Goal: Transaction & Acquisition: Purchase product/service

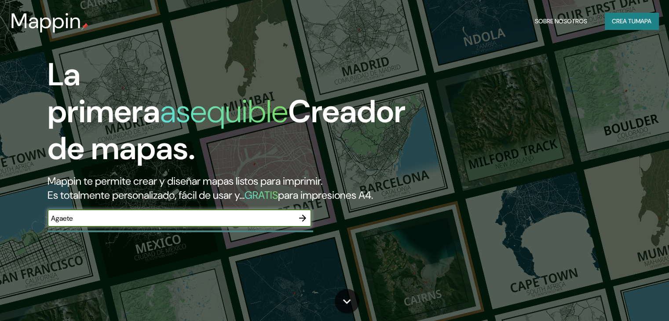
type input "Agaete"
click at [301, 223] on icon "button" at bounding box center [302, 218] width 11 height 11
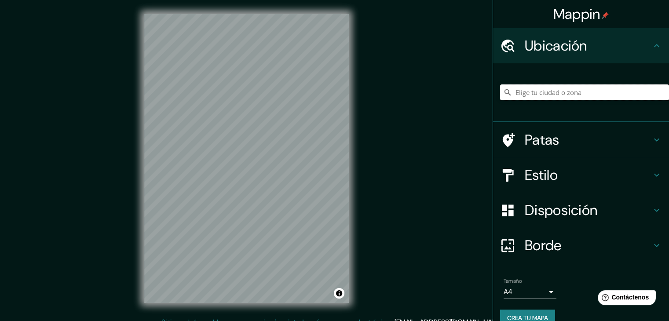
click at [533, 94] on input "Elige tu ciudad o zona" at bounding box center [584, 92] width 169 height 16
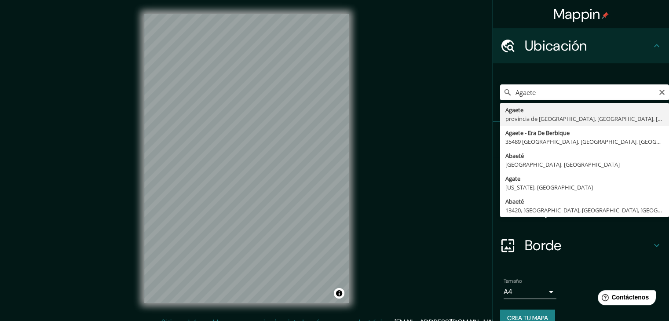
type input "Agaete, provincia de Las Palmas, Las Palmas, España"
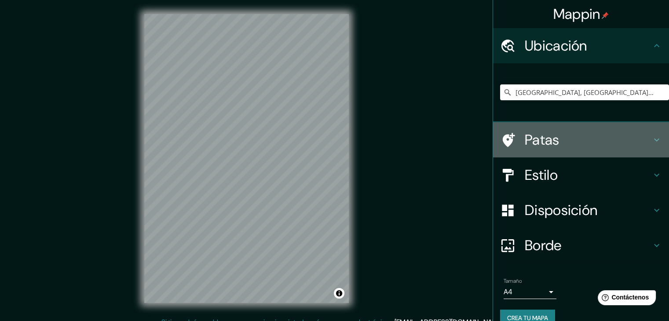
click at [531, 138] on font "Patas" at bounding box center [542, 140] width 35 height 18
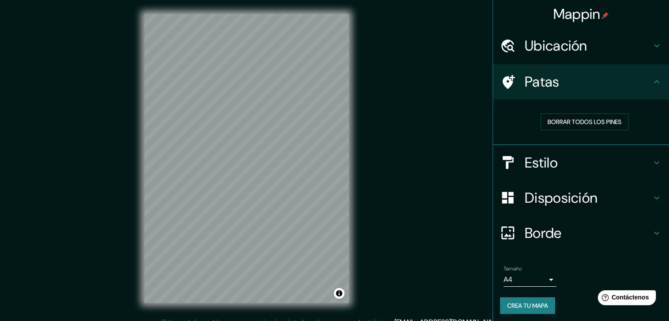
click at [537, 158] on font "Estilo" at bounding box center [541, 163] width 33 height 18
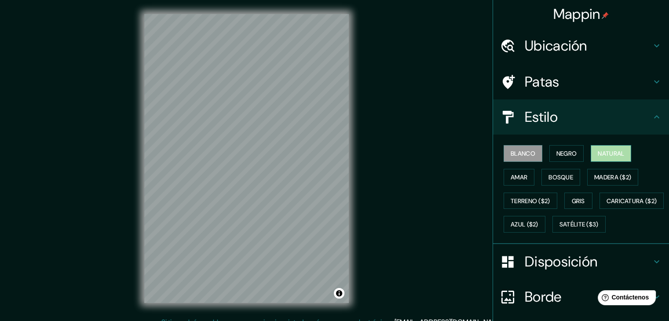
click at [598, 154] on font "Natural" at bounding box center [611, 154] width 26 height 8
click at [529, 151] on font "Blanco" at bounding box center [523, 154] width 25 height 8
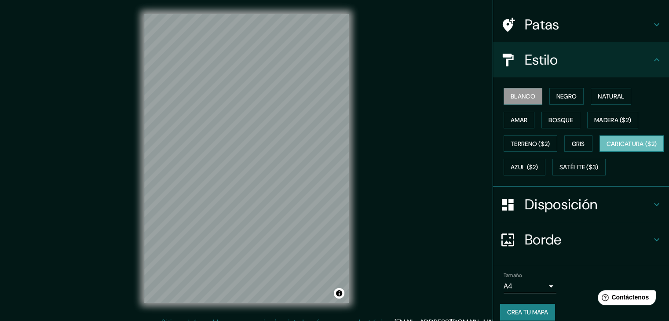
scroll to position [89, 0]
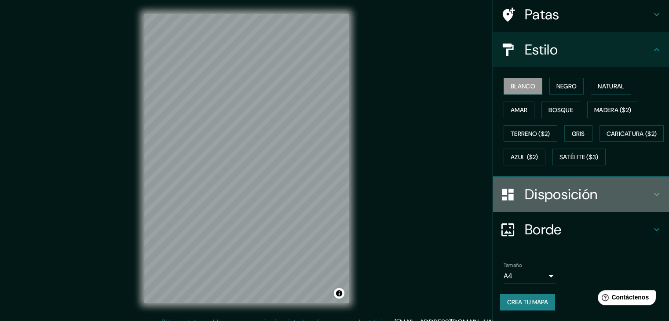
click at [548, 188] on font "Disposición" at bounding box center [561, 194] width 73 height 18
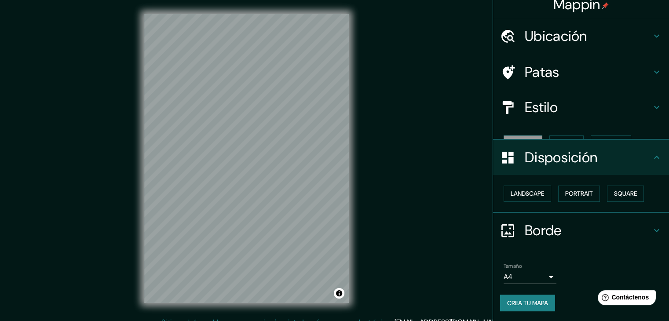
scroll to position [0, 0]
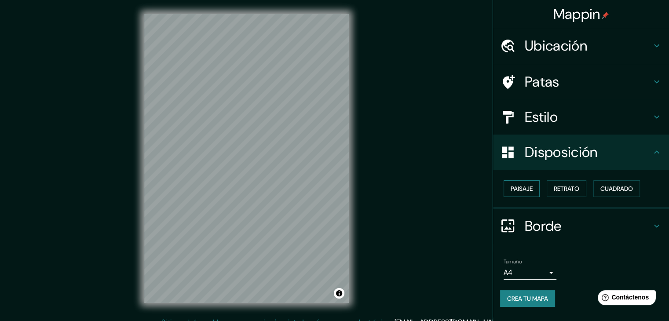
click at [525, 190] on font "Paisaje" at bounding box center [522, 189] width 22 height 8
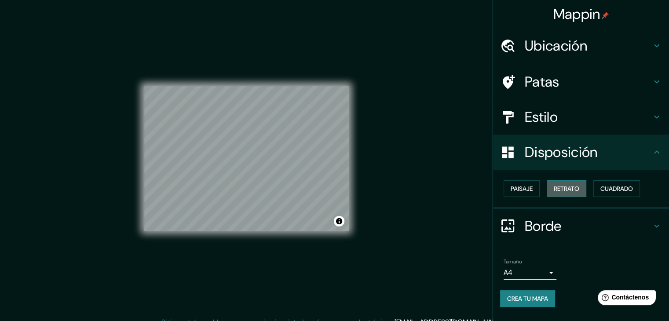
click at [557, 183] on font "Retrato" at bounding box center [567, 188] width 26 height 11
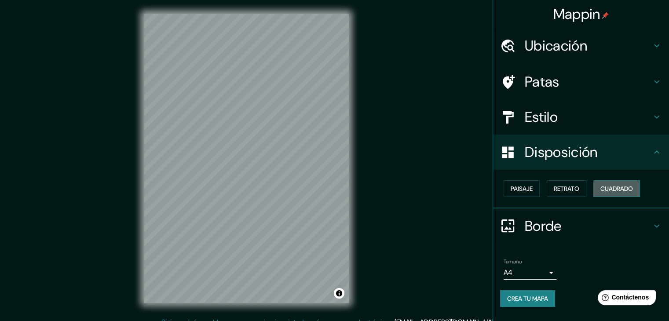
click at [601, 188] on button "Cuadrado" at bounding box center [616, 188] width 47 height 17
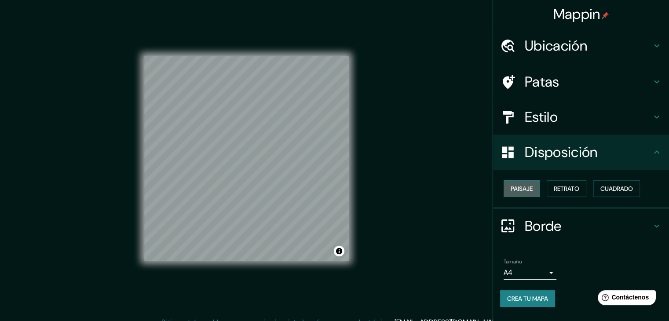
click at [528, 190] on font "Paisaje" at bounding box center [522, 189] width 22 height 8
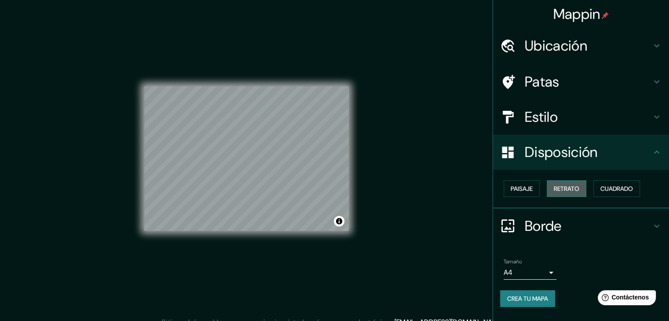
click at [557, 188] on font "Retrato" at bounding box center [567, 189] width 26 height 8
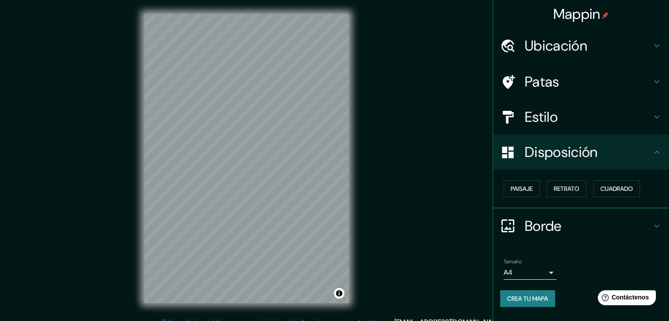
scroll to position [10, 0]
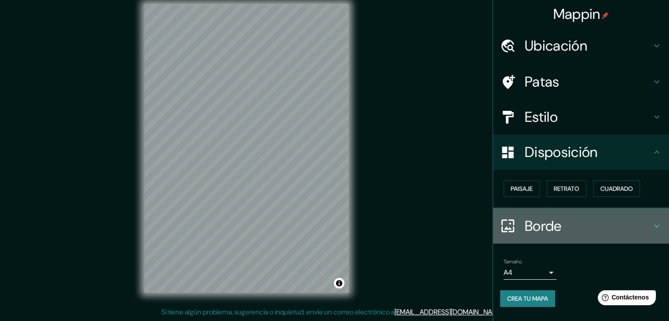
click at [542, 226] on font "Borde" at bounding box center [543, 226] width 37 height 18
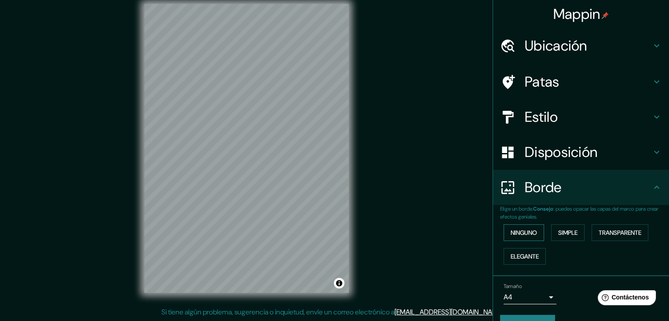
click at [526, 232] on font "Ninguno" at bounding box center [524, 233] width 26 height 8
click at [558, 234] on font "Simple" at bounding box center [567, 233] width 19 height 8
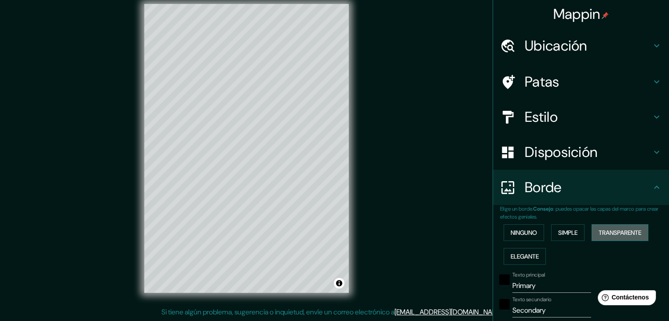
click at [598, 226] on button "Transparente" at bounding box center [620, 232] width 57 height 17
type input "223"
type input "37"
click at [598, 226] on button "Transparente" at bounding box center [620, 232] width 57 height 17
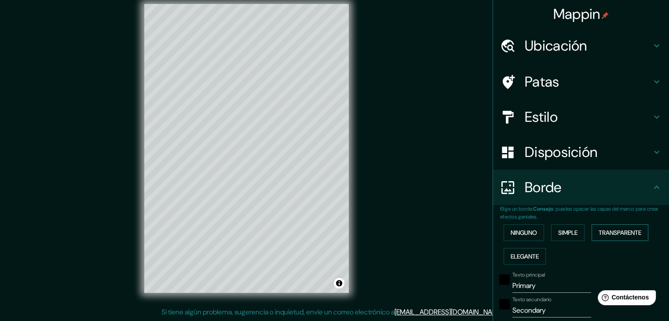
type input "223"
type input "37"
click at [518, 256] on font "Elegante" at bounding box center [525, 256] width 28 height 8
click at [526, 229] on font "Ninguno" at bounding box center [524, 233] width 26 height 8
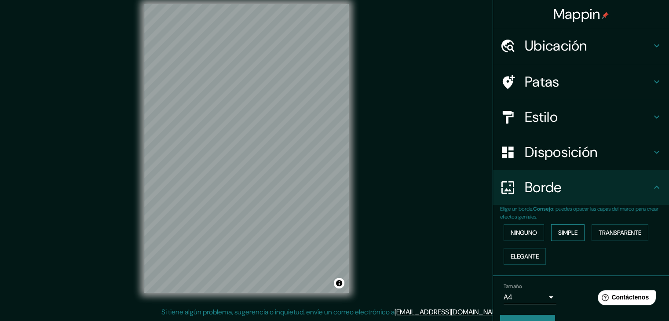
click at [551, 229] on button "Simple" at bounding box center [567, 232] width 33 height 17
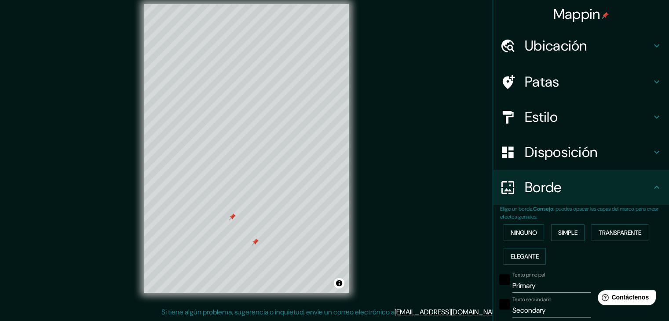
click at [503, 96] on div "Patas" at bounding box center [581, 81] width 176 height 35
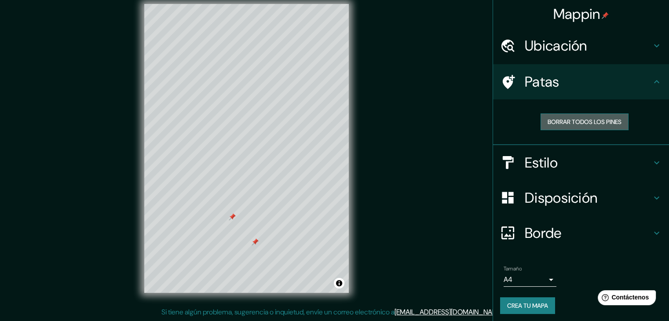
click at [548, 116] on font "Borrar todos los pines" at bounding box center [585, 121] width 74 height 11
click at [525, 199] on font "Disposición" at bounding box center [561, 198] width 73 height 18
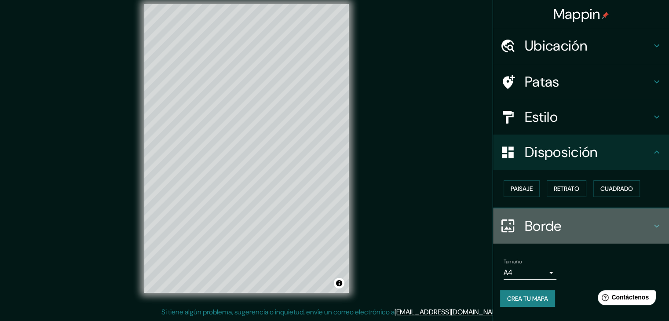
click at [530, 224] on font "Borde" at bounding box center [543, 226] width 37 height 18
type input "37"
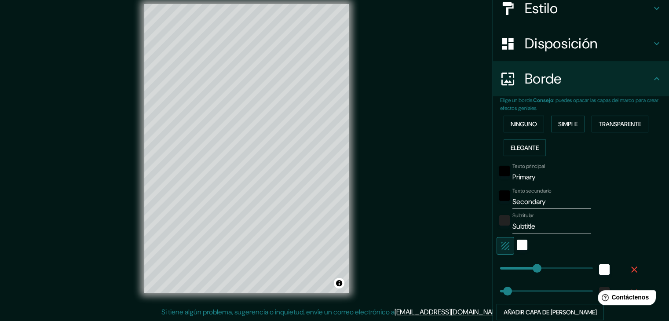
scroll to position [114, 0]
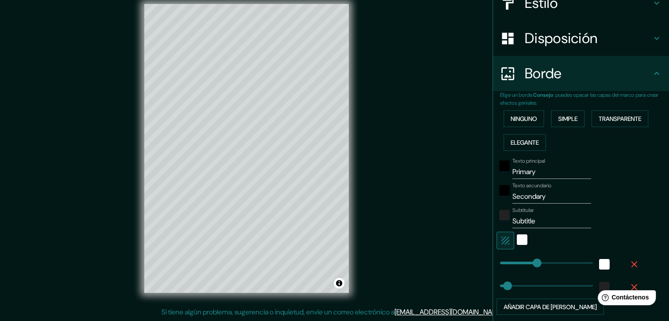
click at [537, 171] on input "Primary" at bounding box center [551, 172] width 79 height 14
type input "Primar"
type input "37"
type input "P"
type input "37"
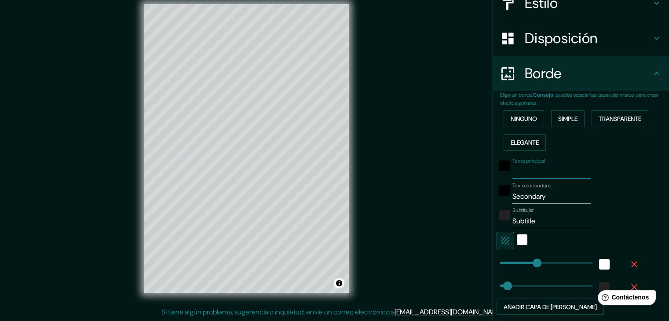
type input "A"
type input "37"
type input "AG"
type input "37"
type input "AGA"
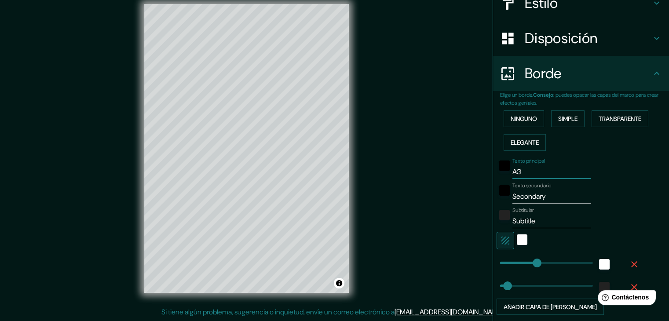
type input "37"
type input "AGAE"
type input "37"
type input "AGAET"
type input "37"
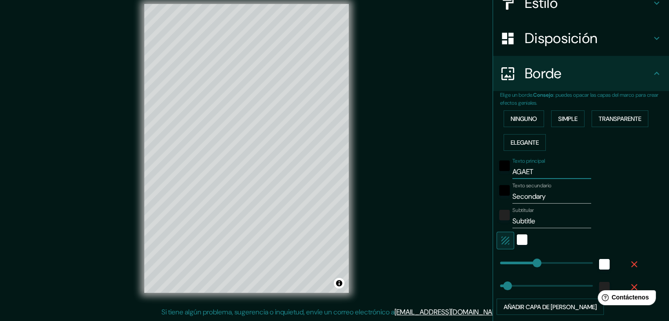
type input "AGAETE"
type input "37"
type input "AGAETE"
click at [546, 197] on input "Secondary" at bounding box center [551, 197] width 79 height 14
type input "Secondar"
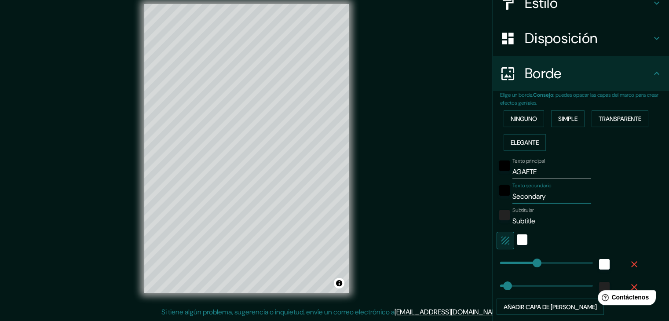
type input "37"
type input "Seconda"
type input "37"
type input "Second"
type input "37"
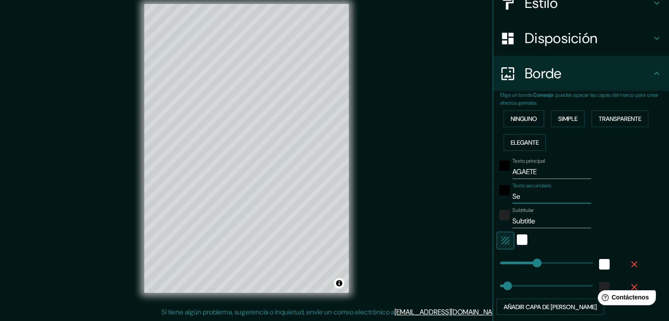
type input "S"
type input "37"
type input "g"
type input "37"
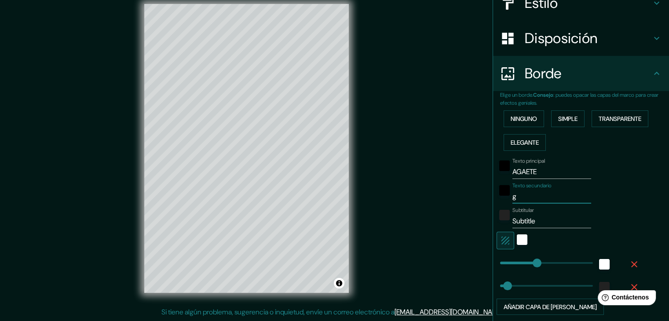
type input "37"
type input "g"
type input "37"
type input "gR"
type input "37"
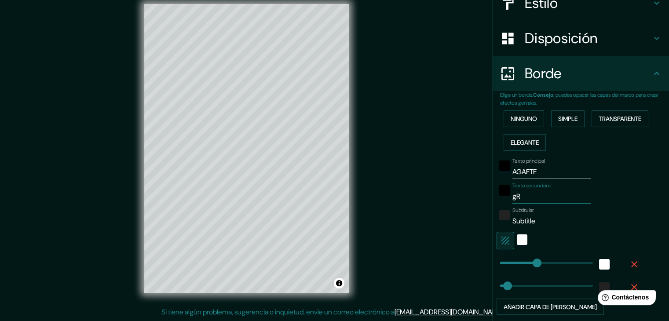
type input "gRA"
type input "37"
type input "gRAB"
type input "37"
type input "gRAB"
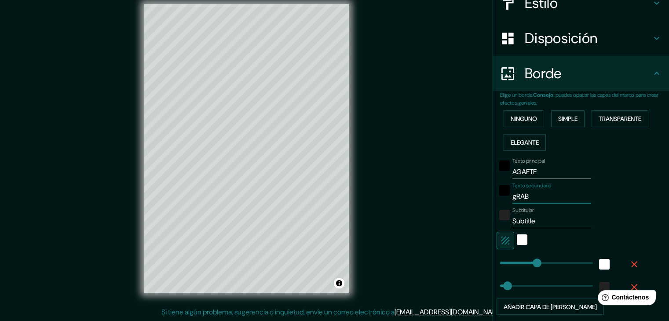
type input "37"
type input "gRAB ¡"
type input "37"
type input "gRAB ¡¡"
type input "37"
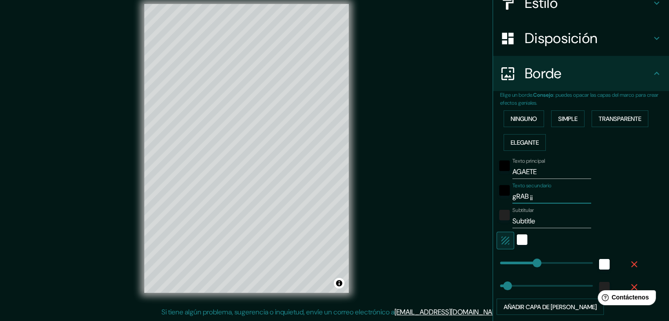
type input "gRAB ¡"
type input "37"
type input "gRAB"
type input "37"
type input "gRAB"
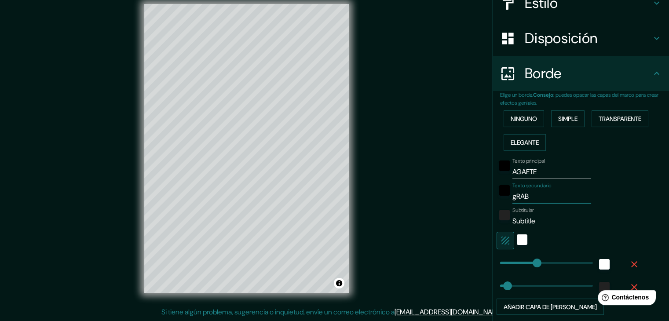
type input "37"
type input "gRA"
type input "37"
type input "gRAN"
type input "37"
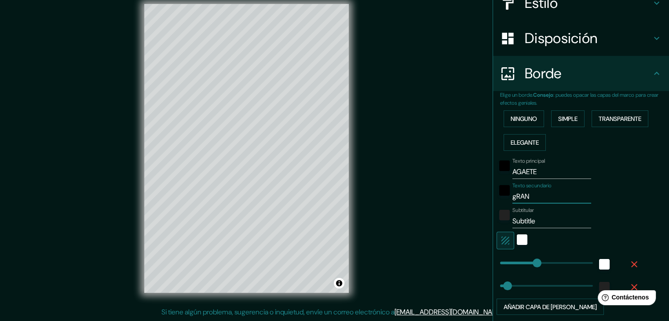
type input "gRAN"
type input "37"
type input "gRAN C"
type input "37"
type input "gRAN CA"
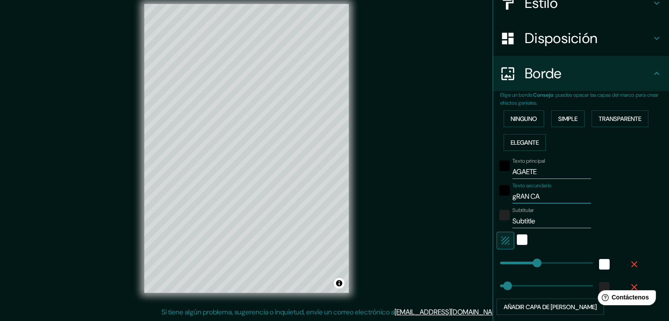
type input "37"
type input "gRAN CAN"
type input "37"
type input "gRAN CANA"
type input "37"
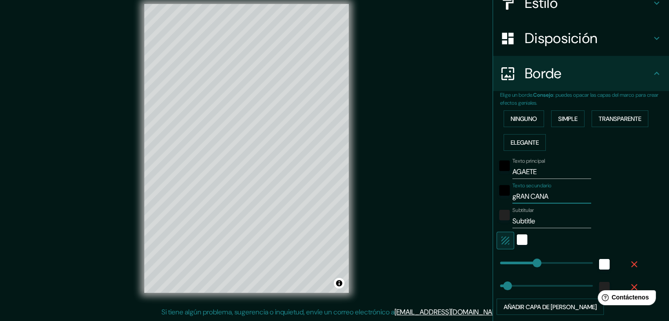
type input "gRAN CANAR"
type input "37"
type input "gRAN CANARI"
type input "37"
type input "gRAN CANARIA"
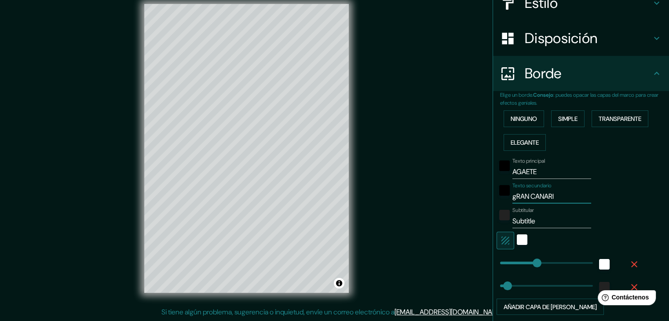
type input "37"
type input "gRAN CANARIA"
type input "37"
type input "gRAN CANARIA"
click at [531, 223] on input "Subtitle" at bounding box center [551, 221] width 79 height 14
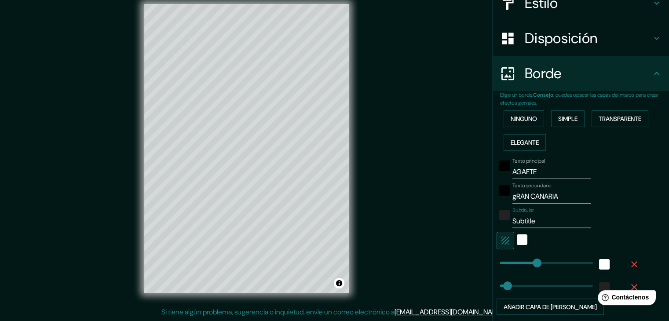
type input "Subtitl"
type input "37"
type input "Subtit"
type input "37"
type input "Subti"
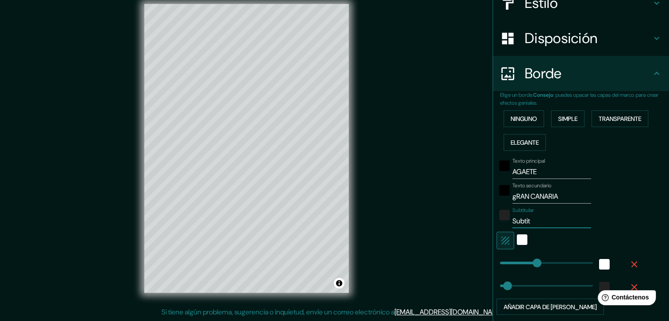
type input "37"
type input "Subt"
type input "37"
type input "Sub"
type input "37"
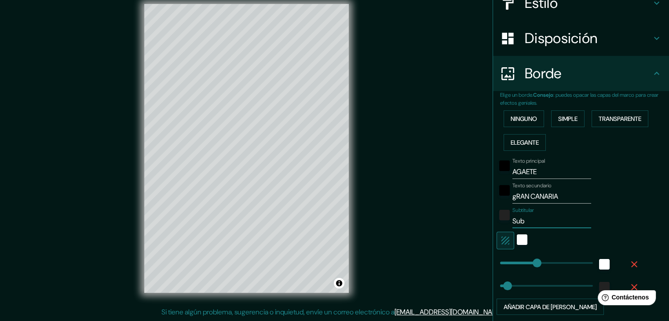
type input "Su"
type input "37"
type input "S"
type input "37"
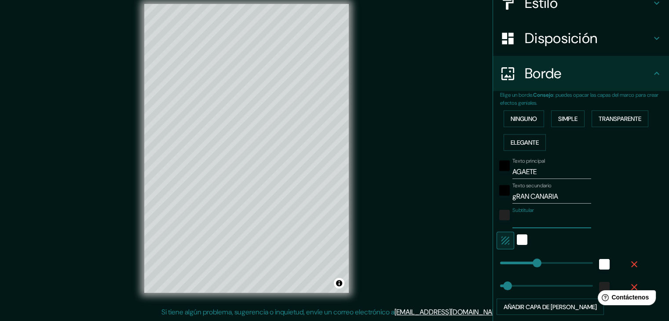
type input "2"
type input "37"
type input "28"
type input "37"
type input "28"
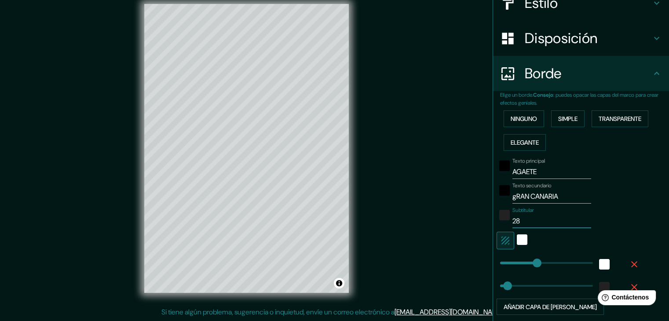
type input "37"
type input "28 0"
type input "37"
type input "28 06"
type input "37"
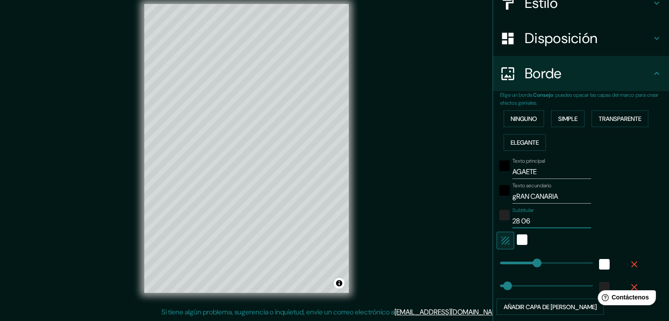
type input "28 06'"
type input "37"
type input "28 06'"
type input "37"
type input "28 06' 0"
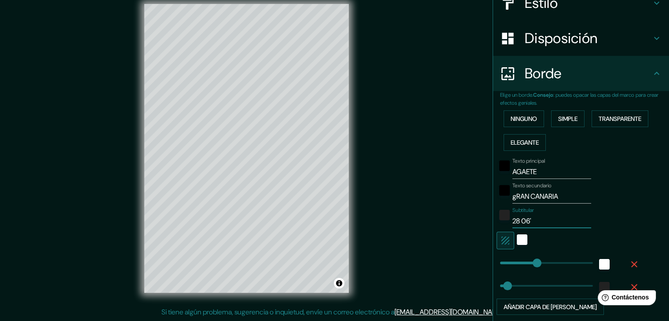
type input "37"
type input "28 06' 06"
type input "37"
type input "28 06' 06'"
type input "37"
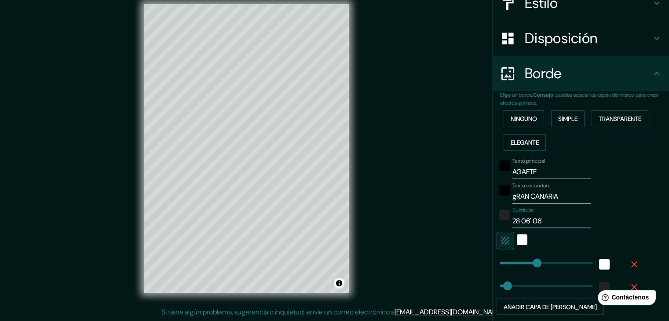
type input "28 06' 06'p"
type input "37"
type input "28 06' 06'"
type input "37"
type input "28 06' 06''"
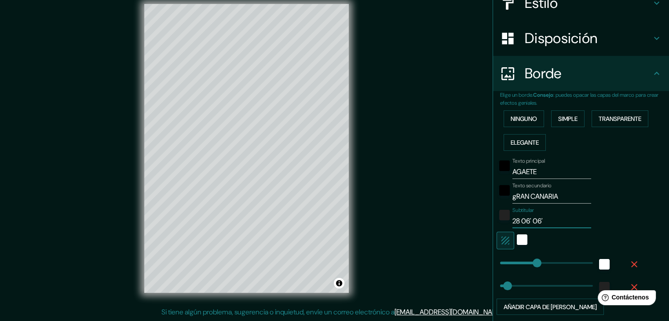
type input "37"
type input "28 06' 06''N"
type input "37"
type input "28 06' 06''N"
type input "37"
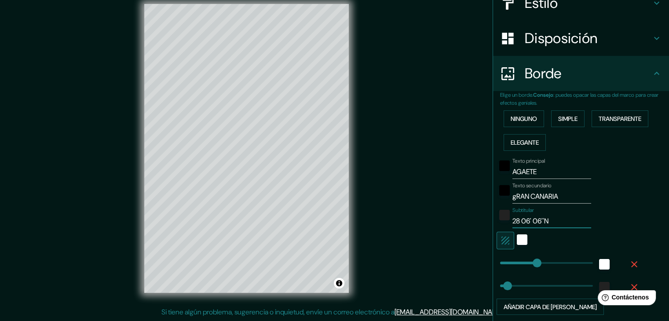
type input "28 06' 06''N"
type input "37"
type input "28 06' 06''N 1"
type input "37"
type input "28 06' 06''N 15"
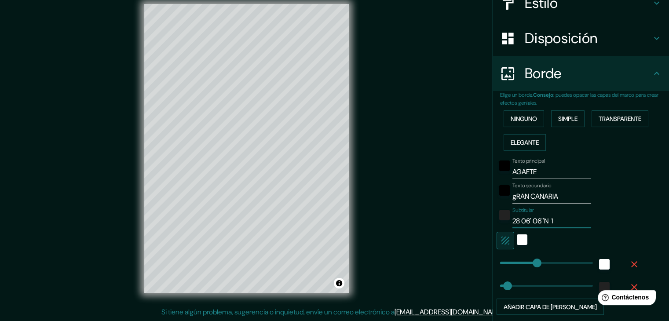
type input "37"
type input "28 06' 06''N 15"
type input "37"
type input "28 06' 06''N 15 4"
type input "37"
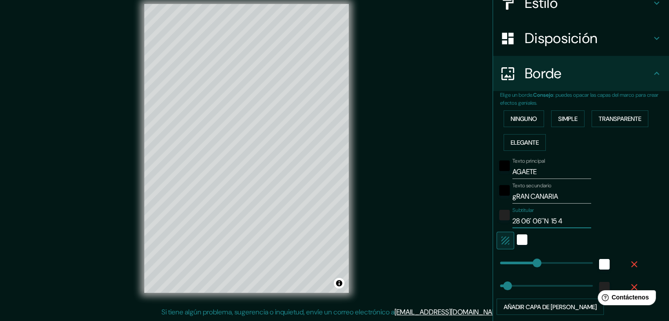
type input "28 06' 06''N 15 42"
type input "37"
type input "28 06' 06''N 15 42'"
type input "37"
type input "28 06' 06''N 15 42'"
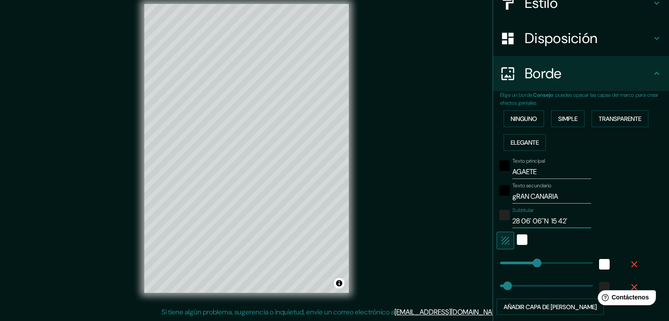
type input "37"
type input "28 06' 06''N 15 42' 0"
type input "37"
type input "28 06' 06''N 15 42' 03"
type input "37"
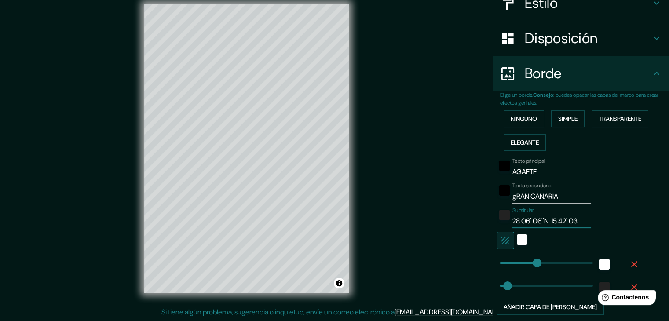
type input "28 06' 06''N 15 42' 03'"
type input "37"
type input "28 06' 06''N 15 42' 03''"
type input "37"
type input "28 06' 06''N 15 42' 03''"
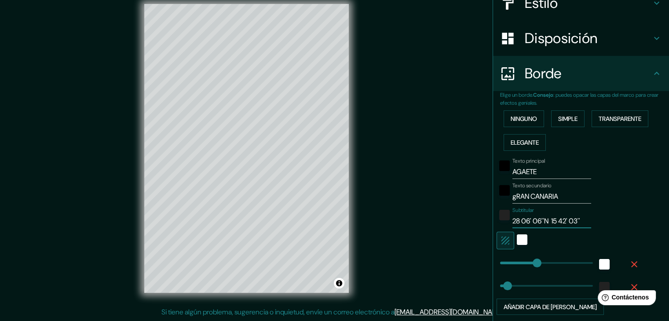
type input "37"
type input "28 06' 06''N 15 42' 03'' O"
type input "37"
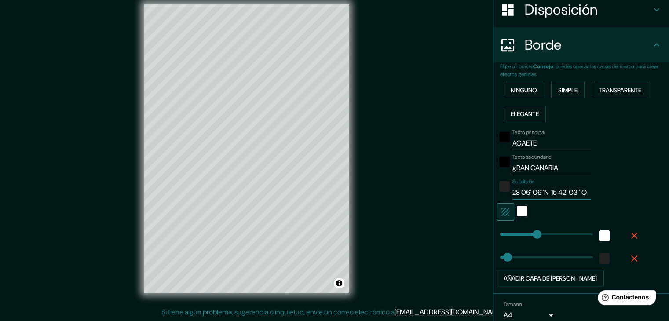
scroll to position [143, 0]
type input "28 06' 06''N 15 42' 03'' O"
type input "142"
drag, startPoint x: 530, startPoint y: 230, endPoint x: 522, endPoint y: 234, distance: 8.9
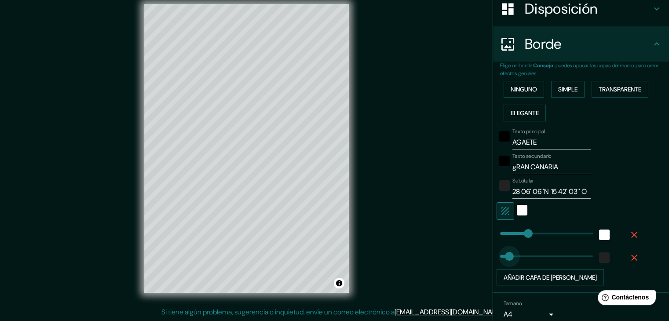
type input "41"
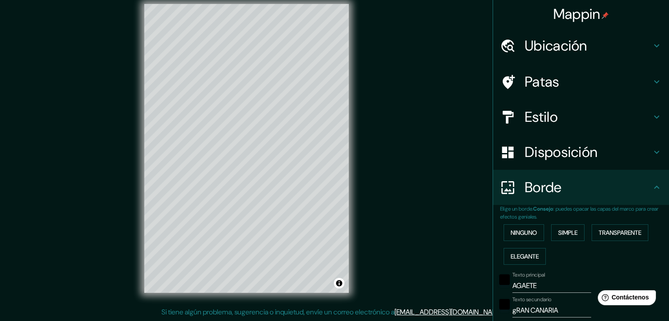
click at [534, 111] on font "Estilo" at bounding box center [541, 117] width 33 height 18
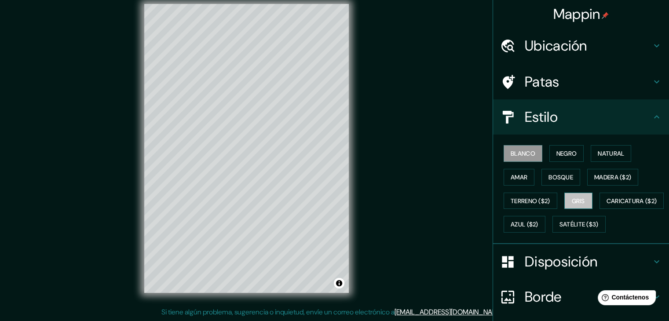
click at [581, 197] on button "Gris" at bounding box center [578, 201] width 28 height 17
click at [515, 153] on font "Blanco" at bounding box center [523, 154] width 25 height 8
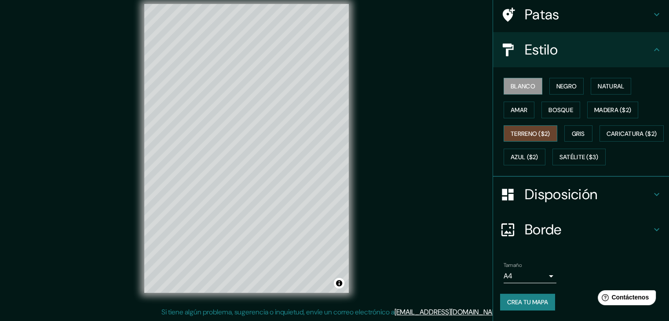
scroll to position [89, 0]
click at [517, 300] on font "Crea tu mapa" at bounding box center [527, 302] width 41 height 8
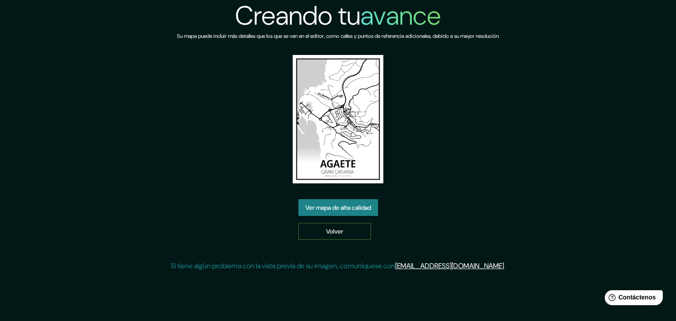
click at [317, 227] on link "Volver" at bounding box center [334, 231] width 73 height 17
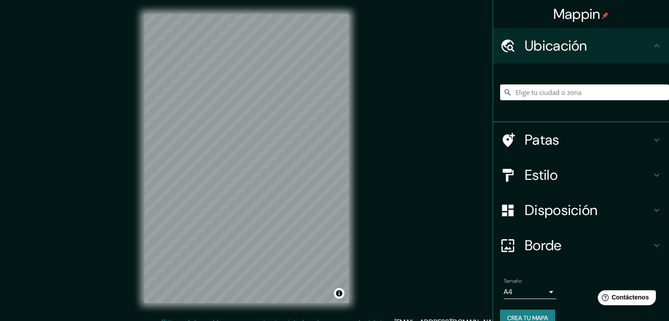
click at [552, 92] on input "Elige tu ciudad o zona" at bounding box center [584, 92] width 169 height 16
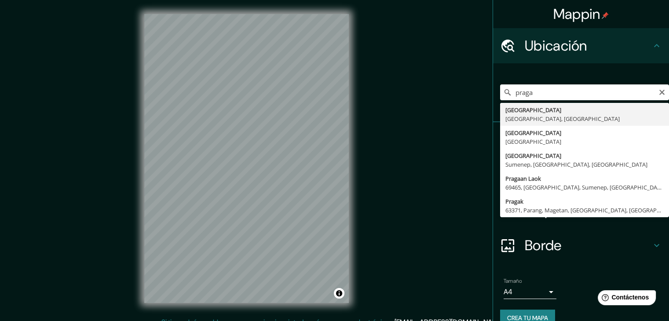
type input "Praga, Praga, República Checa"
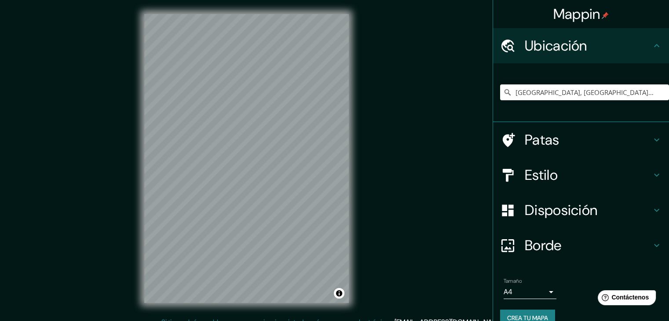
click at [553, 166] on h4 "Estilo" at bounding box center [588, 175] width 127 height 18
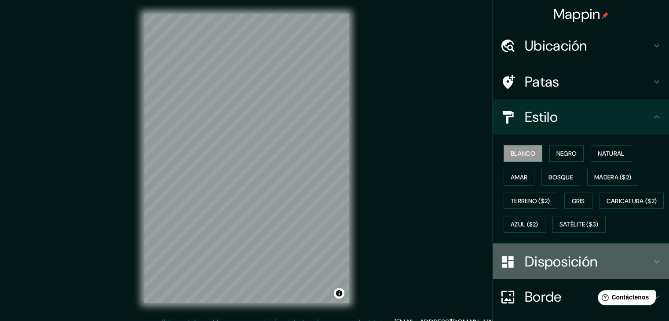
click at [547, 271] on div "Disposición" at bounding box center [581, 261] width 176 height 35
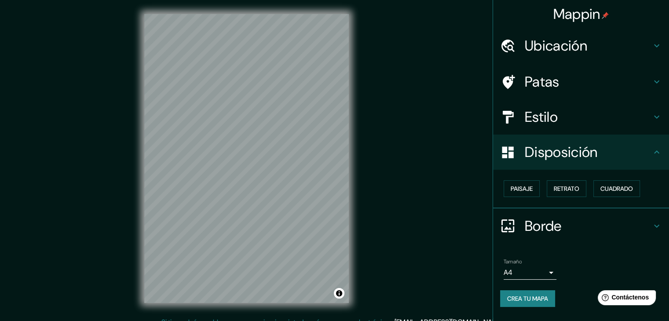
click at [549, 222] on font "Borde" at bounding box center [543, 226] width 37 height 18
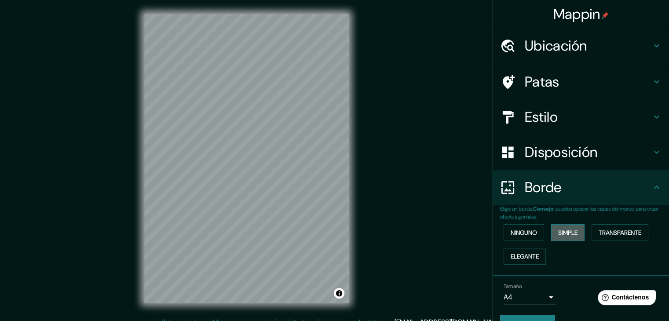
click at [558, 232] on font "Simple" at bounding box center [567, 233] width 19 height 8
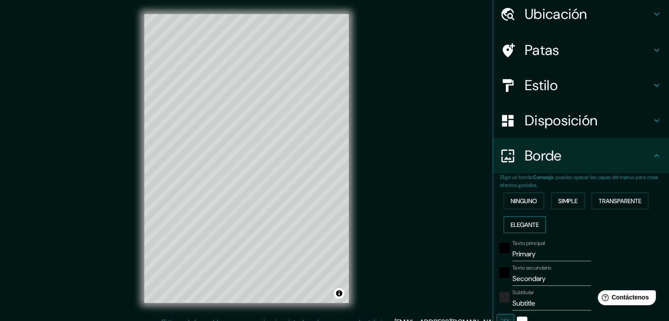
scroll to position [48, 0]
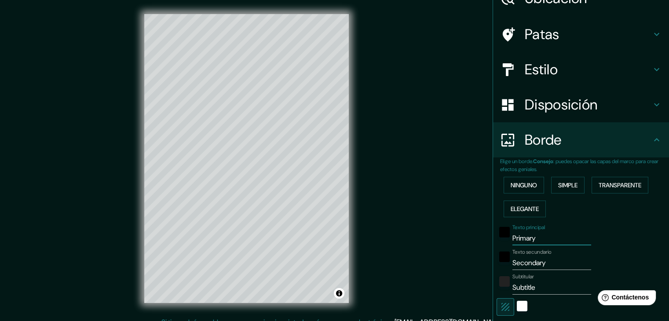
click at [536, 234] on input "Primary" at bounding box center [551, 238] width 79 height 14
type input "Primar"
type input "37"
type input "P"
type input "37"
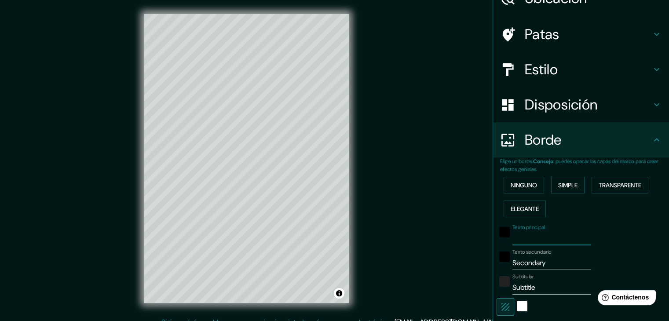
type input "P"
type input "37"
type input "PR"
type input "37"
type input "PRA"
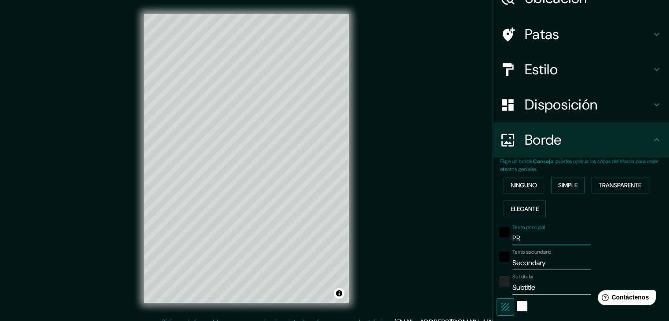
type input "37"
type input "PR"
type input "37"
type input "P"
type input "37"
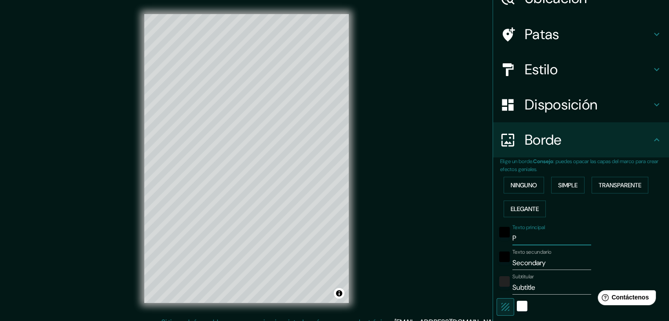
type input "P"
type input "37"
type input "P A"
type input "37"
type input "P"
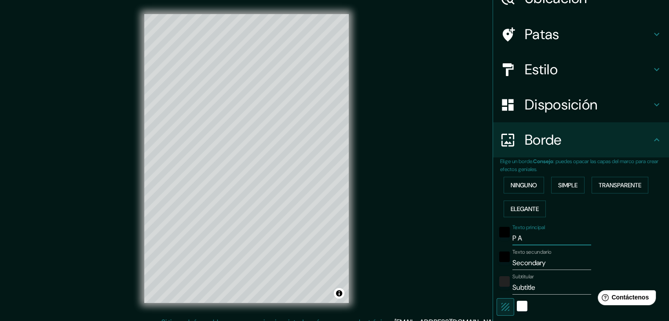
type input "37"
type input "P R"
type input "37"
type input "P RA"
type input "37"
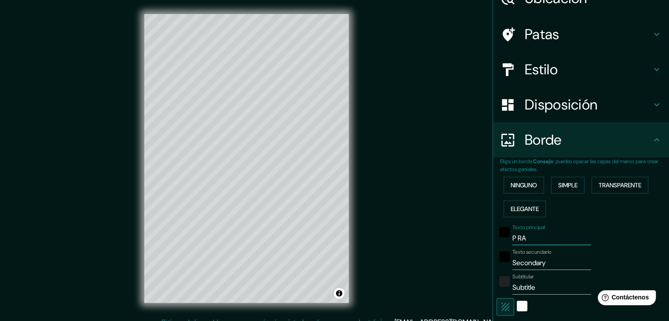
type input "P R"
type input "37"
type input "P R"
type input "37"
type input "P R A"
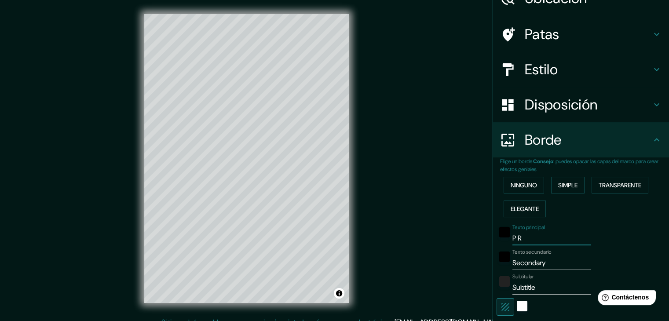
type input "37"
type input "P R A"
type input "37"
type input "P R A G"
type input "37"
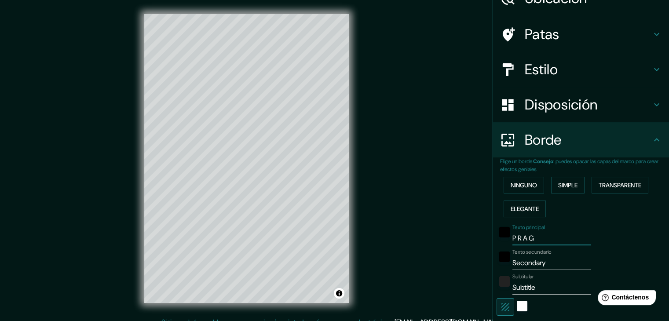
type input "P R A G"
type input "37"
type input "P R A G A"
type input "37"
type input "P R A G A"
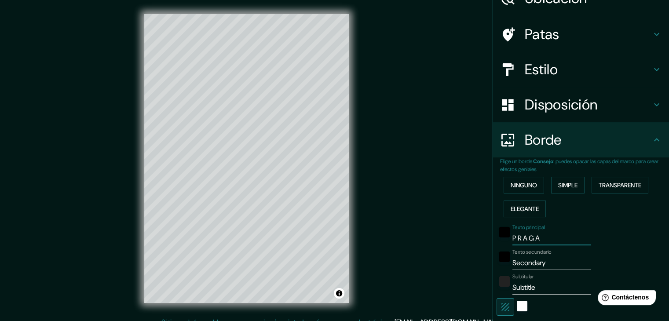
type input "37"
type input "P R A G A"
drag, startPoint x: 552, startPoint y: 261, endPoint x: 505, endPoint y: 264, distance: 46.7
click at [505, 264] on div "Texto secundario Secondary" at bounding box center [569, 259] width 144 height 21
type input "37"
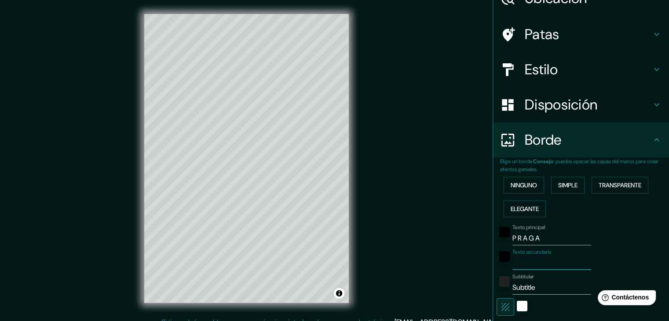
type input "R"
type input "37"
type input "Re"
type input "37"
type input "Rep"
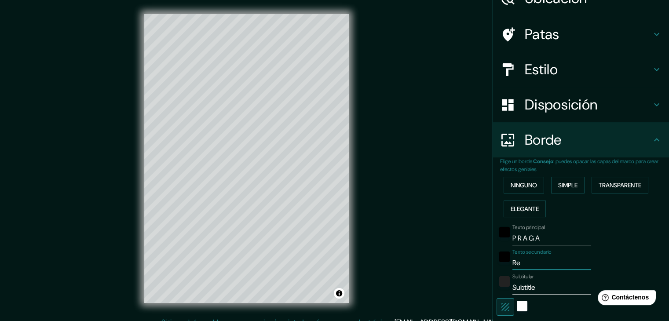
type input "37"
type input "Repú"
type input "37"
type input "Repúb"
type input "37"
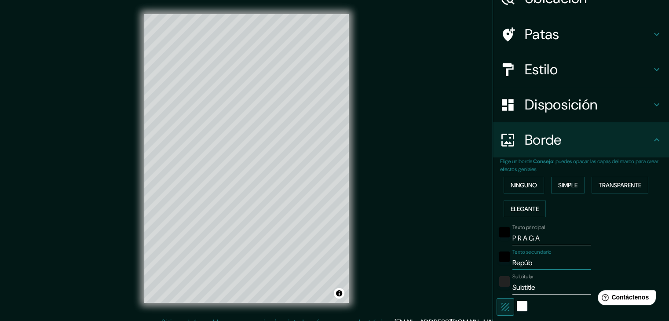
type input "Repúbl"
type input "37"
type input "Repúbli"
type input "37"
type input "Repúblic"
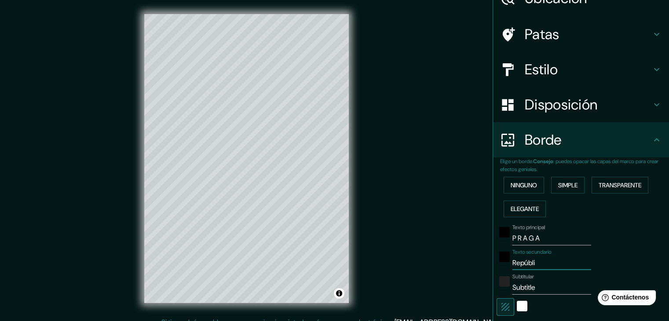
type input "37"
type input "República"
type input "37"
type input "República"
type input "37"
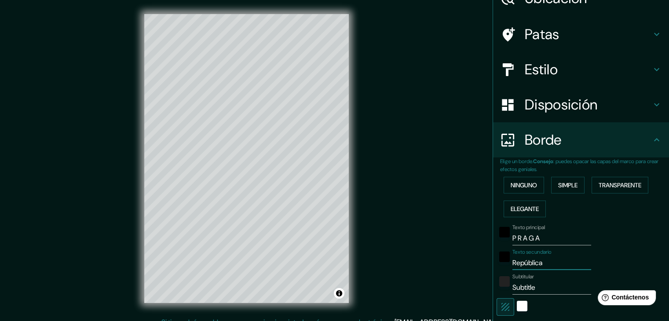
type input "República c"
type input "37"
type input "República ch"
type input "37"
type input "República che"
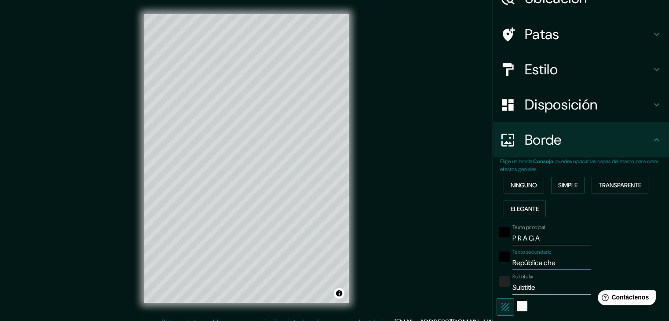
type input "37"
type input "República chec"
type input "37"
type input "República checa"
type input "37"
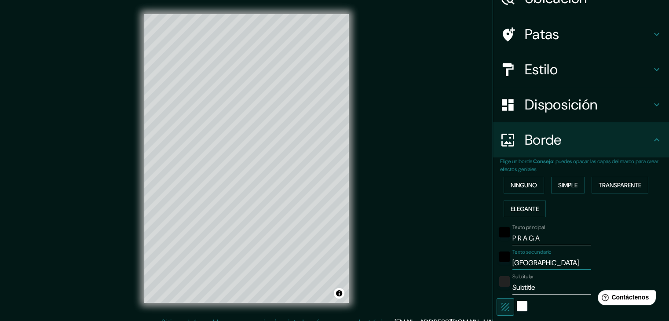
type input "República checa"
type input "37"
type input "República checa"
click at [541, 284] on input "Subtitle" at bounding box center [551, 288] width 79 height 14
type input "Subtitl"
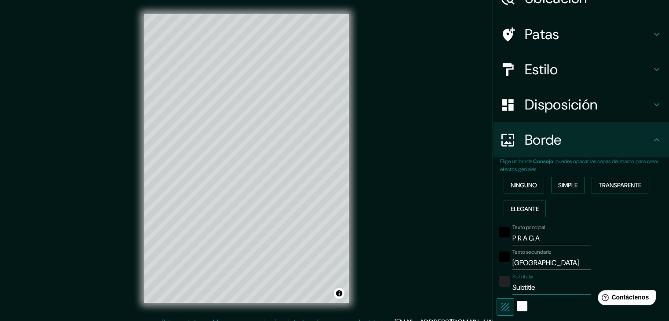
type input "37"
type input "S"
type input "37"
type input "5"
type input "37"
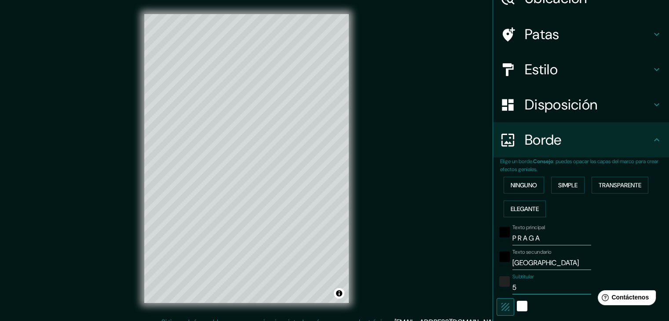
type input "50"
type input "37"
type input "50"
type input "37"
type input "50 0"
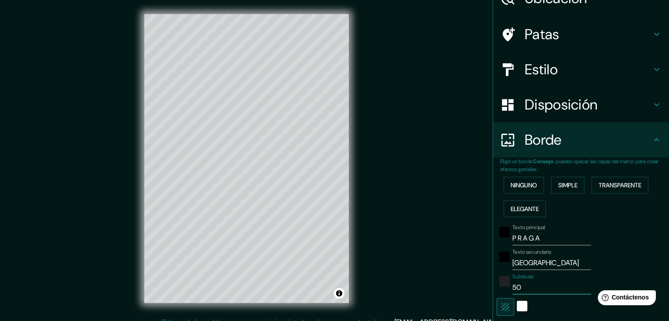
type input "37"
type input "50 05"
type input "37"
type input "50 05'"
type input "37"
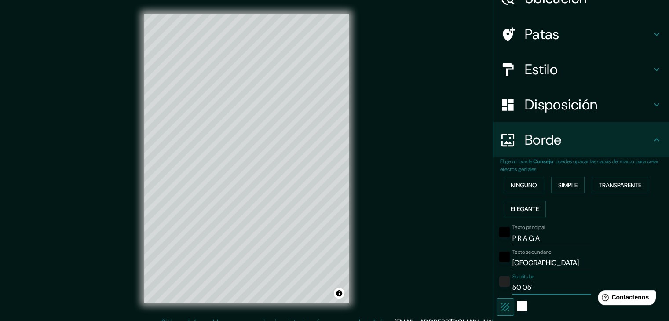
type input "50 05'"
type input "37"
type input "50 05' 1"
type input "37"
type input "50 05' 15"
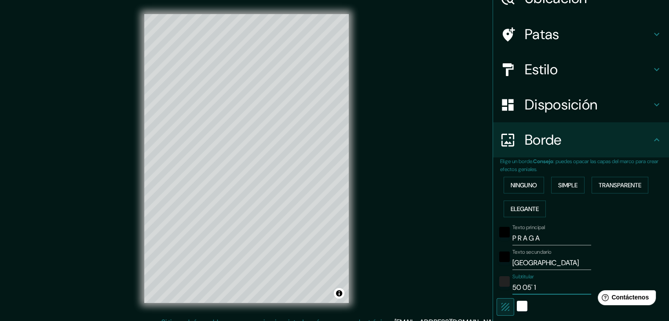
type input "37"
type input "50 05' 15'"
type input "37"
type input "50 05' 15''"
type input "37"
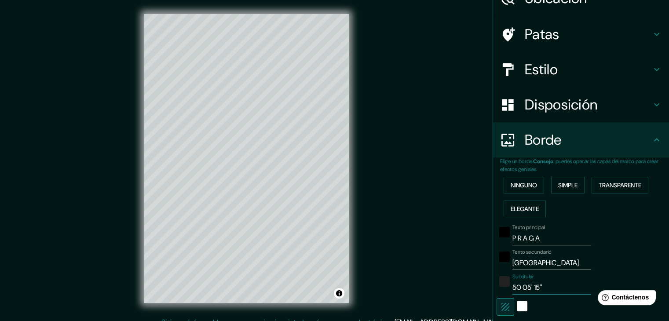
type input "50 05' 15''"
type input "37"
type input "50 05' 15'' n"
type input "37"
type input "50 05' 15'' n"
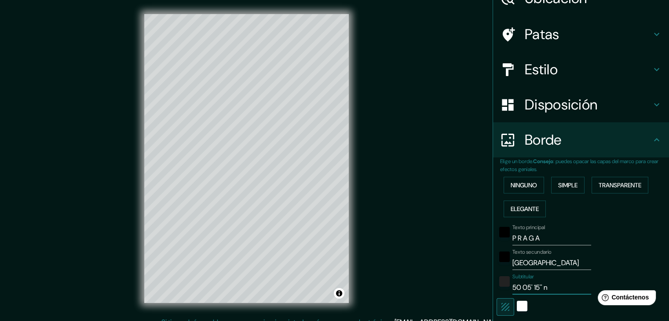
type input "37"
type input "50 05' 15'' n"
type input "37"
type input "50 05' 15''"
type input "37"
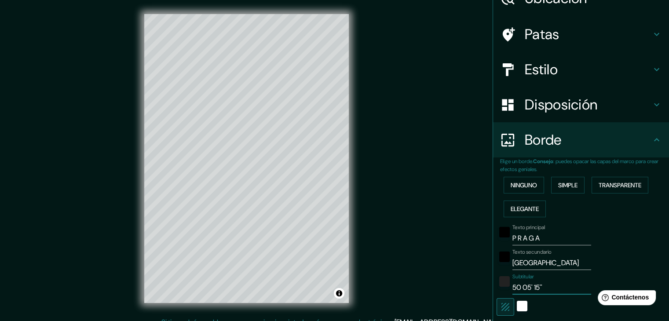
type input "50 05' 15'' N"
type input "37"
type input "50 05' 15'' N"
type input "37"
type input "50 05' 15'' N"
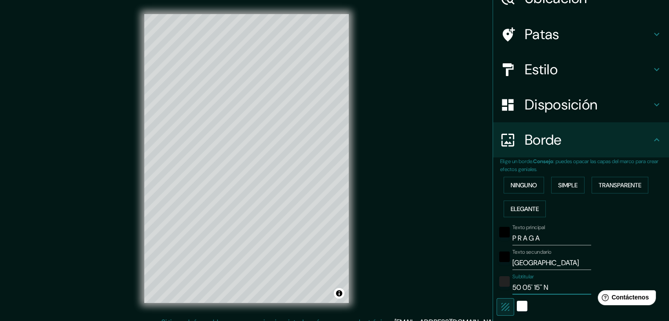
type input "37"
type input "50 05' 15'' N 1"
type input "37"
type input "50 05' 15'' N 14"
type input "37"
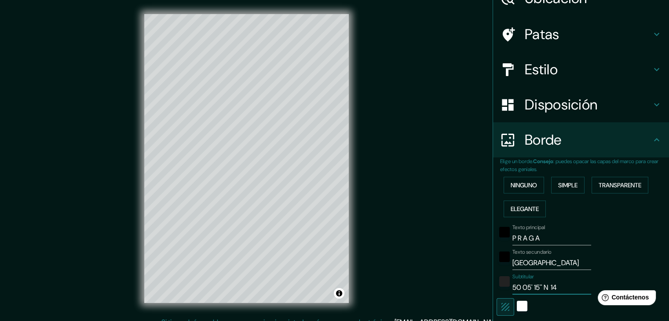
type input "50 05' 15'' N 142"
type input "37"
type input "50 05' 15'' N 14"
type input "37"
type input "50 05' 15'' N 14"
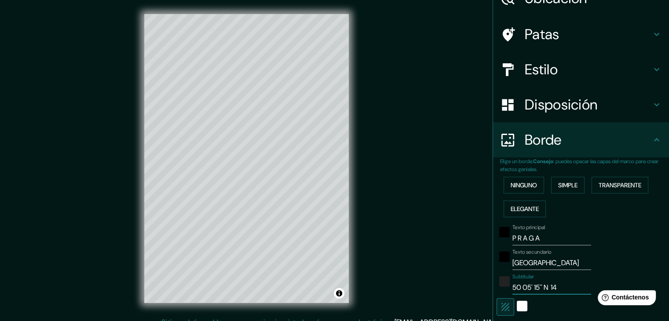
type input "37"
type input "50 05' 15'' N 14 2"
type input "37"
type input "50 05' 15'' N 14 25"
type input "37"
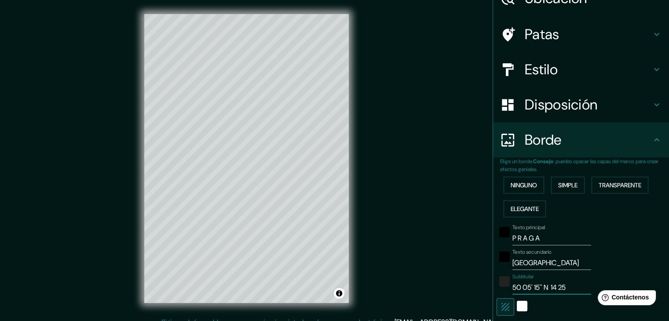
type input "50 05' 15'' N 14 25'"
type input "37"
type input "50 05' 15'' N 14 25'"
type input "37"
type input "50 05' 15'' N 14 25' 1"
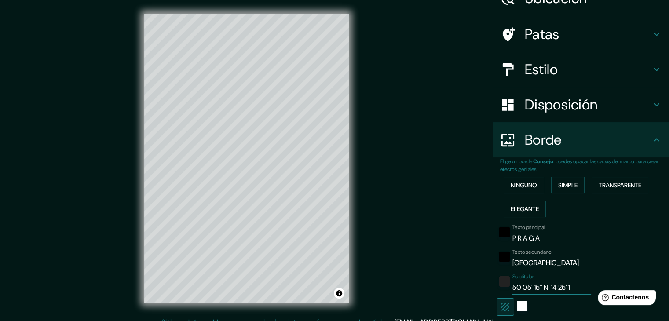
type input "37"
type input "50 05' 15'' N 14 25' 17"
type input "37"
type input "50 05' 15'' N 14 25' 17'"
type input "37"
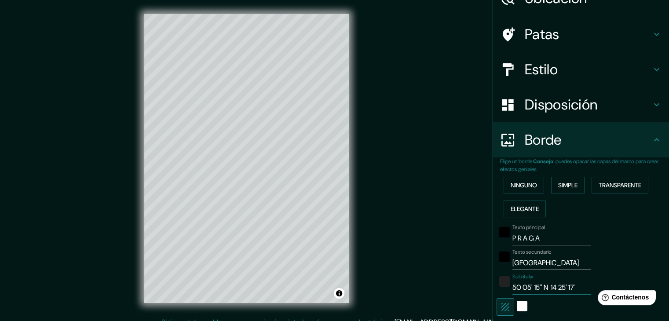
type input "50 05' 15'' N 14 25' 17''"
type input "37"
type input "50 05' 15'' N 14 25' 17''"
type input "37"
type input "50 05' 15'' N 14 25' 17'' E"
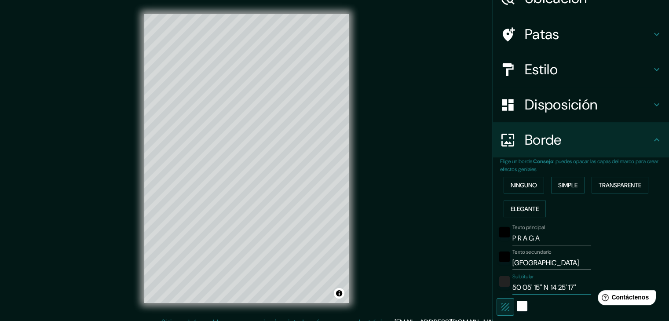
type input "37"
type input "50 05' 15'' N 14 25' 17'' E"
type input "37"
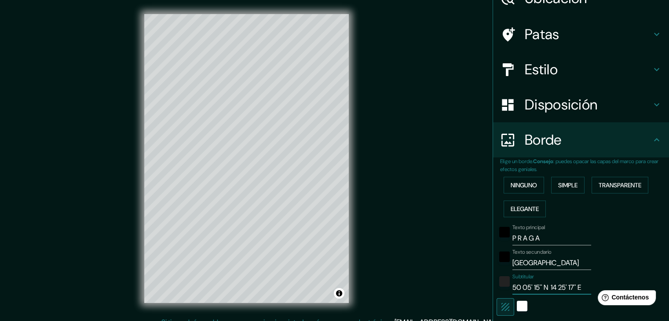
type input "50 05' 15'' N 14 25' 17'' E"
click at [471, 172] on div "Mappin Ubicación Praga, Praga, República Checa Patas Estilo Disposición Borde E…" at bounding box center [334, 165] width 669 height 331
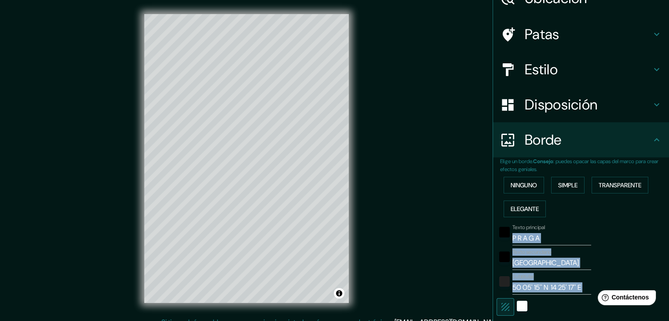
drag, startPoint x: 471, startPoint y: 172, endPoint x: 545, endPoint y: 260, distance: 114.9
click at [545, 260] on div "Mappin Ubicación Praga, Praga, República Checa Patas Estilo Disposición Borde E…" at bounding box center [334, 165] width 669 height 331
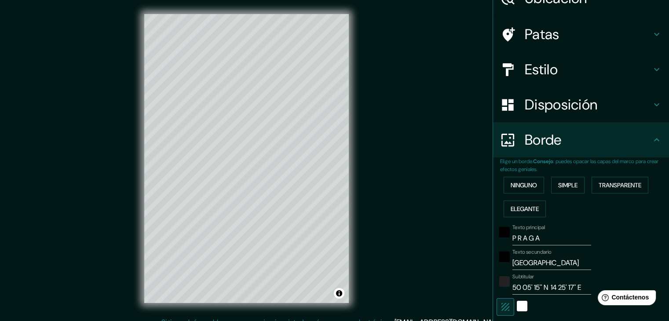
click at [621, 268] on div "Texto secundario República checa" at bounding box center [569, 259] width 144 height 21
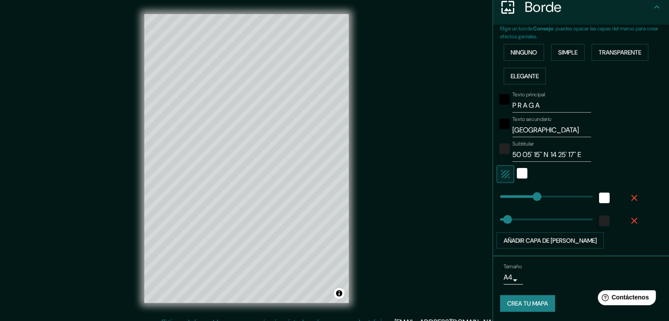
scroll to position [10, 0]
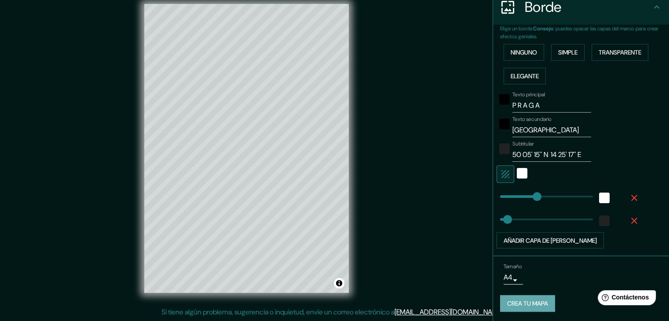
click at [517, 302] on font "Crea tu mapa" at bounding box center [527, 304] width 41 height 8
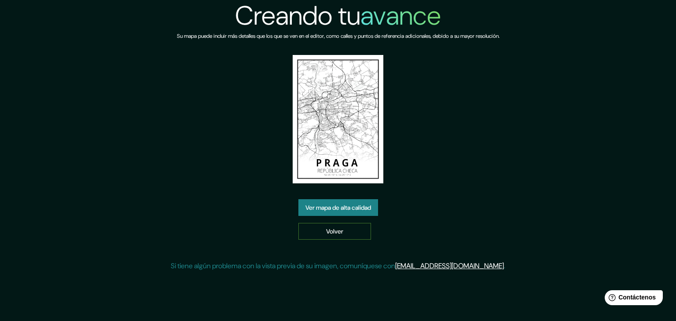
click at [326, 230] on font "Volver" at bounding box center [334, 231] width 17 height 8
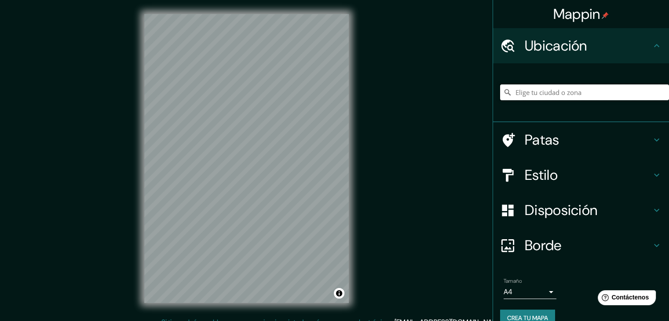
click at [542, 88] on input "Elige tu ciudad o zona" at bounding box center [584, 92] width 169 height 16
type input "[GEOGRAPHIC_DATA], [GEOGRAPHIC_DATA], [GEOGRAPHIC_DATA]"
click at [658, 91] on icon "Claro" at bounding box center [661, 92] width 7 height 7
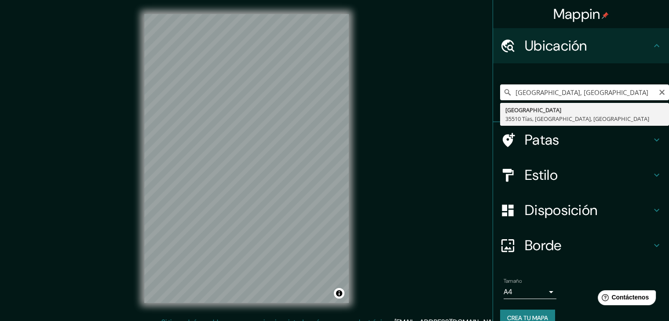
type input "[GEOGRAPHIC_DATA], 35510 [GEOGRAPHIC_DATA], [GEOGRAPHIC_DATA], [GEOGRAPHIC_DATA]"
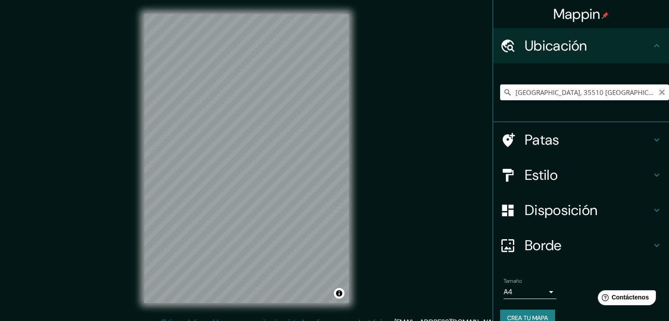
click at [658, 90] on icon "Claro" at bounding box center [661, 92] width 7 height 7
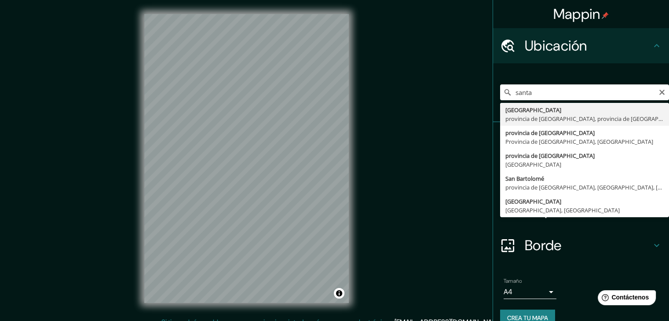
type input "[GEOGRAPHIC_DATA], provincia de [GEOGRAPHIC_DATA], provincia de [GEOGRAPHIC_DAT…"
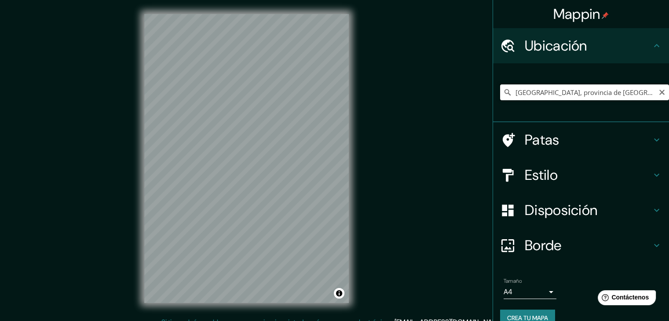
click at [585, 95] on input "[GEOGRAPHIC_DATA], provincia de [GEOGRAPHIC_DATA], provincia de [GEOGRAPHIC_DAT…" at bounding box center [584, 92] width 169 height 16
click at [658, 90] on input "[GEOGRAPHIC_DATA], provincia de [GEOGRAPHIC_DATA], provincia de [GEOGRAPHIC_DAT…" at bounding box center [584, 92] width 169 height 16
click at [659, 91] on icon "Claro" at bounding box center [661, 92] width 5 height 5
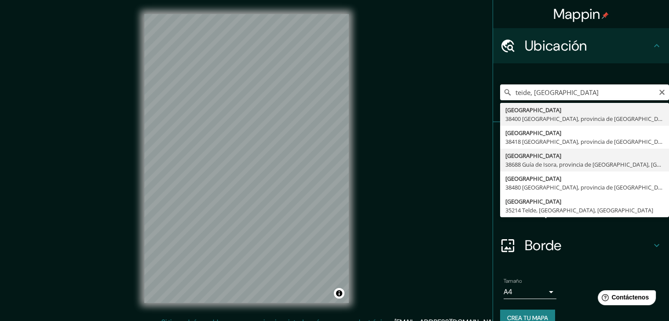
type input "[GEOGRAPHIC_DATA] Guía de Isora, provincia de [GEOGRAPHIC_DATA], [GEOGRAPHIC_DA…"
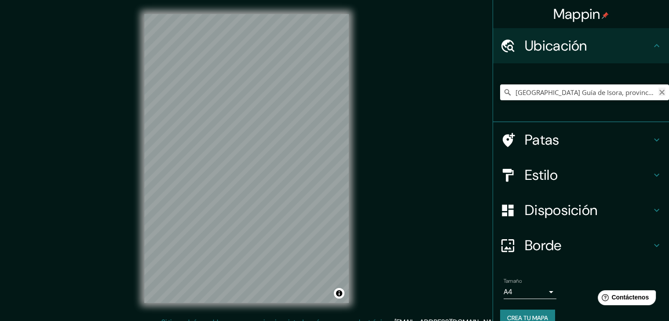
click at [658, 90] on icon "Claro" at bounding box center [661, 92] width 7 height 7
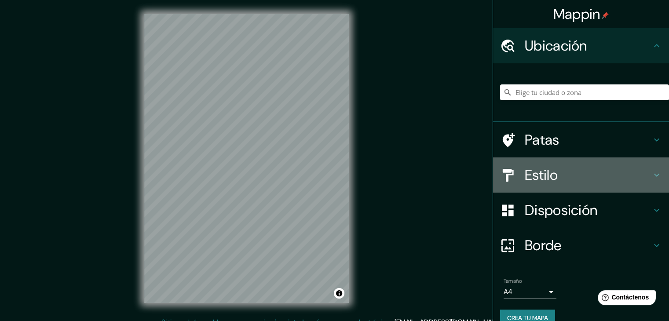
click at [544, 174] on font "Estilo" at bounding box center [541, 175] width 33 height 18
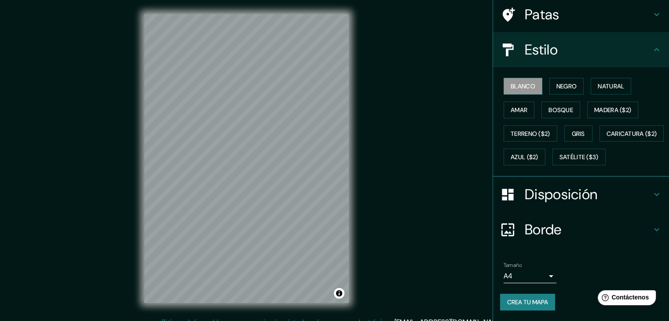
click at [545, 201] on font "Disposición" at bounding box center [561, 194] width 73 height 18
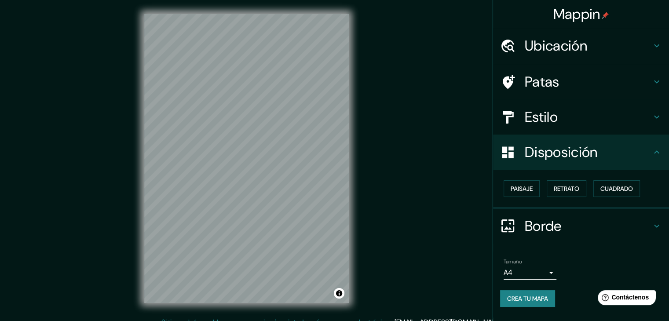
click at [542, 219] on font "Borde" at bounding box center [543, 226] width 37 height 18
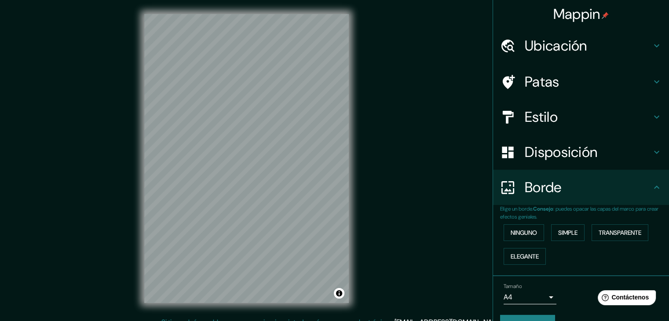
scroll to position [20, 0]
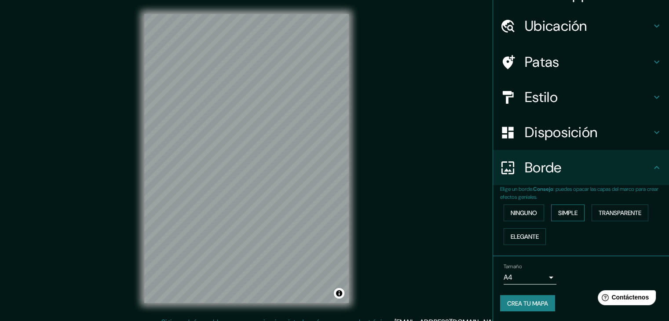
click at [561, 209] on font "Simple" at bounding box center [567, 213] width 19 height 8
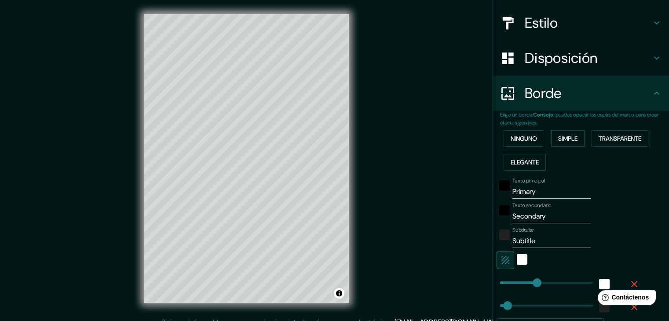
scroll to position [95, 0]
click at [537, 189] on input "Primary" at bounding box center [551, 191] width 79 height 14
type input "Primar"
type input "37"
type input "P"
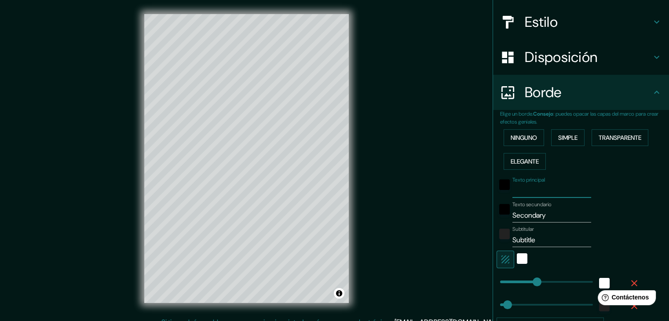
type input "37"
type input "t"
type input "37"
type input "te"
type input "37"
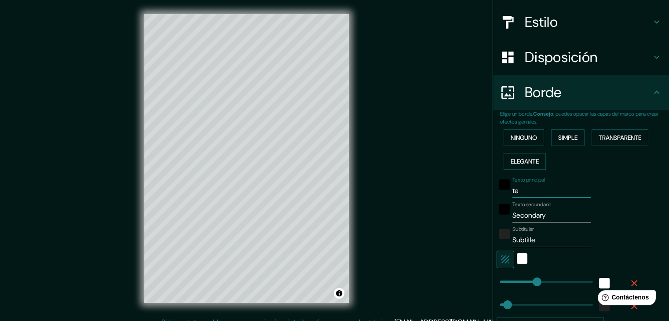
type input "tee"
type input "37"
type input "te"
type input "37"
type input "t"
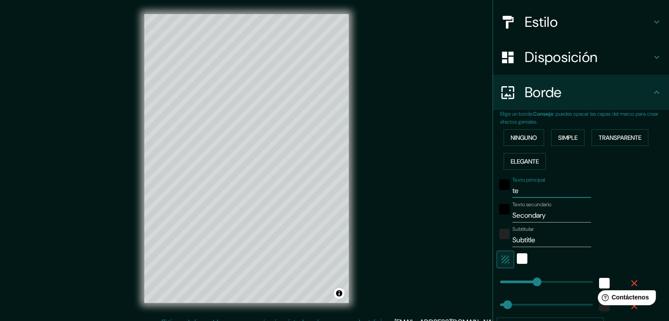
type input "37"
type input "t"
type input "37"
type input "t e"
type input "37"
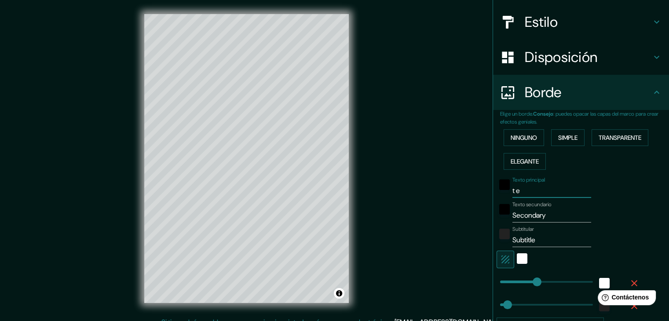
type input "t e"
type input "37"
type input "t e n"
type input "37"
type input "t e n"
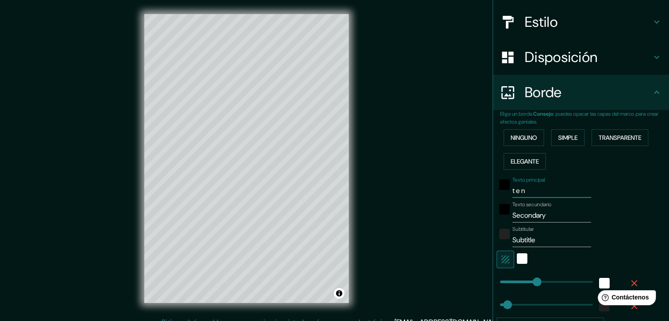
type input "37"
type input "t e n e"
type input "37"
type input "t e n e"
type input "37"
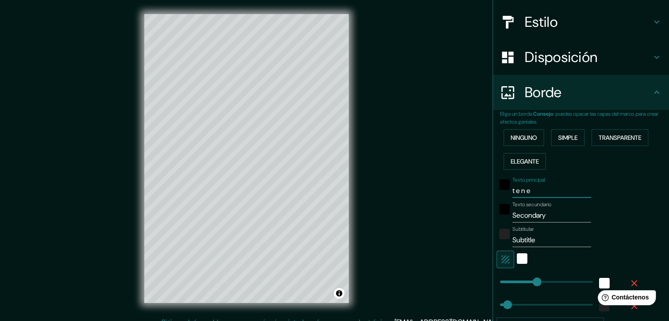
type input "t e n e r"
type input "37"
type input "t e n e r"
type input "37"
type input "t e n e r i"
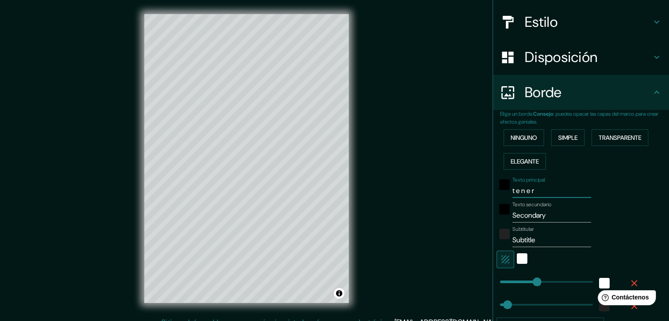
type input "37"
type input "t e n e r i"
type input "37"
type input "t e n e r i f"
type input "37"
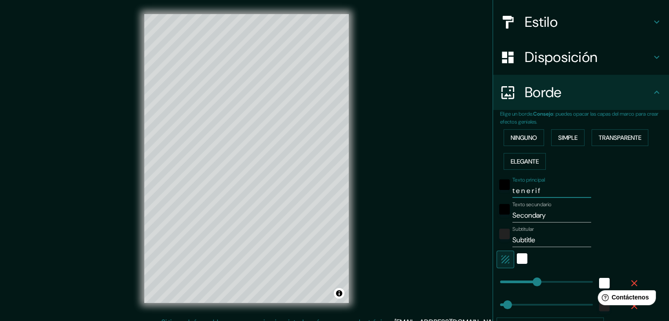
type input "t e n e r i"
type input "37"
type input "t"
type input "37"
type input "t"
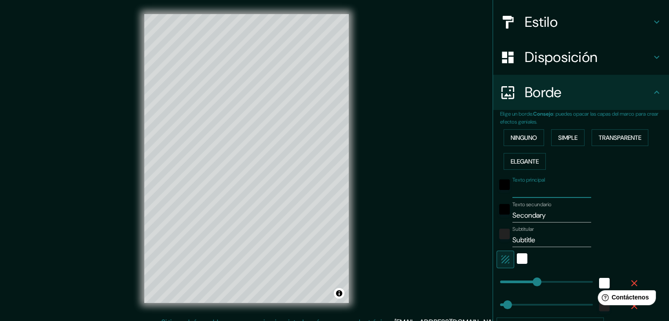
type input "37"
type input "te"
type input "37"
type input "ten"
type input "37"
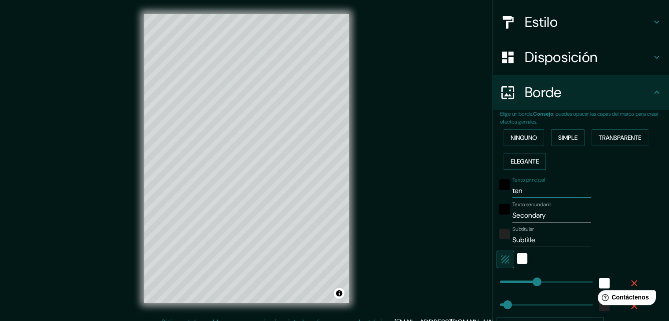
type input "tene"
type input "37"
type input "tener"
type input "37"
type input "teneri"
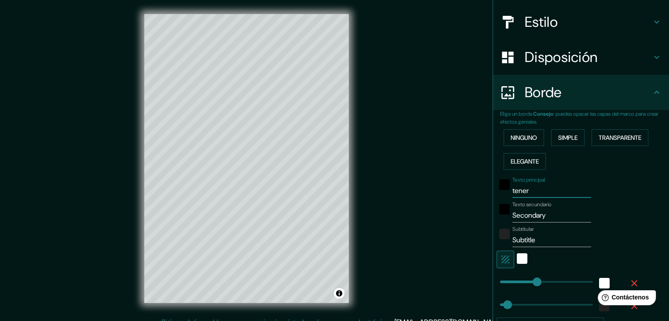
type input "37"
type input "tenerig"
type input "37"
type input "tenerige"
type input "37"
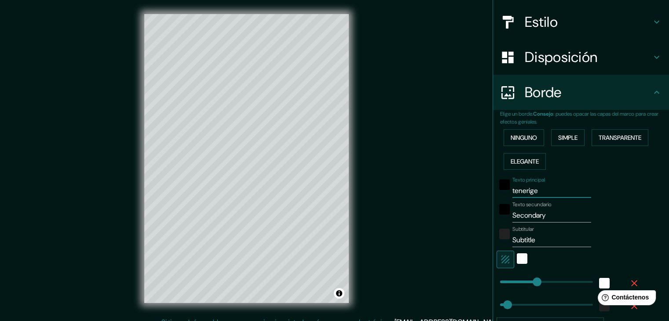
type input "tenerig"
type input "37"
type input "teneri"
type input "37"
type input "tenerif"
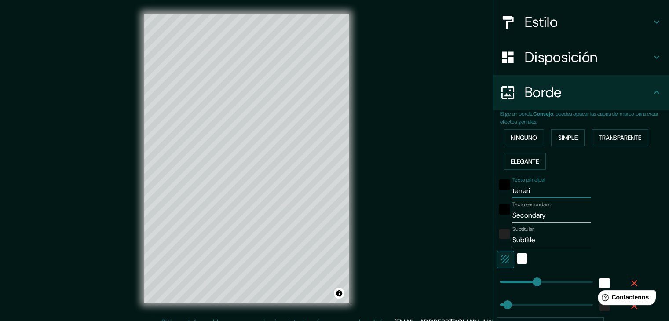
type input "37"
type input "[GEOGRAPHIC_DATA]"
type input "37"
type input "[GEOGRAPHIC_DATA]"
drag, startPoint x: 541, startPoint y: 215, endPoint x: 497, endPoint y: 224, distance: 44.9
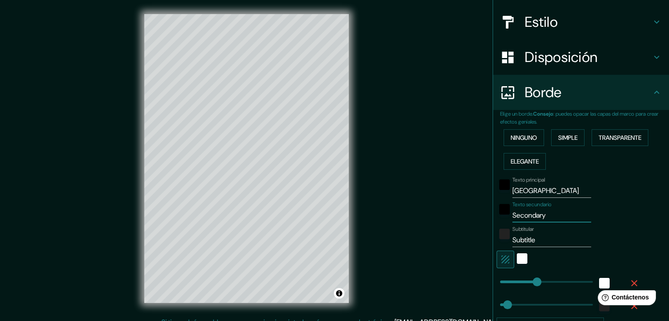
click at [500, 224] on div "Texto principal tenerife Texto secundario Secondary Subtitular Subtitle Añadir …" at bounding box center [570, 253] width 141 height 161
type input "37"
type input "c"
type input "37"
type input "ca"
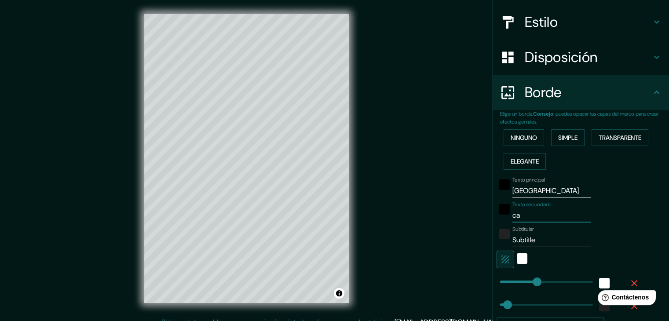
type input "37"
type input "can"
type input "37"
type input "cana"
type input "37"
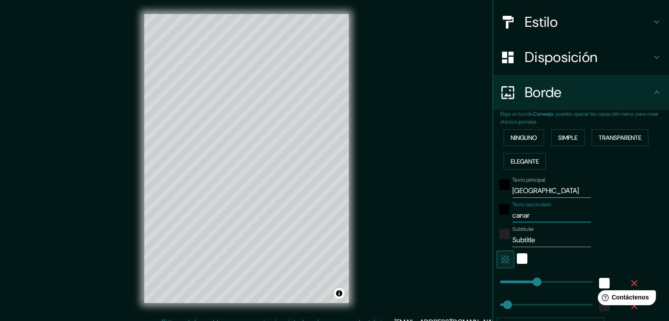
type input "canari"
type input "37"
type input "canaria"
type input "37"
type input "canarias"
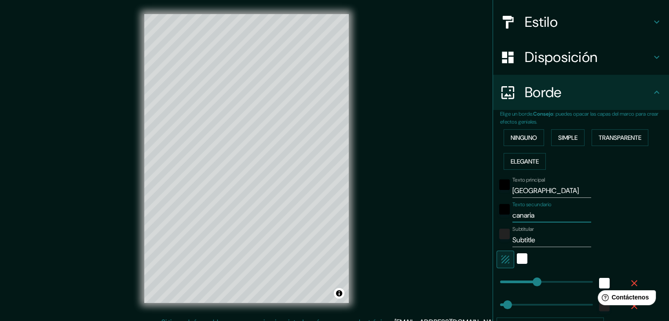
type input "37"
type input "canarias"
type input "37"
type input "canarias"
click at [536, 241] on input "Subtitle" at bounding box center [551, 240] width 79 height 14
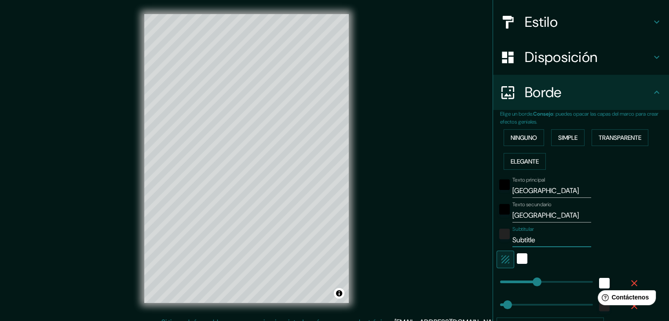
type input "Subtitl"
type input "37"
type input "S"
type input "37"
type input "2"
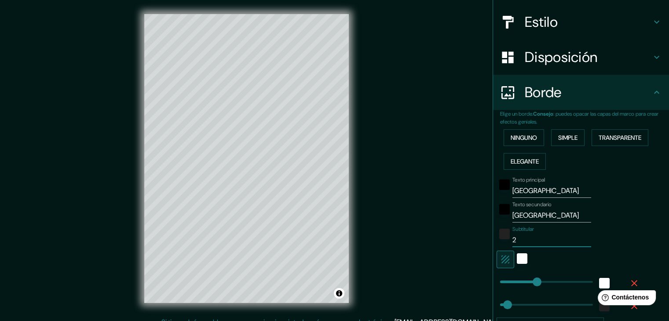
type input "37"
type input "28"
type input "37"
type input "28"
type input "37"
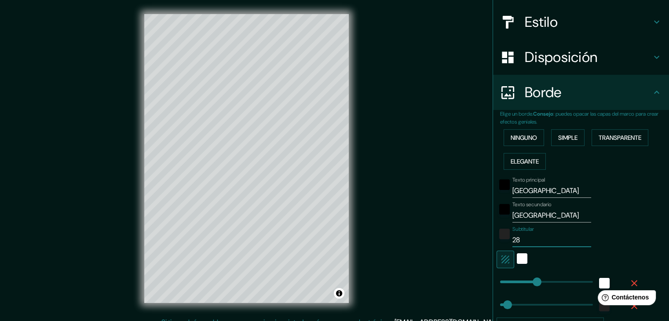
type input "28 0"
type input "37"
type input "28 06"
type input "37"
type input "28 06'"
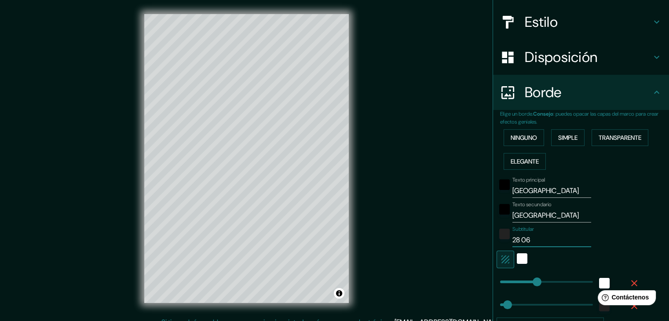
type input "37"
type input "28 06'"
type input "37"
type input "28 06' 1"
type input "37"
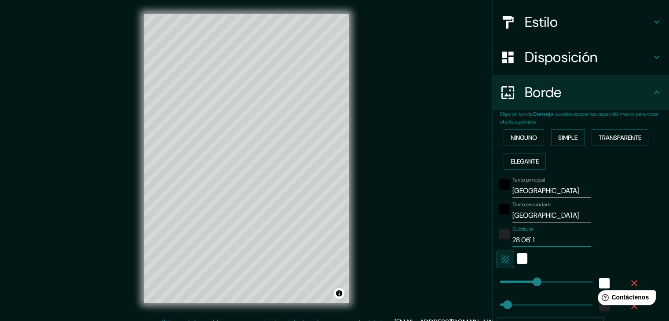
type input "28 06' 17"
type input "37"
type input "28 06' 17'"
type input "37"
type input "28 06' 17''"
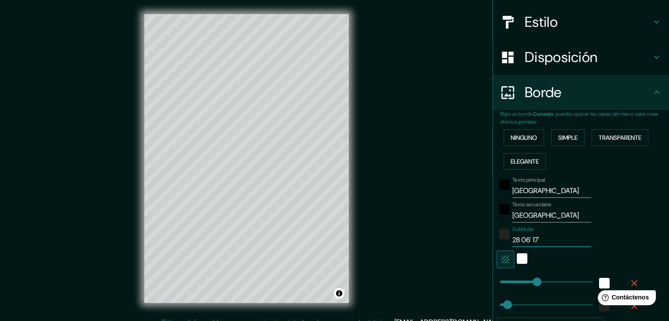
type input "37"
type input "28 06' 17''"
type input "37"
type input "28 06' 17'' N"
type input "37"
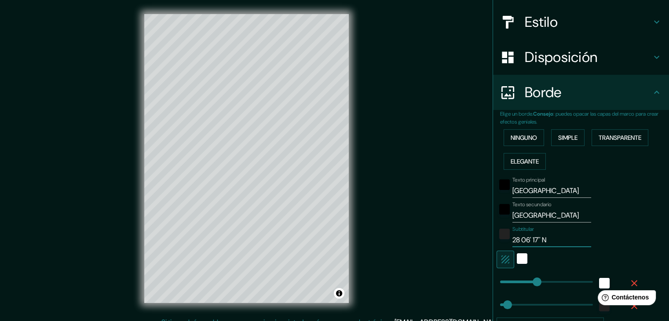
type input "28 06' 17'' N"
type input "37"
type input "28 06' 17'' N 1"
type input "37"
type input "28 06' 17'' N 16"
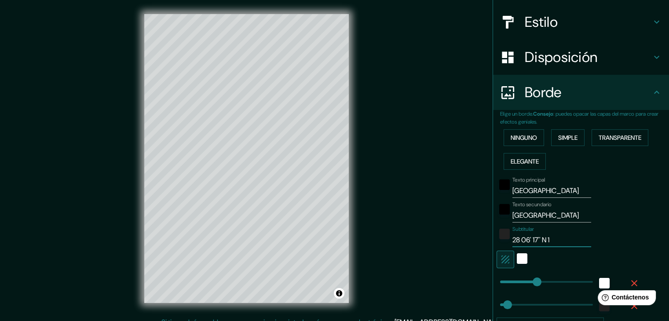
type input "37"
type input "28 06' 17'' N 16"
type input "37"
type input "28 06' 17'' N 16 3"
type input "37"
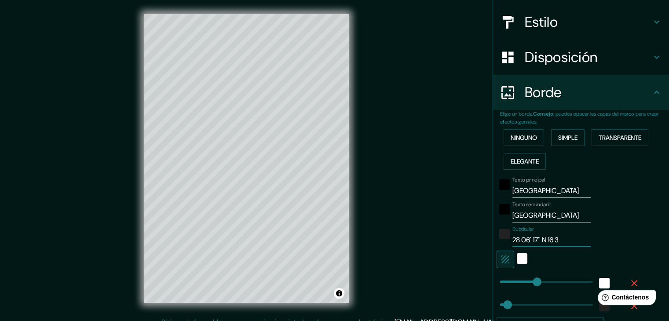
type input "28 06' 17'' N 16 36"
type input "37"
type input "28 06' 17'' N 16 36'"
type input "37"
type input "28 06' 17'' N 16 36'"
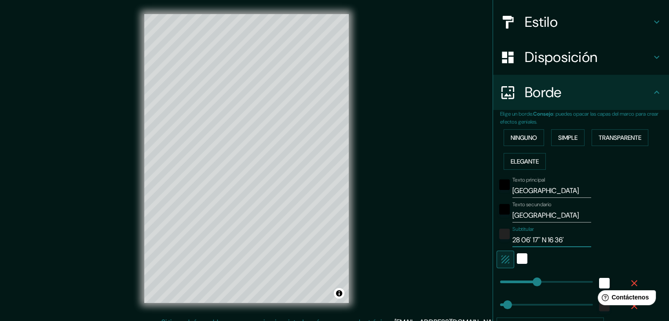
type input "37"
type input "28 06' 17'' N 16 36' 2"
type input "37"
type input "28 06' 17'' N 16 36' 20"
type input "37"
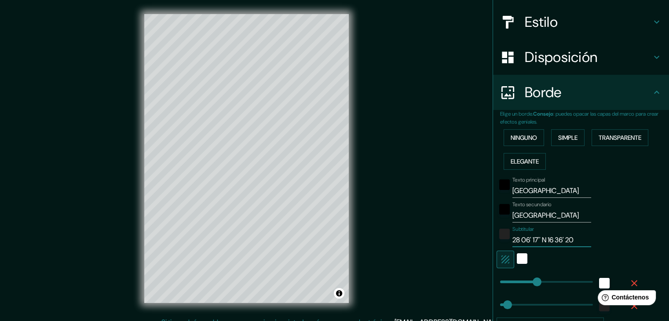
type input "28 06' 17'' N 16 36' 20'"
type input "37"
type input "28 06' 17'' N 16 36' 20''"
type input "37"
type input "28 06' 17'' N 16 36' 20''"
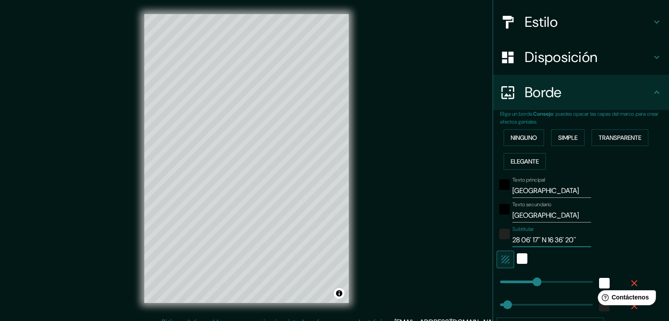
type input "37"
type input "28 06' 17'' N 16 36' 20'' O"
type input "37"
type input "28 06' 17'' N 16 36' 20'' O"
type input "37"
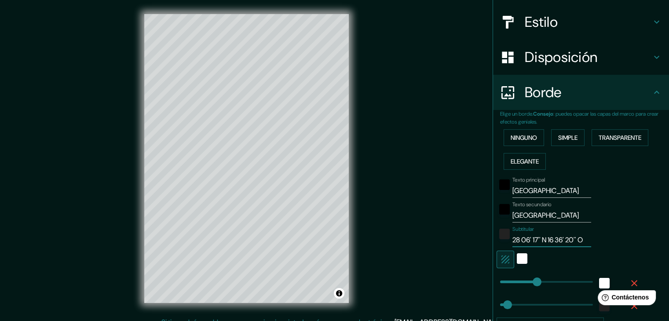
scroll to position [180, 0]
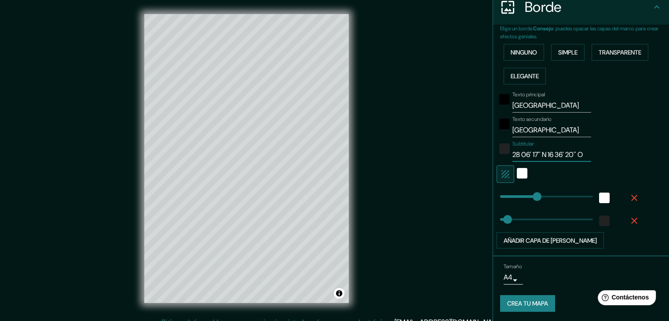
type input "28 06' 17'' N 16 36' 20'' O"
click at [535, 305] on font "Crea tu mapa" at bounding box center [527, 304] width 41 height 8
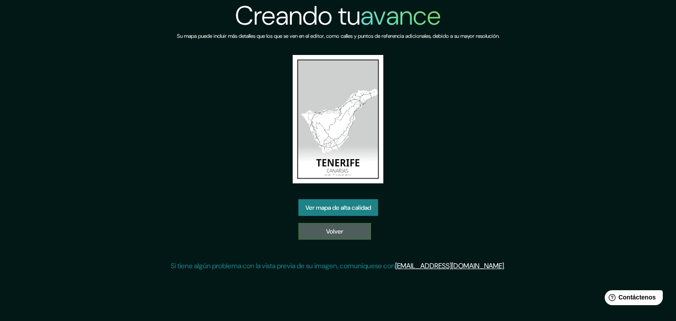
click at [338, 227] on font "Volver" at bounding box center [334, 231] width 17 height 8
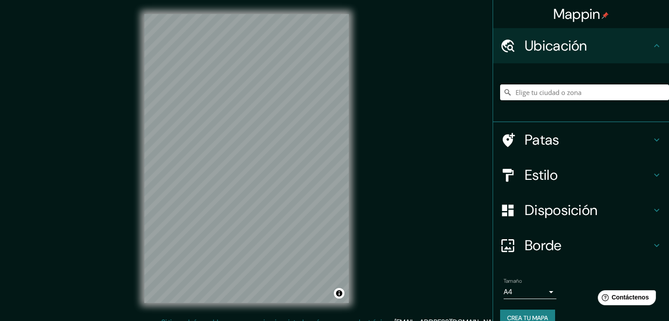
click at [531, 88] on input "Elige tu ciudad o zona" at bounding box center [584, 92] width 169 height 16
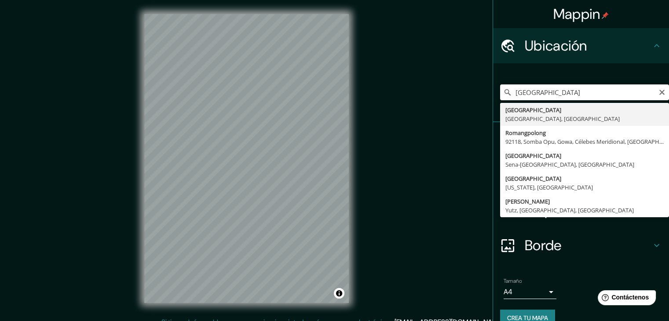
type input "Roma, Ciudad metropolitana de Roma Capital, Italia"
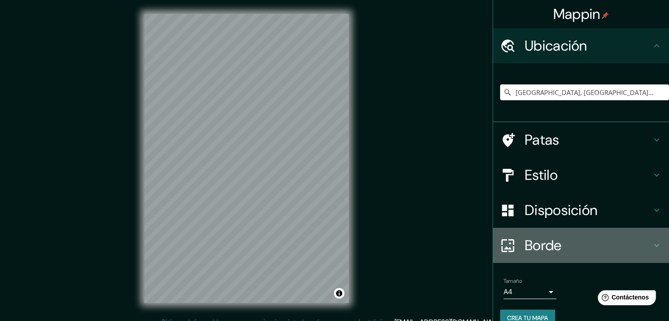
click at [549, 236] on font "Borde" at bounding box center [543, 245] width 37 height 18
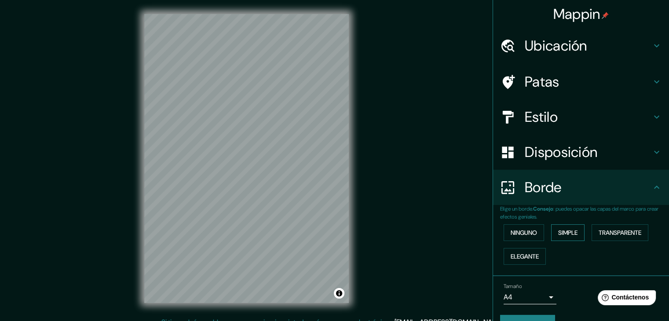
click at [551, 236] on button "Simple" at bounding box center [567, 232] width 33 height 17
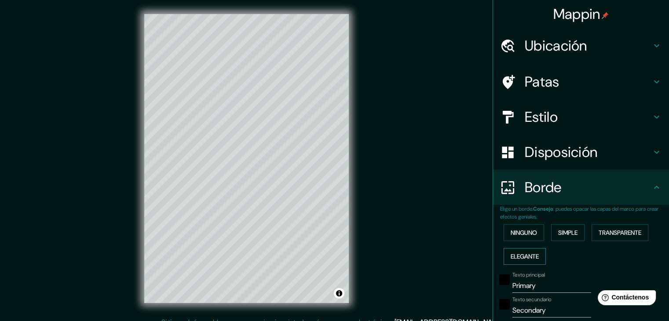
click at [528, 254] on font "Elegante" at bounding box center [525, 256] width 28 height 8
click at [563, 229] on font "Simple" at bounding box center [567, 233] width 19 height 8
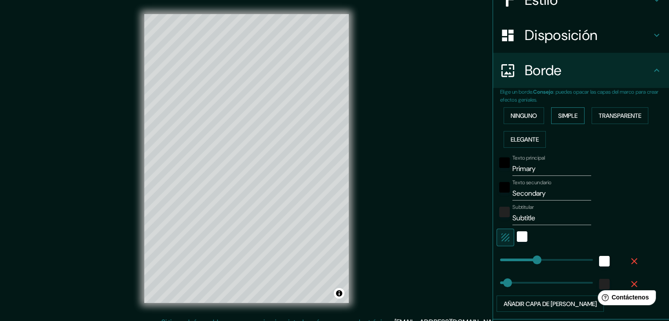
scroll to position [122, 0]
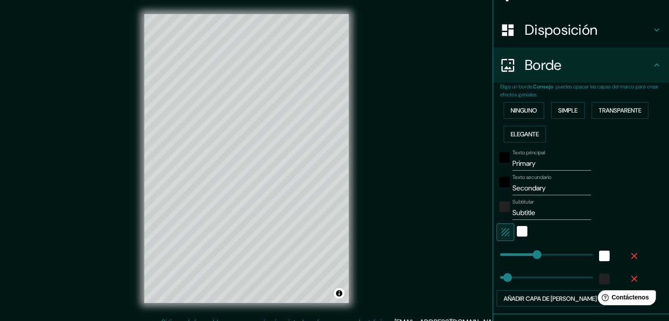
click at [540, 167] on input "Primary" at bounding box center [551, 164] width 79 height 14
type input "Primar"
type input "37"
type input "Pr"
type input "37"
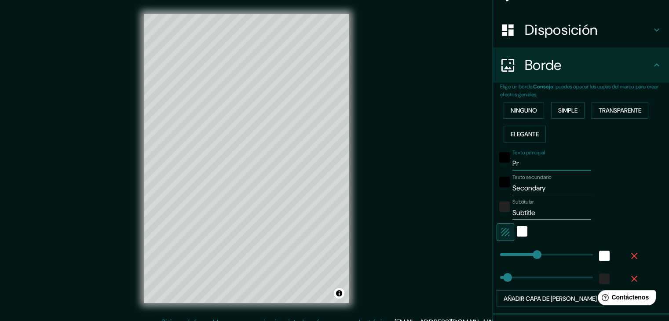
type input "P"
type input "37"
type input "R"
type input "37"
type input "RO"
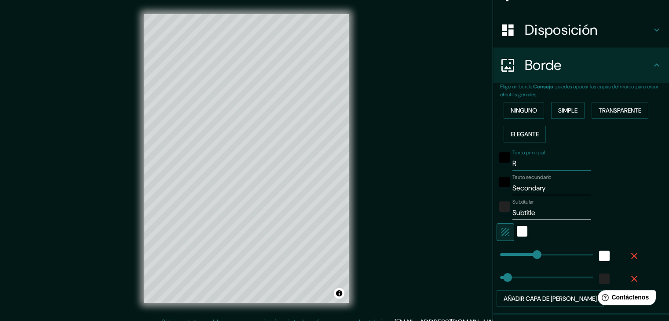
type input "37"
type input "ROM"
type input "37"
type input "ROMA"
type input "37"
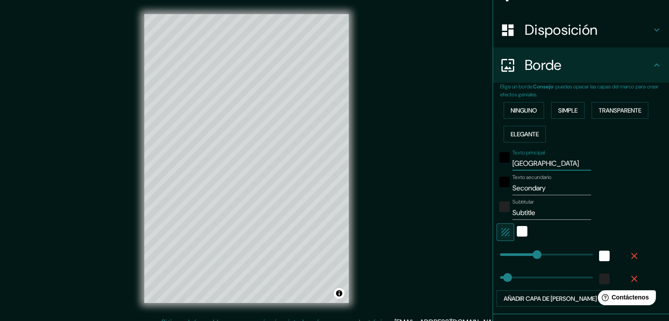
type input "ROM"
type input "37"
type input "RO"
type input "37"
type input "R"
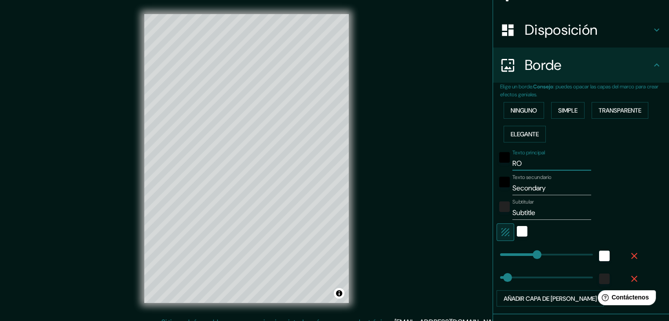
type input "37"
type input "R"
type input "37"
type input "R O"
type input "37"
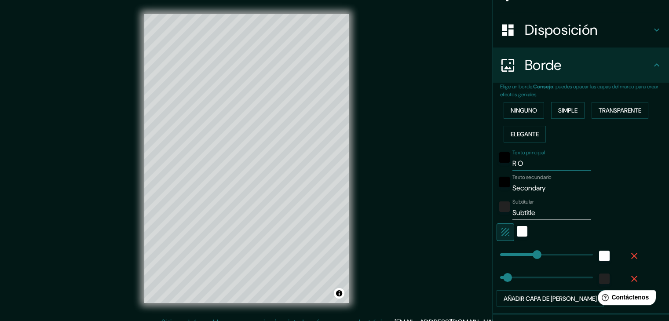
type input "R O"
type input "37"
type input "R O M"
type input "37"
type input "R O M"
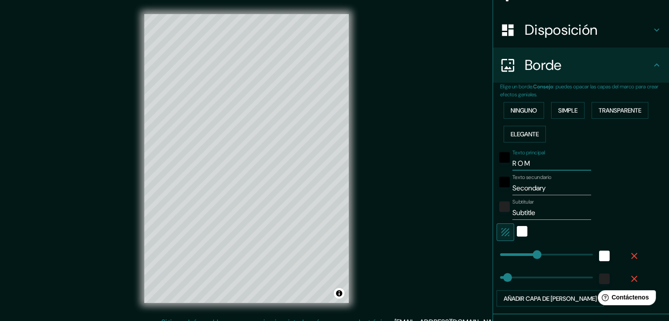
type input "37"
type input "R O M A"
type input "37"
type input "R O M A"
type input "37"
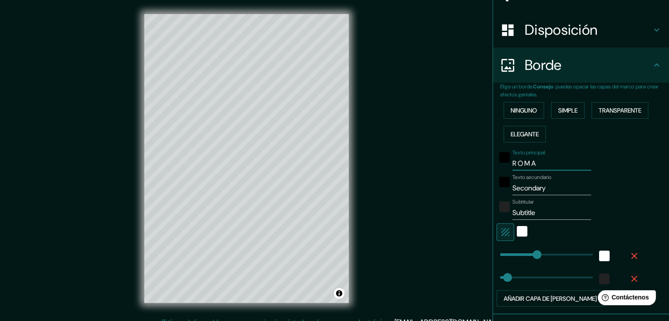
type input "R O M A"
drag, startPoint x: 546, startPoint y: 187, endPoint x: 494, endPoint y: 195, distance: 52.5
click at [500, 195] on div "Texto principal R O M A Texto secundario Secondary Subtitular Subtitle Añadir c…" at bounding box center [570, 226] width 141 height 161
type input "37"
type input "I"
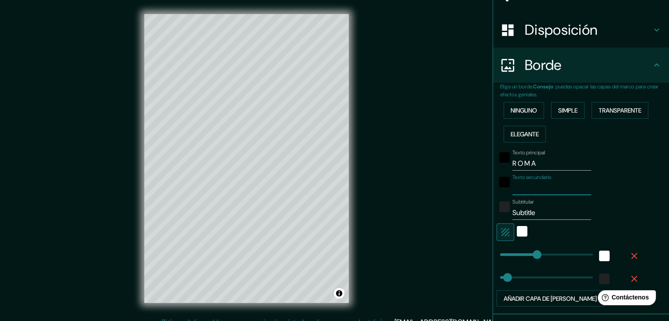
type input "37"
type input "IT"
type input "37"
type input "ITA"
type input "37"
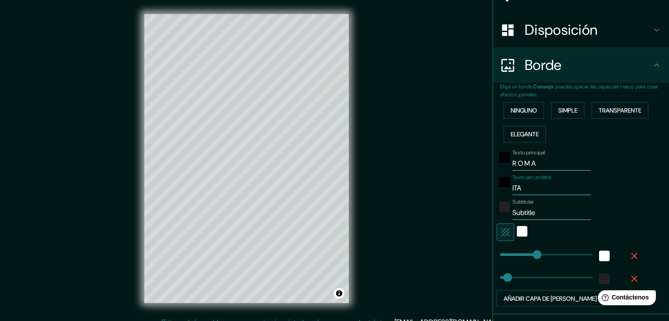
type input "ITAL"
type input "37"
type input "ITALIA"
type input "37"
type input "ITALIA"
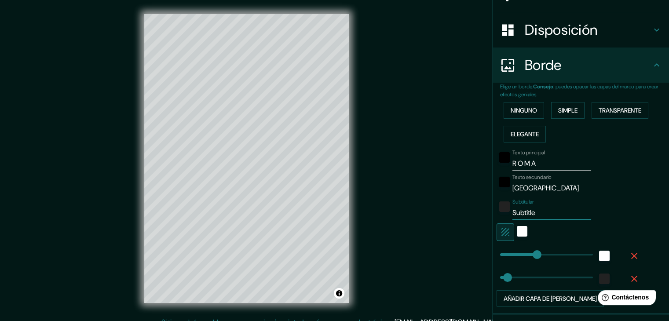
click at [550, 211] on input "Subtitle" at bounding box center [551, 213] width 79 height 14
type input "Subtitl"
type input "37"
type input "S"
type input "37"
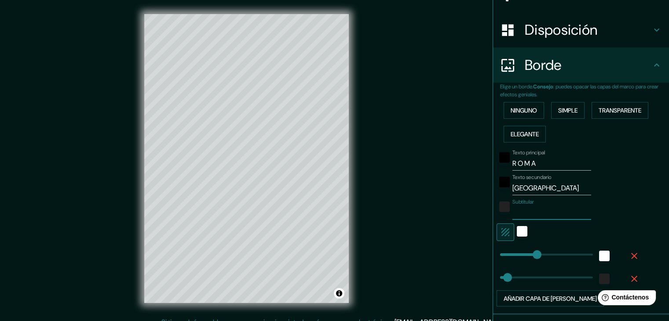
type input "4"
type input "37"
type input "41"
type input "37"
type input "41"
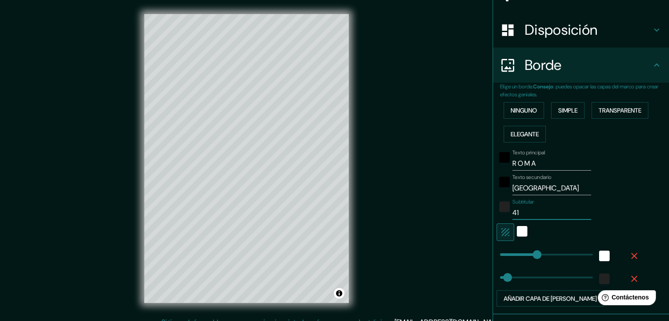
type input "37"
type input "41 5"
type input "37"
type input "41 53"
type input "37"
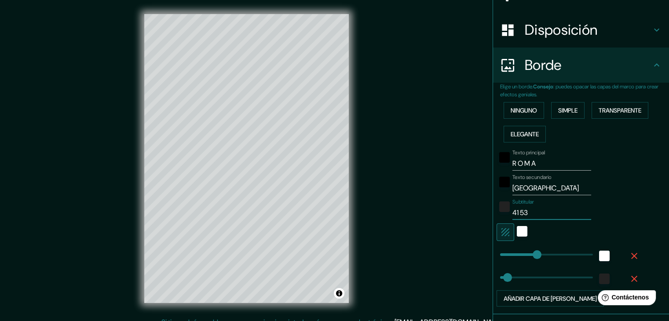
type input "41 53'"
type input "37"
type input "41 53'"
type input "37"
type input "41 53' 3"
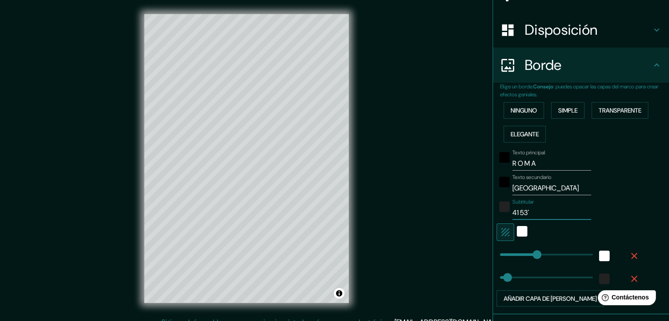
type input "37"
type input "41 53' 35"
type input "37"
type input "41 53' 35'"
type input "37"
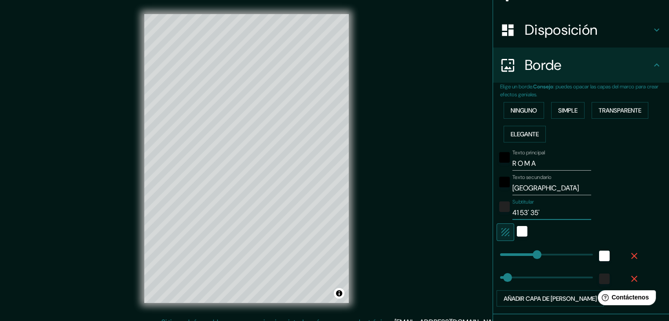
type input "41 53' 35''"
type input "37"
type input "41 53' 35''"
type input "37"
type input "41 53' 35'' N"
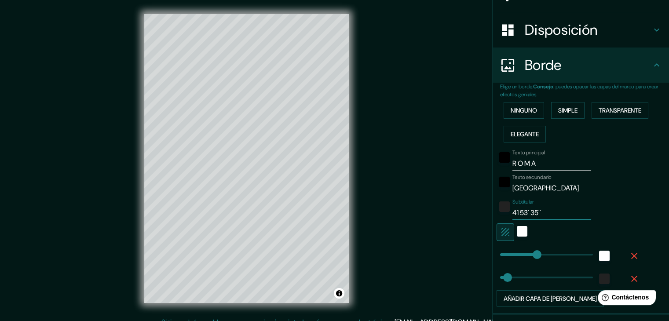
type input "37"
type input "41 53' 35'' N"
type input "37"
type input "41 53' 35'' N 1"
type input "37"
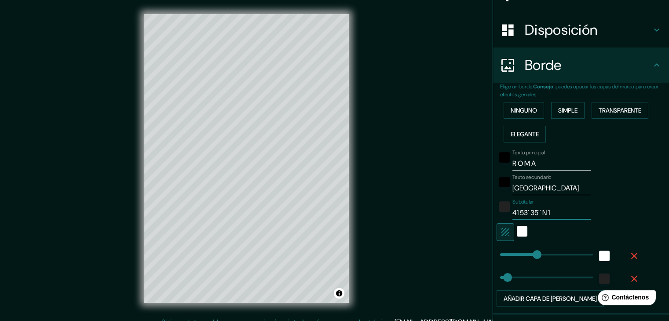
type input "41 53' 35'' N 12"
type input "37"
type input "41 53' 35'' N 12"
type input "37"
type input "41 53' 35'' N 12 2"
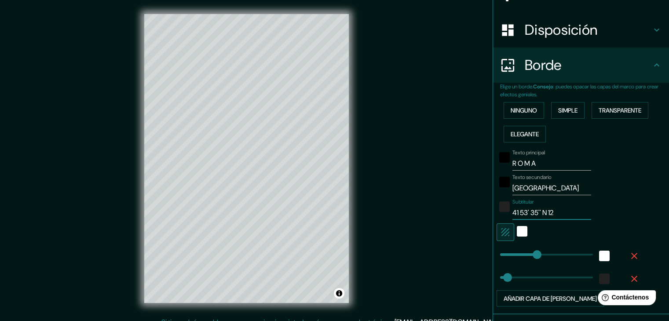
type input "37"
type input "41 53' 35'' N 12 28"
type input "37"
type input "41 53' 35'' N 12 28'"
type input "37"
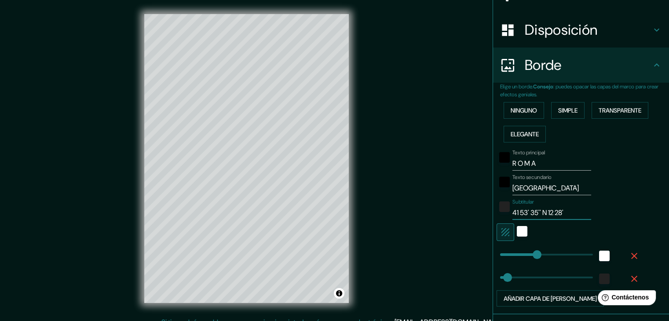
type input "41 53' 35'' N 12 28'"
type input "37"
type input "41 53' 35'' N 12 28' 5"
type input "37"
type input "41 53' 35'' N 12 28' 58"
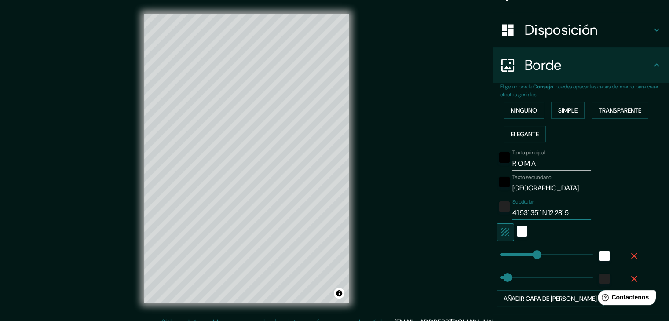
type input "37"
type input "41 53' 35'' N 12 28' 58'"
type input "37"
type input "41 53' 35'' N 12 28' 58''"
type input "37"
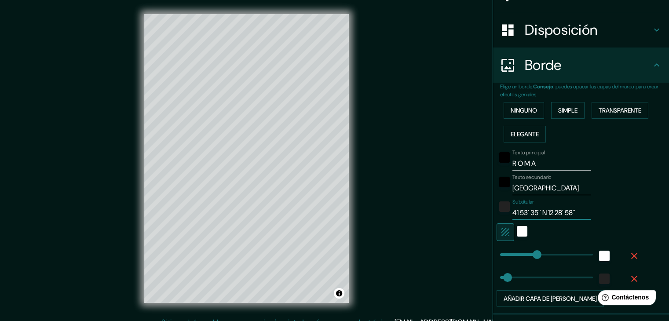
type input "41 53' 35'' N 12 28' 58''"
type input "37"
type input "41 53' 35'' N 12 28' 58'' E"
type input "37"
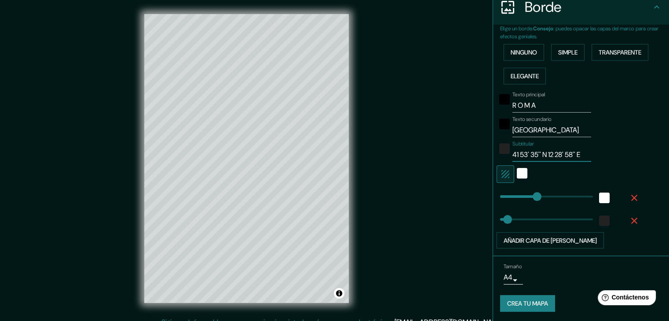
type input "41 53' 35'' N 12 28' 58'' E"
click at [523, 303] on font "Crea tu mapa" at bounding box center [527, 304] width 41 height 8
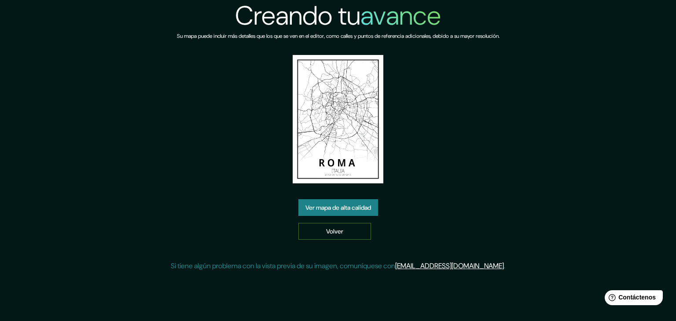
click at [341, 232] on font "Volver" at bounding box center [334, 231] width 17 height 8
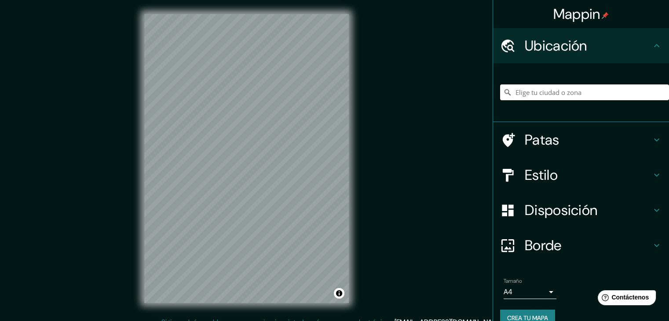
click at [535, 95] on input "Elige tu ciudad o zona" at bounding box center [584, 92] width 169 height 16
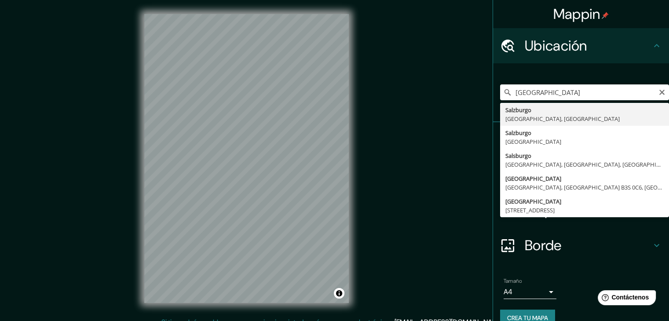
type input "[GEOGRAPHIC_DATA], [GEOGRAPHIC_DATA], [GEOGRAPHIC_DATA]"
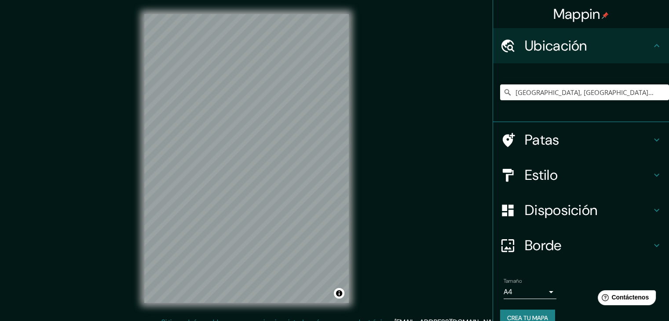
click at [525, 243] on font "Borde" at bounding box center [543, 245] width 37 height 18
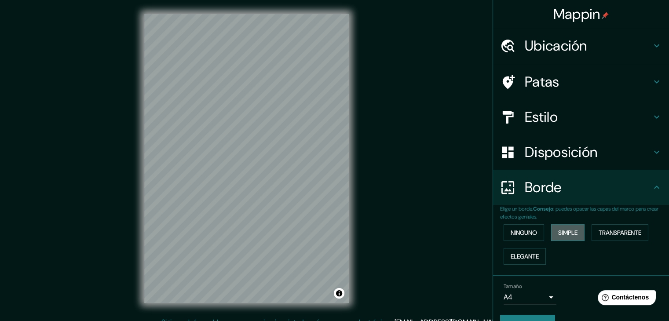
click at [561, 225] on button "Simple" at bounding box center [567, 232] width 33 height 17
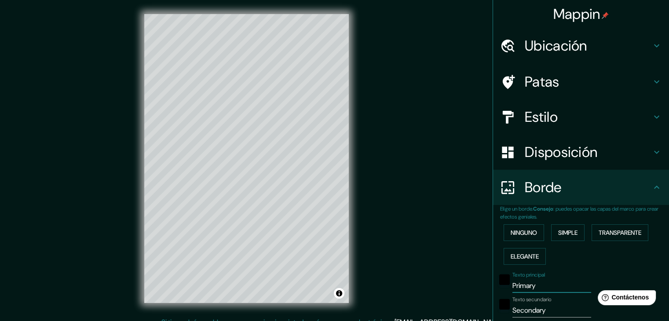
drag, startPoint x: 533, startPoint y: 283, endPoint x: 494, endPoint y: 285, distance: 38.8
click at [497, 285] on div "Texto principal Primary" at bounding box center [569, 282] width 144 height 21
type input "37"
type input "S"
type input "37"
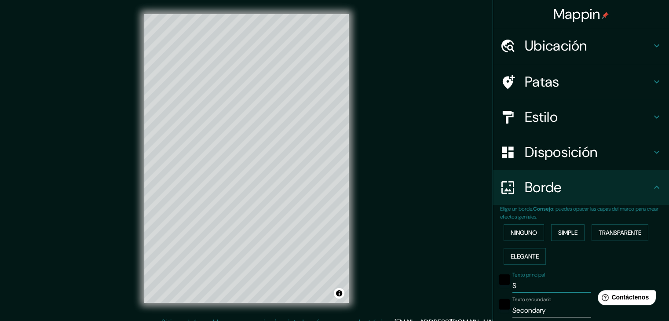
type input "SA"
type input "37"
type input "SAL"
type input "37"
type input "SALZ"
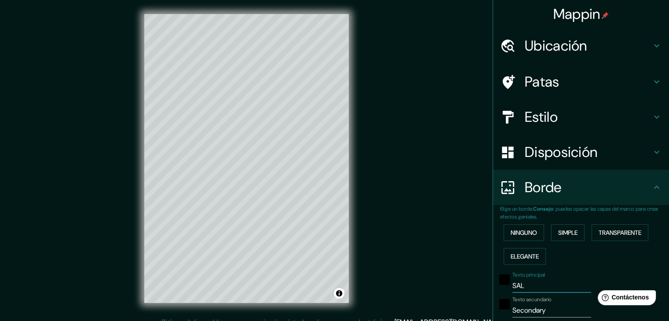
type input "37"
type input "SALZB"
type input "37"
type input "SALZBU"
type input "37"
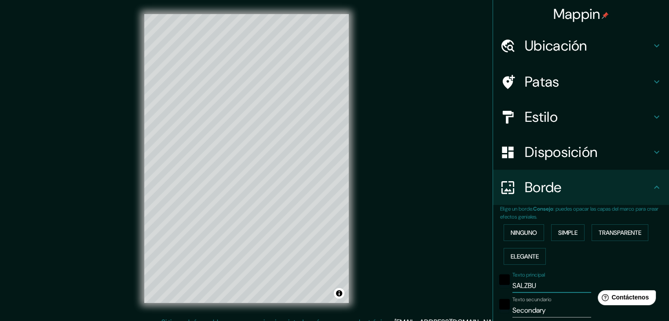
type input "SALZBUR"
type input "37"
type input "SALZBURG"
type input "37"
type input "SALZBURGO"
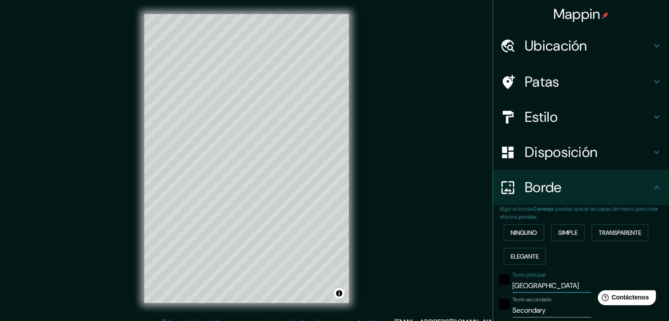
type input "37"
type input "SALZBURGO"
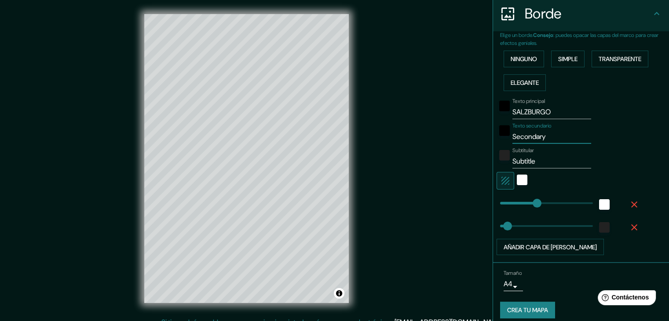
scroll to position [180, 0]
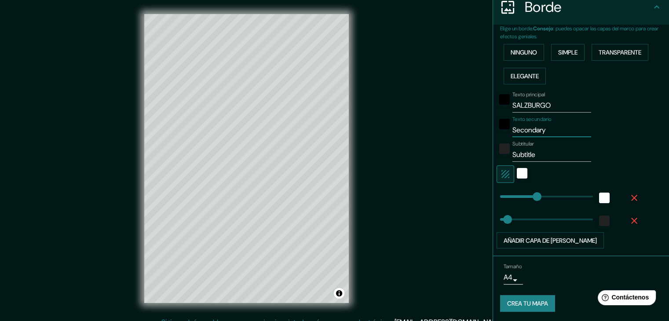
type input "37"
drag, startPoint x: 543, startPoint y: 310, endPoint x: 500, endPoint y: 143, distance: 172.2
click at [500, 143] on div "Texto principal SALZBURGO Texto secundario Secondary Subtitular Subtitle Añadir…" at bounding box center [570, 168] width 141 height 161
type input "37"
type input "A"
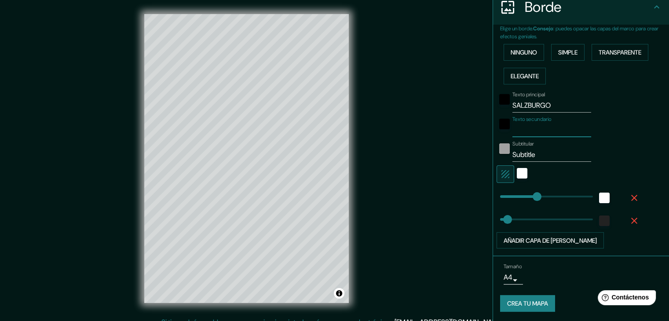
type input "37"
type input "AUS"
type input "37"
type input "AUST"
type input "37"
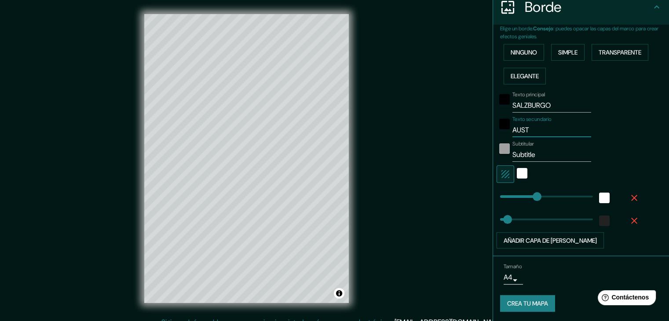
type input "AUSTR"
type input "37"
type input "AUSTRI"
type input "37"
type input "AUSTRIA"
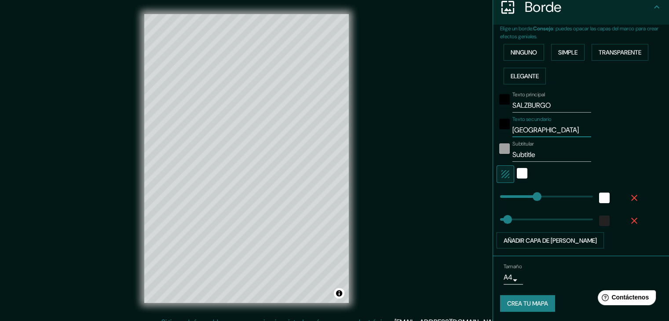
type input "37"
type input "AUSTRIA"
click at [550, 154] on input "Subtitle" at bounding box center [551, 155] width 79 height 14
type input "Subtitl"
type input "37"
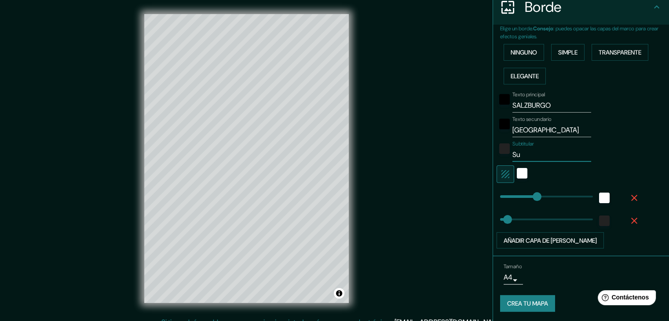
type input "S"
type input "37"
type input "4"
type input "37"
type input "47"
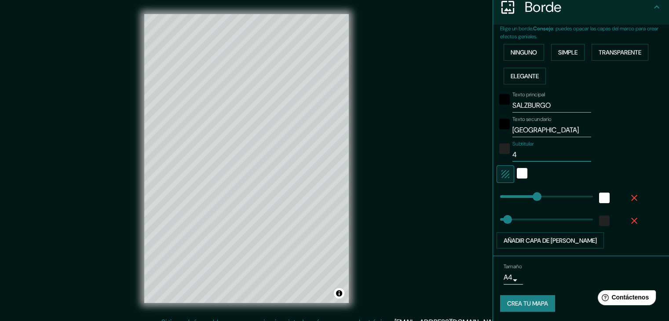
type input "37"
type input "47"
type input "37"
type input "47 4"
type input "37"
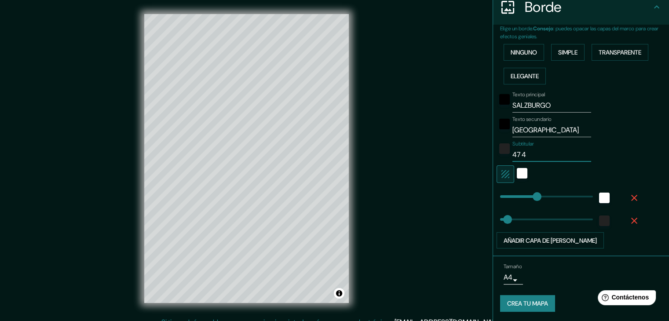
type input "47 48"
type input "37"
type input "47 48'"
type input "37"
type input "47 48'"
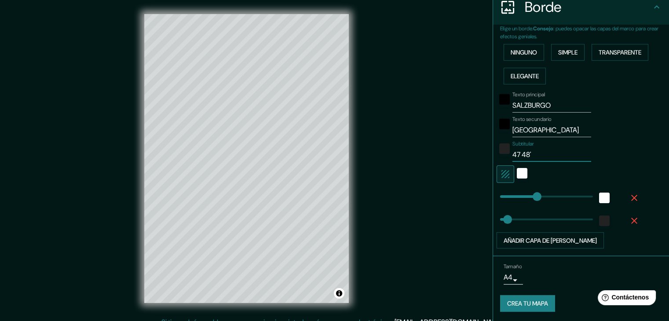
type input "37"
type input "47 48' 0"
type input "37"
type input "47 48' 00"
type input "37"
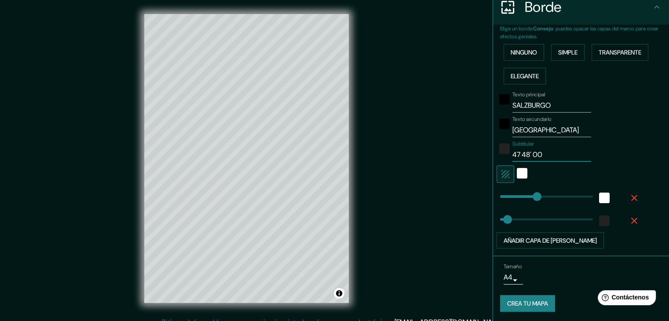
type input "47 48' 00'"
type input "37"
type input "47 48' 00'"
type input "37"
type input "47 48' 00' N"
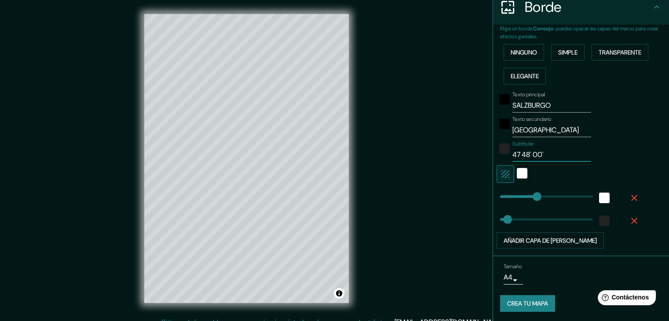
type input "37"
type input "47 48' 00' N"
type input "37"
type input "47 48' 00' N 1"
type input "37"
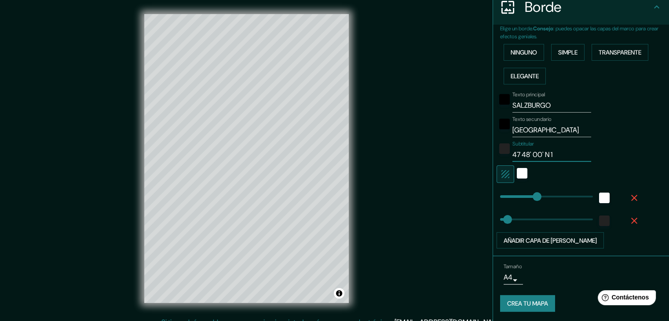
type input "47 48' 00' N 13"
type input "37"
type input "47 48' 00' N 13"
type input "37"
type input "47 48' 00' N 13 0"
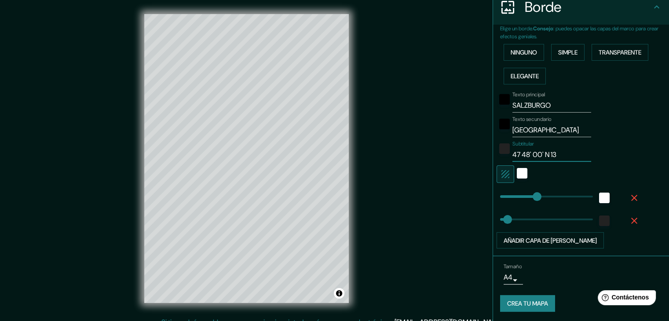
type input "37"
type input "47 48' 00' N 13 02"
type input "37"
type input "47 48' 00' N 13 02'"
type input "37"
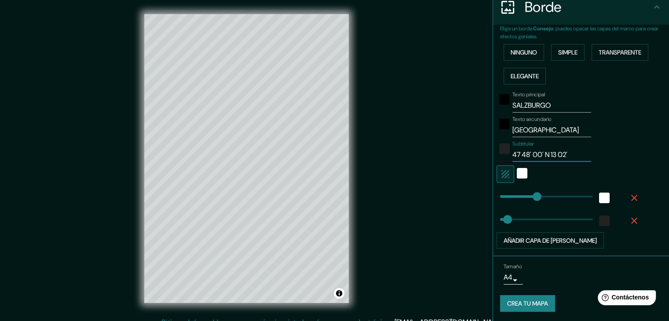
type input "47 48' 00' N 13 02'"
type input "37"
type input "47 48' 00' N 13 02' 4"
type input "37"
type input "47 48' 00' N 13 02' 42"
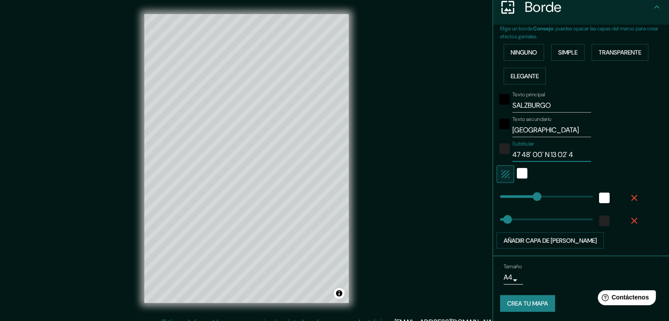
type input "37"
type input "47 48' 00' N 13 02' 42'"
type input "37"
type input "47 48' 00' N 13 02' 42''"
type input "37"
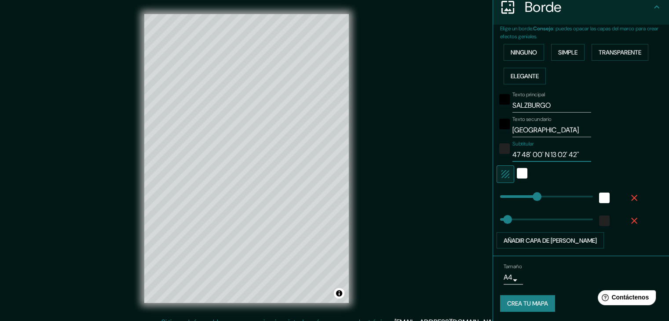
type input "47 48' 00' N 13 02' 42''"
type input "37"
type input "47 48' 00' N 13 02' 42'' E"
type input "37"
type input "47 48' 00' N 13 02' 42'' E"
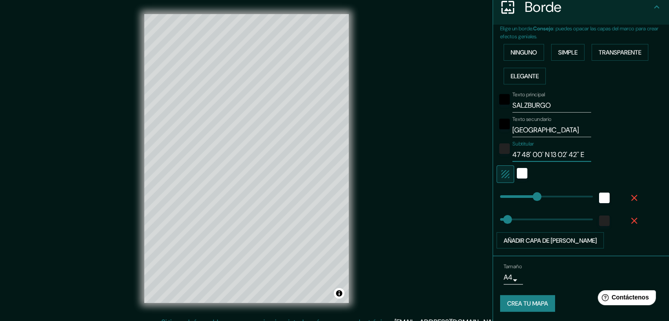
type input "37"
type input "47 48' 00' N 13 02' 42'' E"
click at [531, 303] on font "Crea tu mapa" at bounding box center [527, 304] width 41 height 8
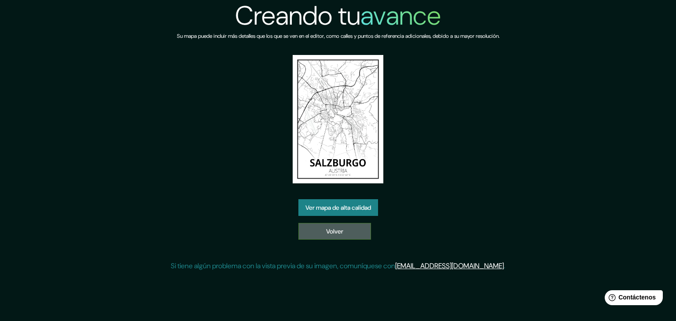
click at [341, 233] on font "Volver" at bounding box center [334, 231] width 17 height 8
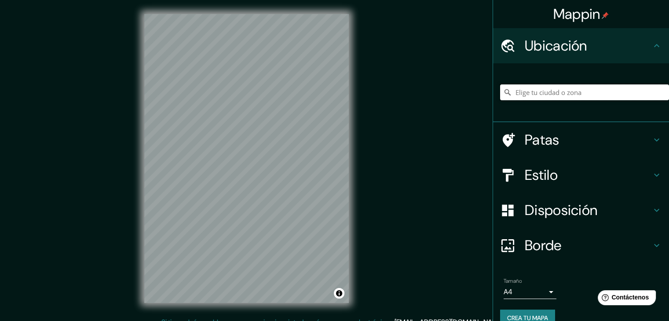
click at [542, 87] on input "Elige tu ciudad o zona" at bounding box center [584, 92] width 169 height 16
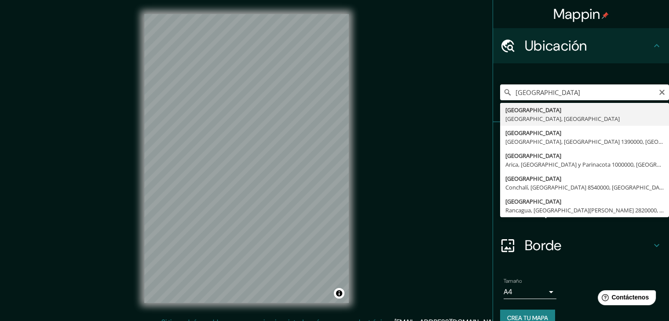
type input "[GEOGRAPHIC_DATA], [GEOGRAPHIC_DATA], [GEOGRAPHIC_DATA]"
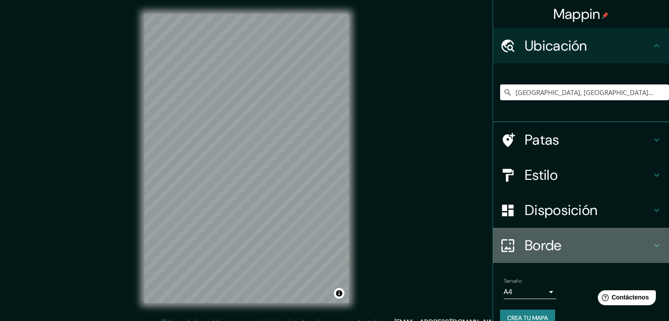
click at [538, 245] on font "Borde" at bounding box center [543, 245] width 37 height 18
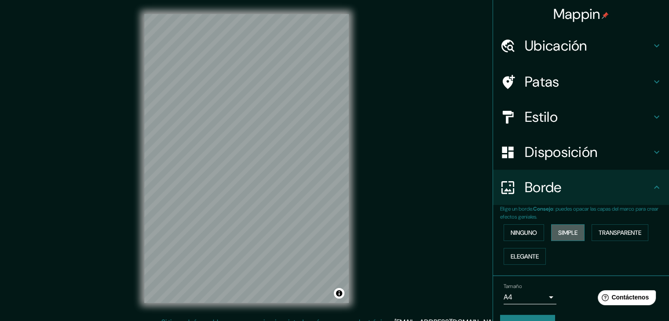
click at [558, 234] on font "Simple" at bounding box center [567, 233] width 19 height 8
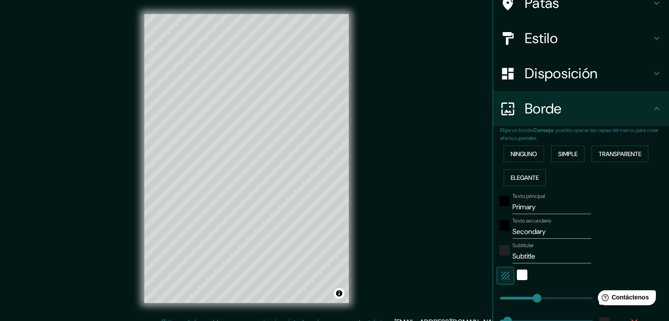
scroll to position [80, 0]
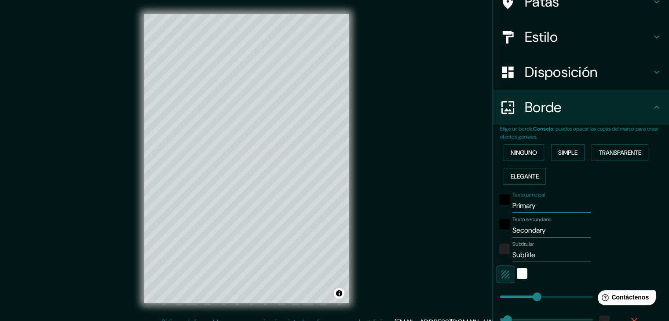
drag, startPoint x: 535, startPoint y: 204, endPoint x: 491, endPoint y: 206, distance: 44.5
click at [497, 206] on div "Texto principal Primary" at bounding box center [569, 202] width 144 height 21
type input "37"
type input "M"
type input "37"
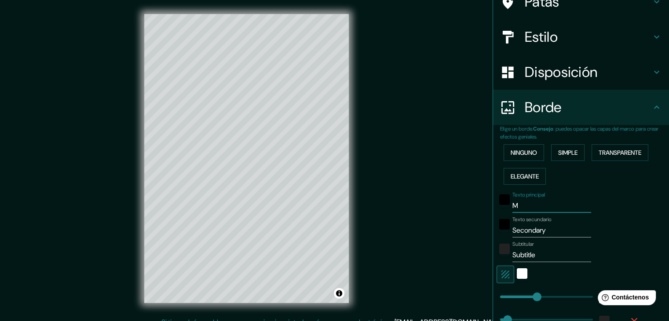
type input "MU"
type input "37"
type input "MUN"
type input "37"
type input "MUNI"
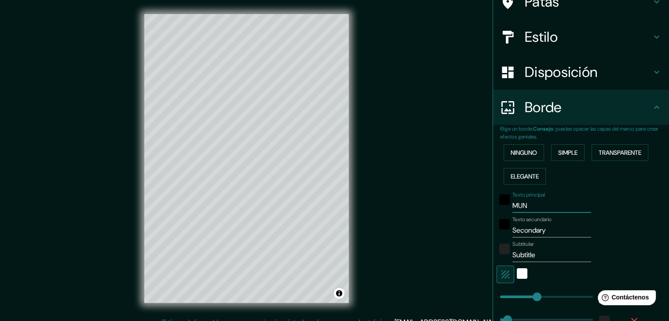
type input "37"
type input "MUNIC"
type input "37"
type input "[GEOGRAPHIC_DATA]"
type input "37"
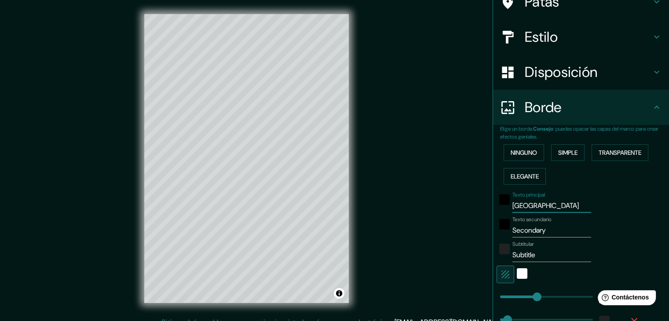
type input "[GEOGRAPHIC_DATA]"
type input "37"
type input "[GEOGRAPHIC_DATA]"
drag, startPoint x: 551, startPoint y: 230, endPoint x: 475, endPoint y: 233, distance: 75.3
click at [475, 233] on div "Mappin Ubicación [GEOGRAPHIC_DATA], [GEOGRAPHIC_DATA], [GEOGRAPHIC_DATA] Patas …" at bounding box center [334, 165] width 669 height 331
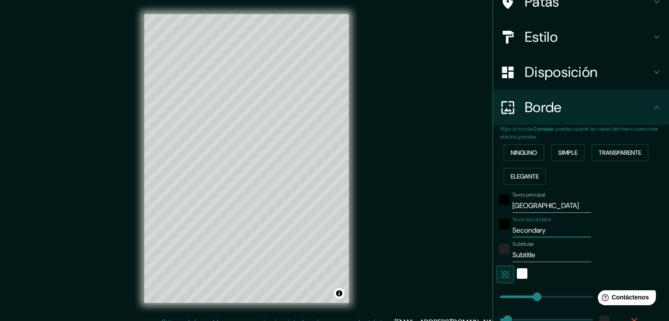
type input "37"
type input "A"
type input "37"
type input "AL"
type input "37"
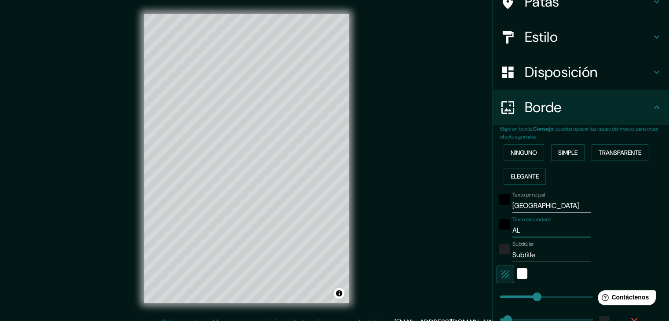
type input "ALE"
type input "37"
type input "ALEM"
type input "37"
type input "ALEMA"
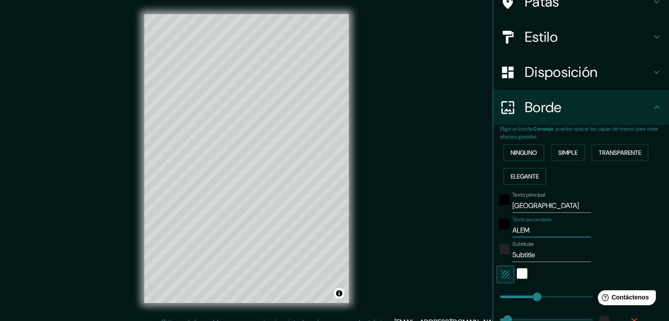
type input "37"
type input "ALEMAN"
type input "37"
type input "ALEMANI"
type input "37"
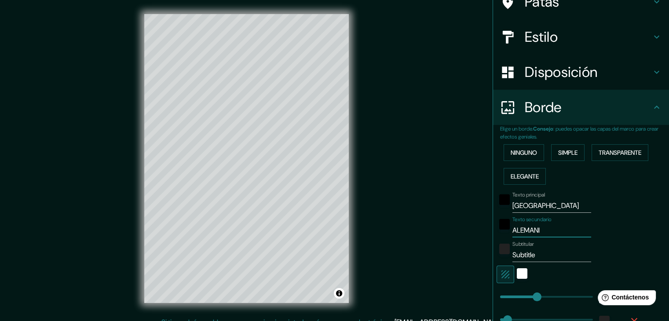
type input "[GEOGRAPHIC_DATA]"
type input "37"
type input "[GEOGRAPHIC_DATA]"
click at [540, 261] on div "Texto principal MUNICH Texto secundario ALEMANIA Subtitular Subtitle Añadir cap…" at bounding box center [570, 268] width 141 height 161
click at [541, 256] on input "Subtitle" at bounding box center [551, 255] width 79 height 14
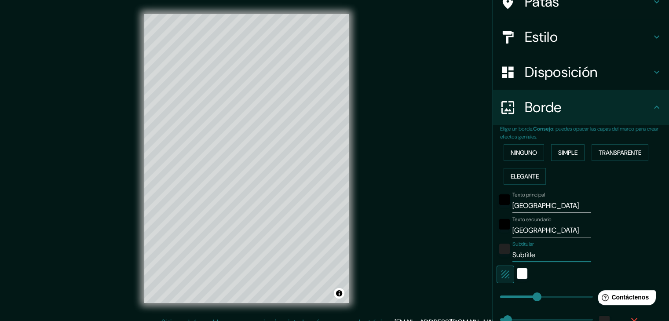
type input "Subtitl"
type input "37"
type input "S"
type input "37"
type input "4"
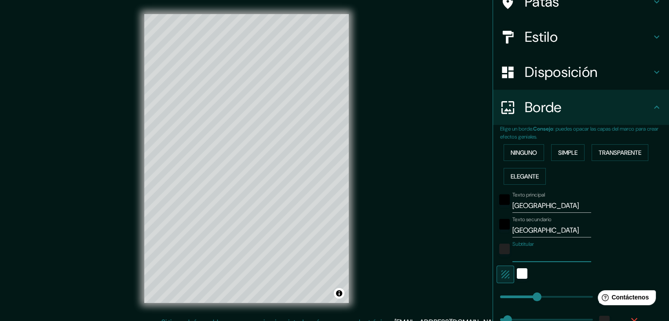
type input "37"
type input "48"
type input "37"
type input "48"
type input "37"
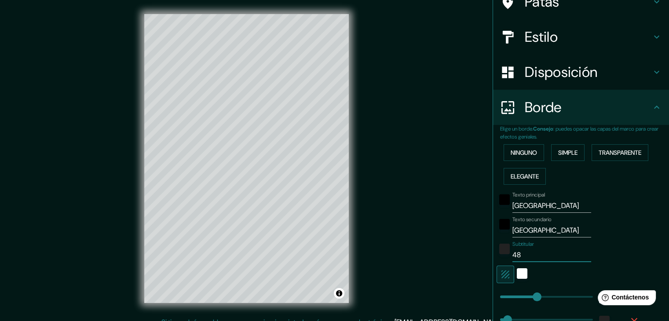
type input "48 0"
type input "37"
type input "48 08"
type input "37"
type input "48 08'"
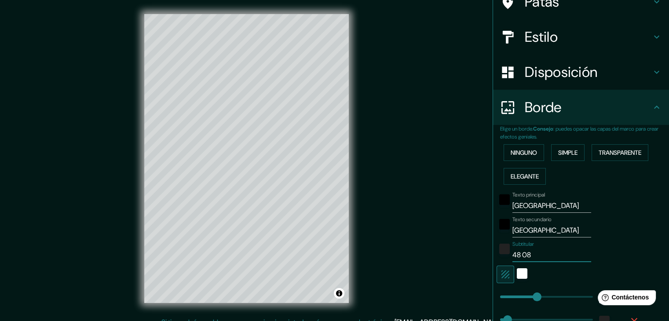
type input "37"
type input "48 08'"
type input "37"
type input "48 08' 1"
type input "37"
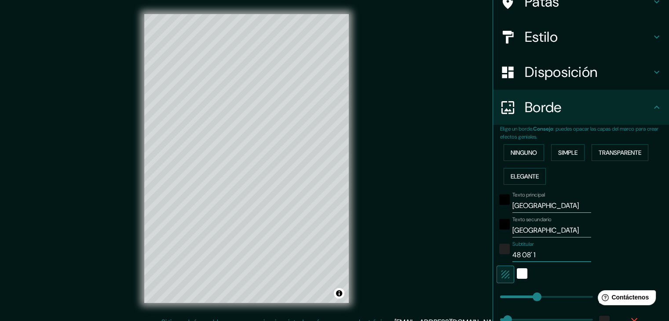
type input "48 08' 15"
type input "37"
type input "48 08' 15'"
type input "37"
type input "48 08' 15''"
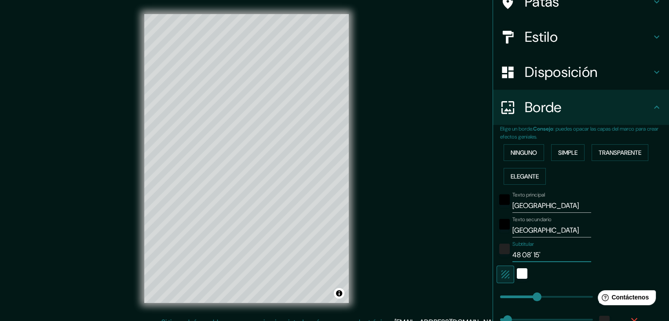
type input "37"
type input "48 08' 15'''"
type input "37"
type input "48 08' 15''"
type input "37"
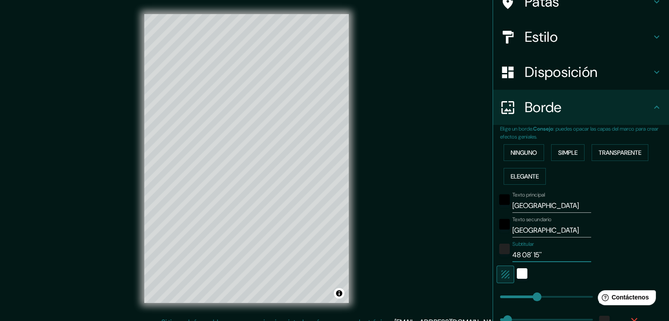
type input "48 08' 15''"
type input "37"
type input "48 08' 15'' N"
type input "37"
type input "48 08' 15'' N"
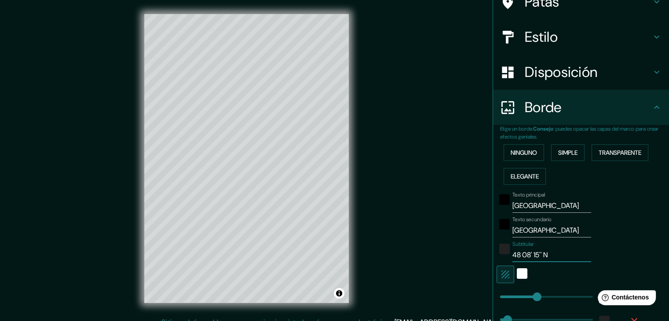
type input "37"
type input "48 08' 15'' N 1"
type input "37"
type input "48 08' 15'' N 11"
type input "37"
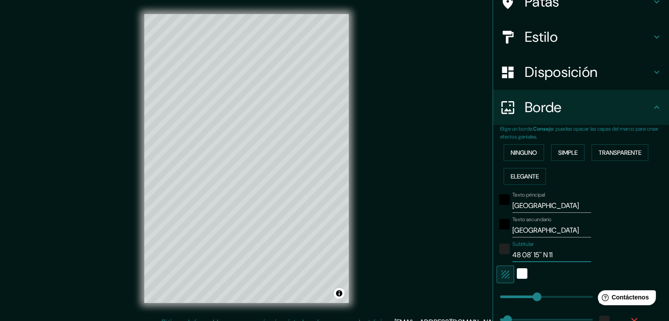
type input "48 08' 15'' N 11"
type input "37"
type input "48 08' 15'' N 11 3"
type input "37"
type input "48 08' 15'' N 11 34"
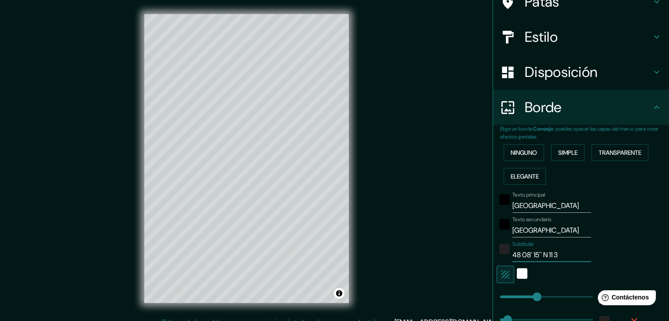
type input "37"
type input "48 08' 15'' N 11 34'"
type input "37"
type input "48 08' 15'' N 11 34'"
type input "37"
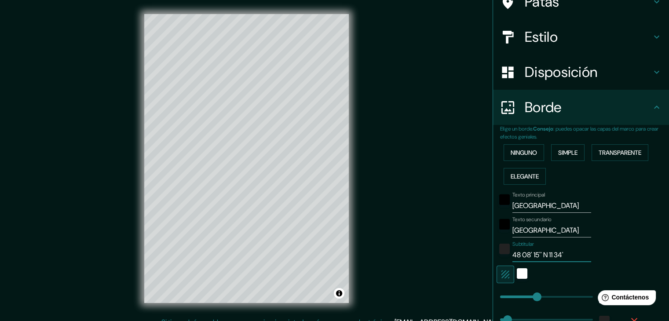
type input "48 08' 15'' N 11 34' 3"
type input "37"
type input "48 08' 15'' N 11 34' 30"
type input "37"
type input "48 08' 15'' N 11 34' 30'"
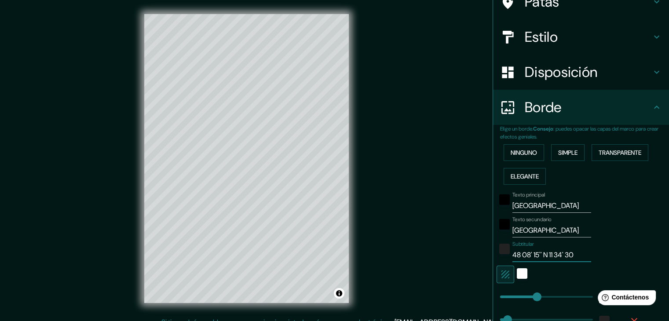
type input "37"
type input "48 08' 15'' N 11 34' 30''"
type input "37"
type input "48 08' 15'' N 11 34' 30''"
type input "37"
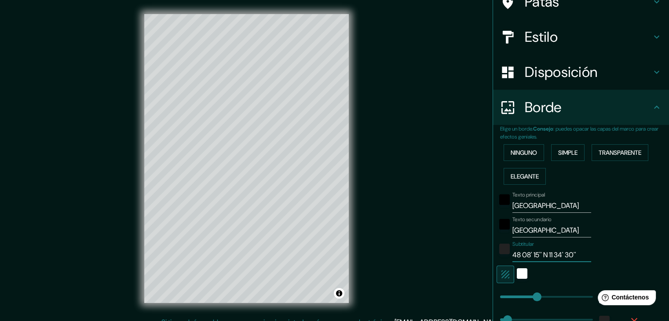
type input "48 08' 15'' N 11 34' 30'' E"
type input "37"
type input "48 08' 15'' N 11 34' 30'' E"
type input "37"
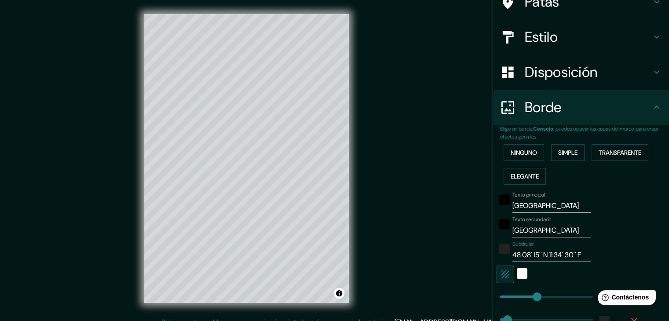
type input "48 08' 15'' N 11 34' 30'' E"
click at [517, 202] on input "MUNICH" at bounding box center [551, 206] width 79 height 14
type input "MNICH"
type input "37"
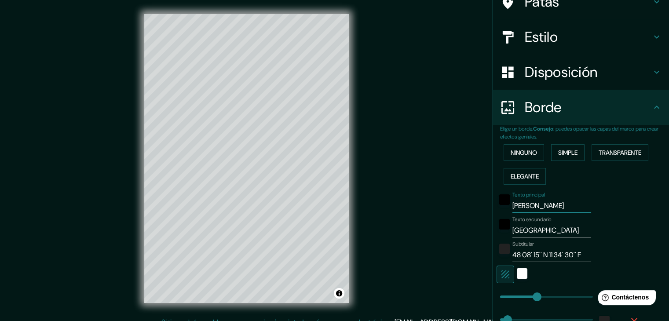
type input "MÚNICH"
type input "37"
type input "MÚNICH"
click at [417, 215] on div "Mappin Ubicación Múnich, Baviera, Alemania Patas Estilo Disposición Borde Elige…" at bounding box center [334, 165] width 669 height 331
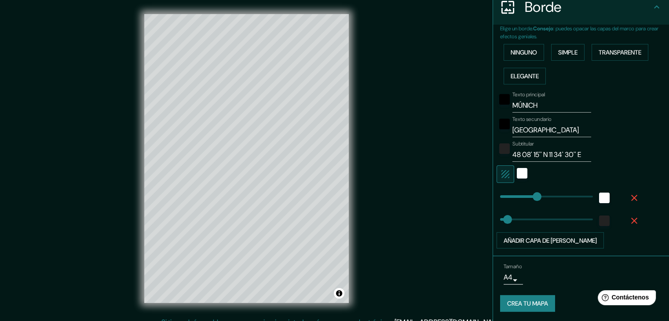
click at [519, 304] on font "Crea tu mapa" at bounding box center [527, 304] width 41 height 8
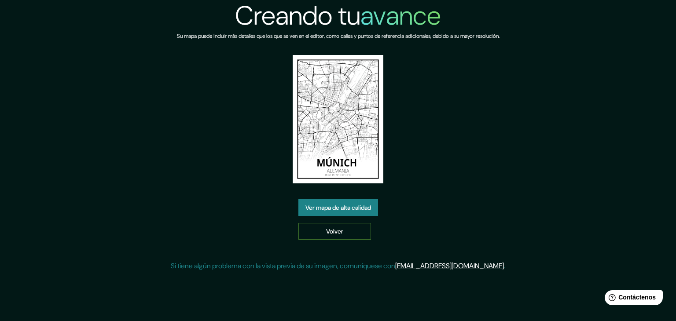
click at [338, 234] on font "Volver" at bounding box center [334, 231] width 17 height 8
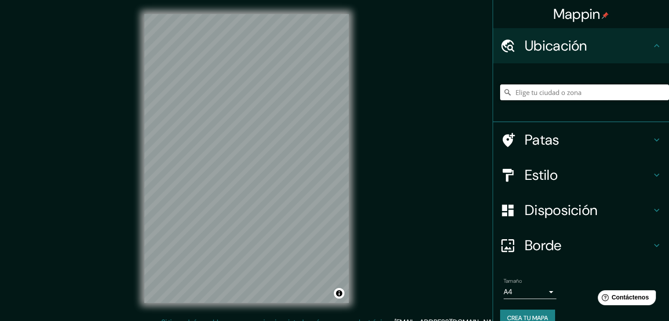
click at [534, 93] on input "Elige tu ciudad o zona" at bounding box center [584, 92] width 169 height 16
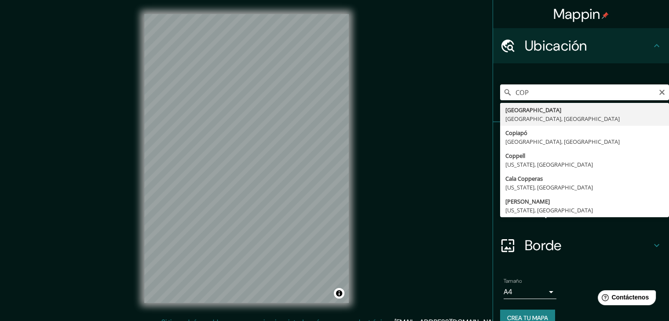
type input "Copenhague, Región Capital, Dinamarca"
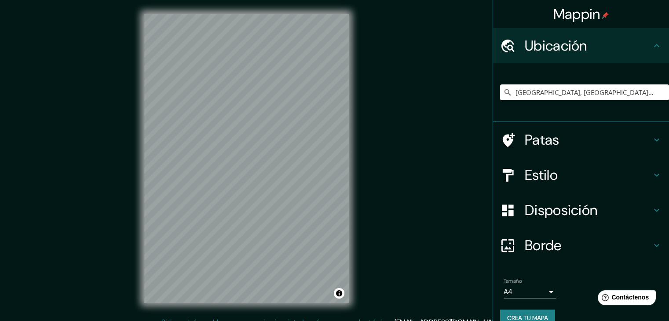
click at [546, 249] on font "Borde" at bounding box center [543, 245] width 37 height 18
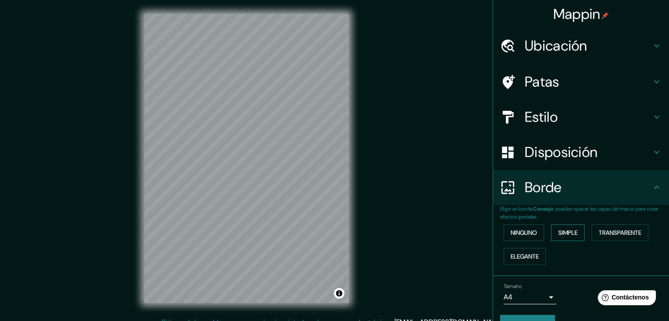
click at [570, 235] on font "Simple" at bounding box center [567, 233] width 19 height 8
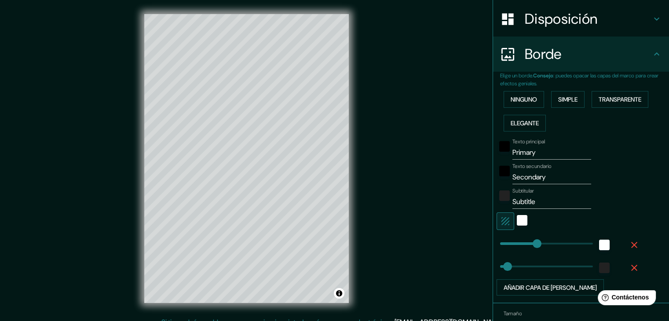
scroll to position [134, 0]
click at [546, 152] on input "Primary" at bounding box center [551, 152] width 79 height 14
type input "Primar"
type input "37"
type input "P"
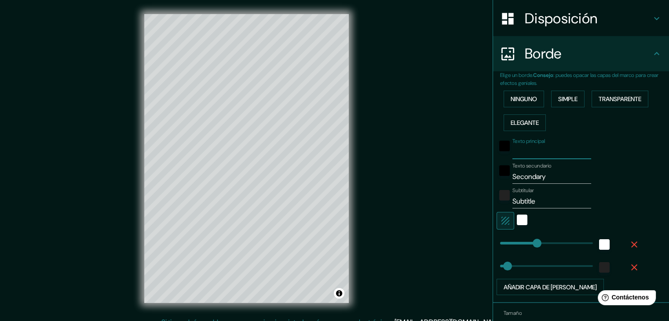
type input "37"
type input "C"
type input "37"
type input "CO"
type input "37"
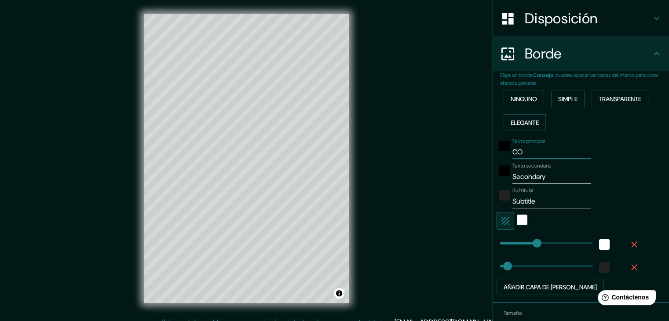
type input "COP"
type input "37"
type input "COPE"
type input "37"
type input "COPEM"
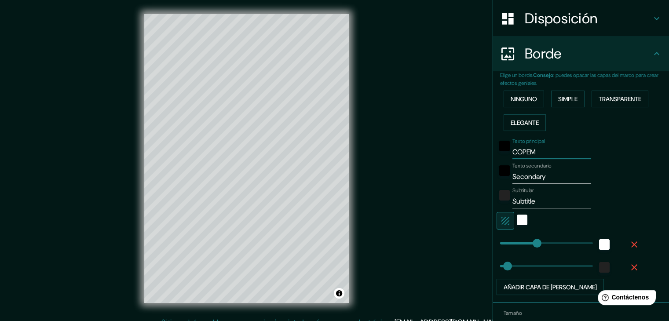
type input "37"
type input "COPE"
type input "37"
type input "COPEN"
type input "37"
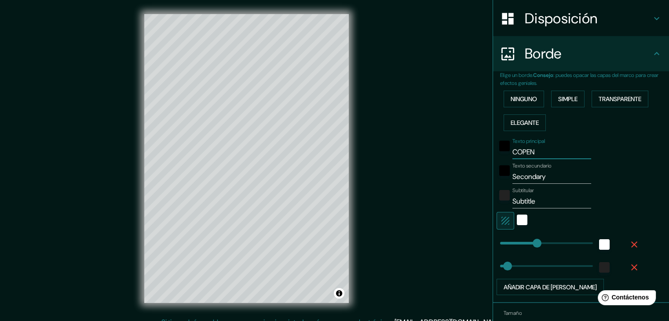
type input "COPENH"
type input "37"
type input "COPENHA"
type input "37"
type input "COPENHAU"
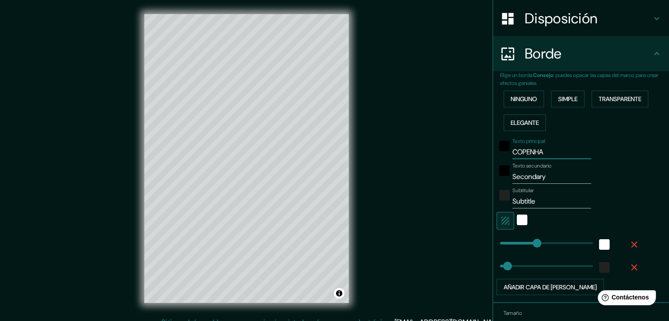
type input "37"
type input "COPENHAUE"
type input "37"
type input "COPENHAU"
type input "37"
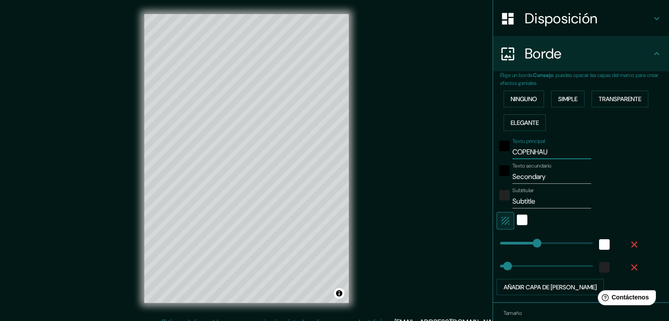
type input "COPENHA"
type input "37"
type input "COPENHAG"
type input "37"
type input "COPENHAGU"
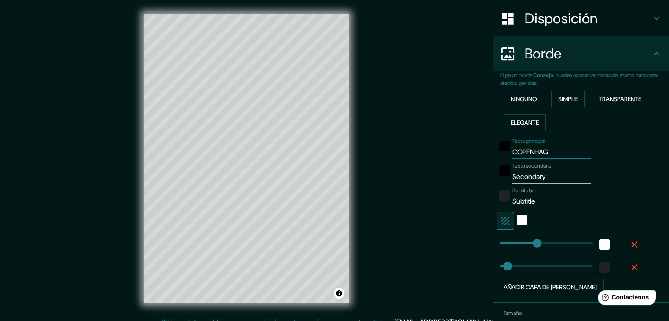
type input "37"
type input "COPENHAGUE"
type input "37"
type input "COPENHAGUE"
type input "37"
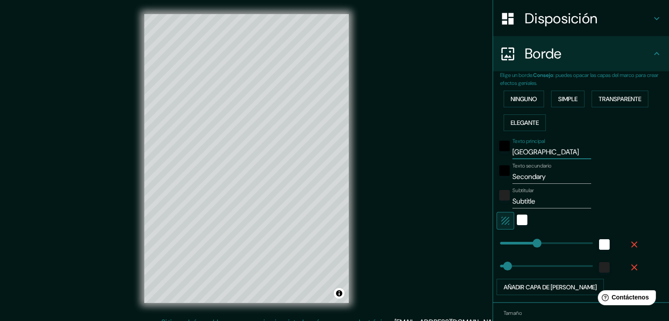
type input "COPENHAGUE"
drag, startPoint x: 547, startPoint y: 175, endPoint x: 499, endPoint y: 175, distance: 48.4
click at [499, 175] on div "Texto secundario Secondary" at bounding box center [569, 173] width 144 height 21
type input "37"
type input "D"
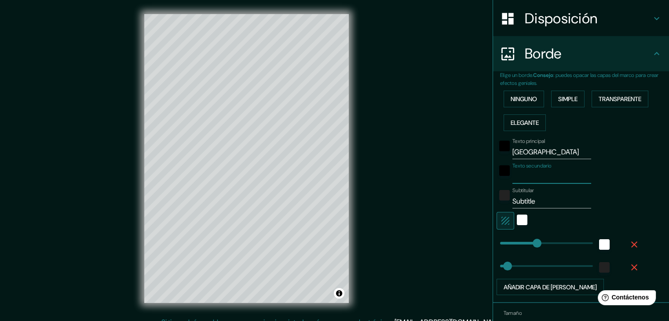
type input "37"
type input "DI"
type input "37"
type input "DIN"
type input "37"
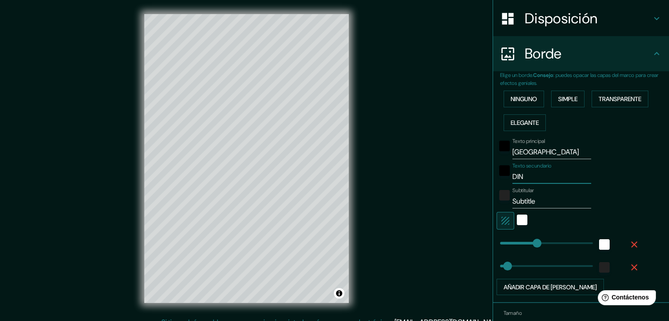
type input "DINA"
type input "37"
type input "DINAMA"
type input "37"
type input "DINAMAR"
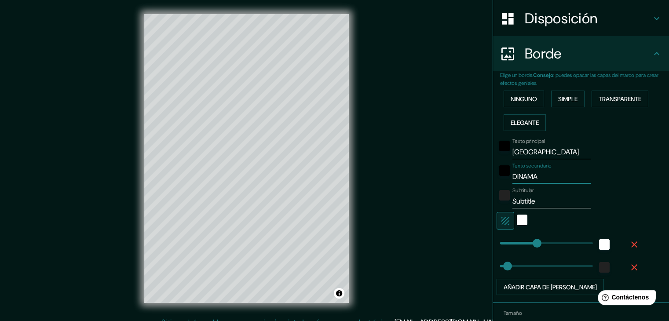
type input "37"
type input "DINAMARC"
type input "37"
type input "DINAMARCA"
type input "37"
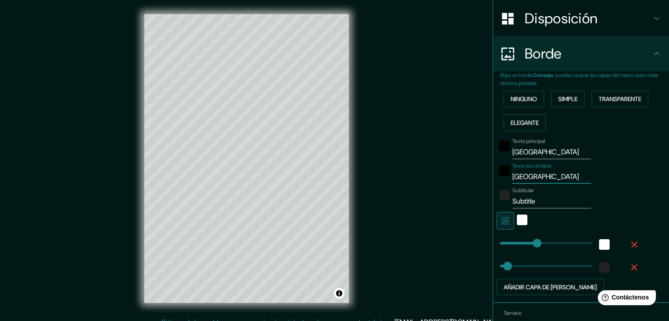
type input "DINAMARCA"
type input "37"
type input "DINAMARCA"
drag, startPoint x: 534, startPoint y: 202, endPoint x: 452, endPoint y: 196, distance: 82.4
click at [452, 196] on div "Mappin Ubicación Copenhague, Región Capital, Dinamarca Patas Estilo Disposición…" at bounding box center [334, 165] width 669 height 331
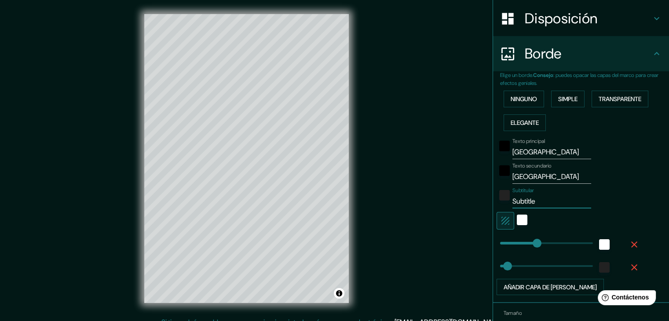
type input "37"
type input "5"
type input "37"
type input "55"
type input "37"
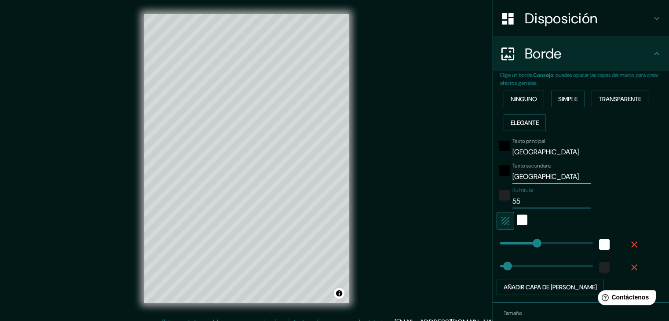
type input "55"
type input "37"
type input "55 4"
type input "37"
type input "55 40"
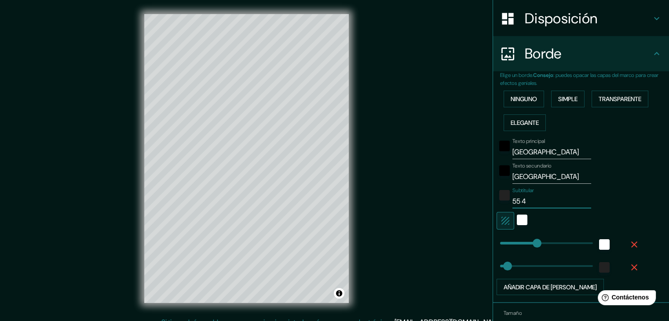
type input "37"
type input "55 40'"
type input "37"
type input "55 40'"
type input "37"
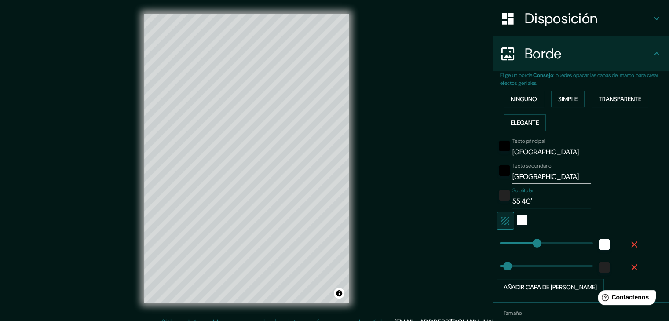
type input "55 40' N"
type input "37"
type input "55 40' N"
type input "37"
type input "55 40' N 1"
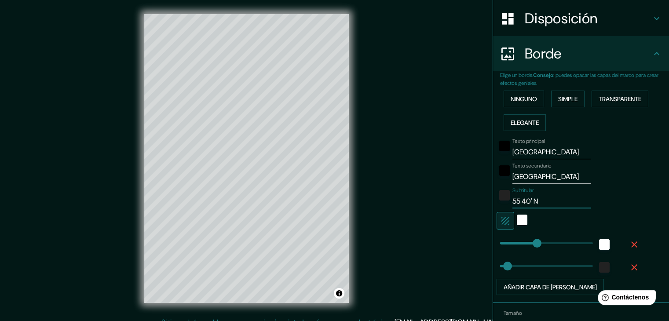
type input "37"
type input "55 40' N 12"
type input "37"
type input "55 40' N 12"
type input "37"
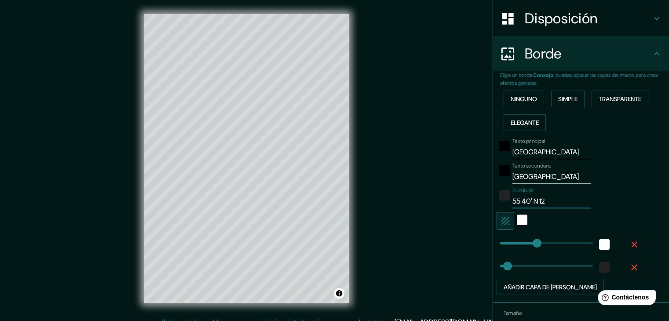
type input "55 40' N 12 3"
type input "37"
type input "55 40' N 12 34"
type input "37"
type input "55 40' N 12 34'"
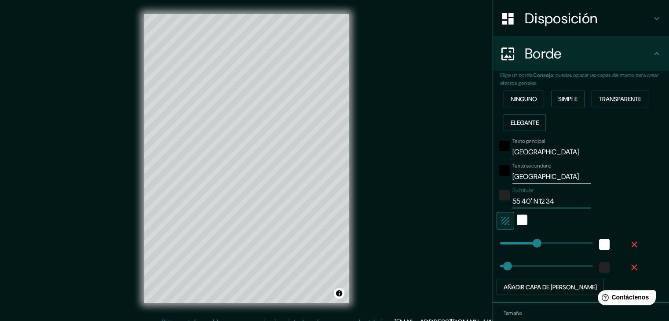
type input "37"
type input "55 40' N 12 34'"
type input "37"
type input "55 40' N 12 34' E"
type input "37"
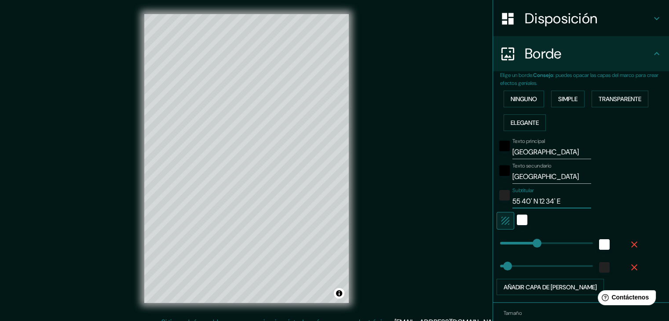
type input "55 40' N 12 34' E"
type input "37"
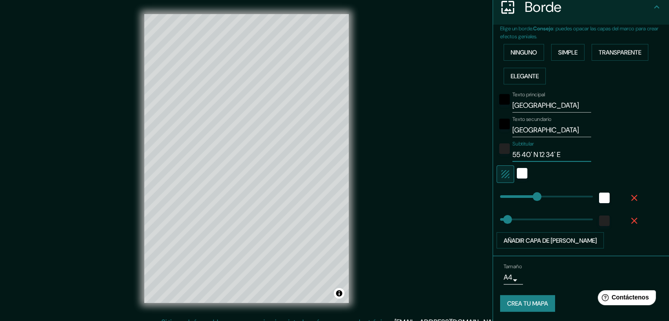
type input "55 40' N 12 34' E"
click at [516, 312] on div "Tamaño A4 single Crea tu mapa" at bounding box center [581, 289] width 162 height 59
click at [522, 302] on font "Crea tu mapa" at bounding box center [527, 304] width 41 height 8
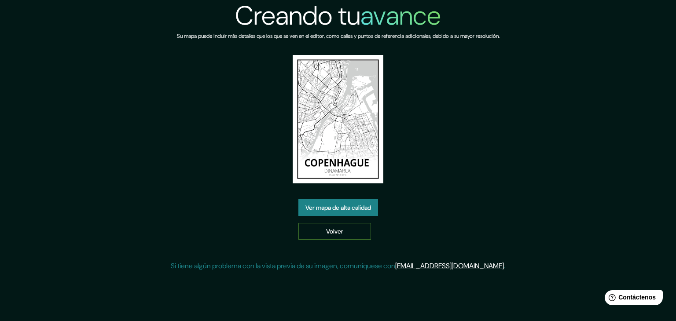
click at [334, 230] on font "Volver" at bounding box center [334, 231] width 17 height 8
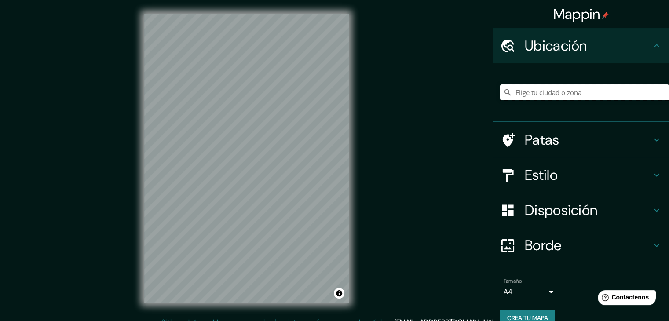
click at [543, 91] on input "Elige tu ciudad o zona" at bounding box center [584, 92] width 169 height 16
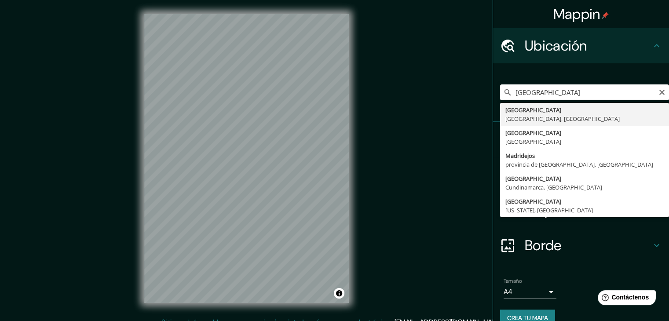
type input "[GEOGRAPHIC_DATA], [GEOGRAPHIC_DATA], [GEOGRAPHIC_DATA]"
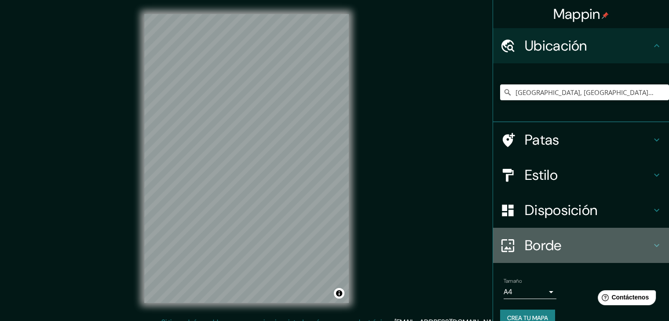
click at [549, 246] on font "Borde" at bounding box center [543, 245] width 37 height 18
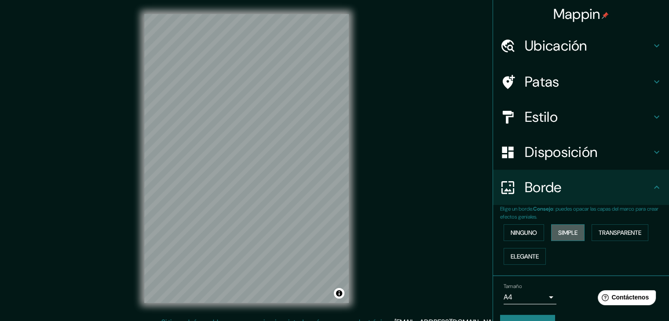
click at [559, 233] on font "Simple" at bounding box center [567, 233] width 19 height 8
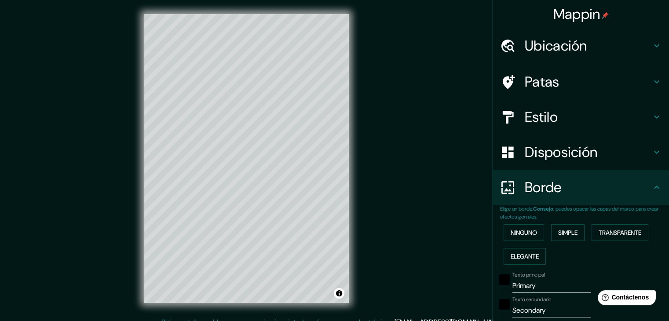
click at [535, 285] on input "Primary" at bounding box center [551, 286] width 79 height 14
type input "Primar"
type input "37"
type input "Pr"
type input "37"
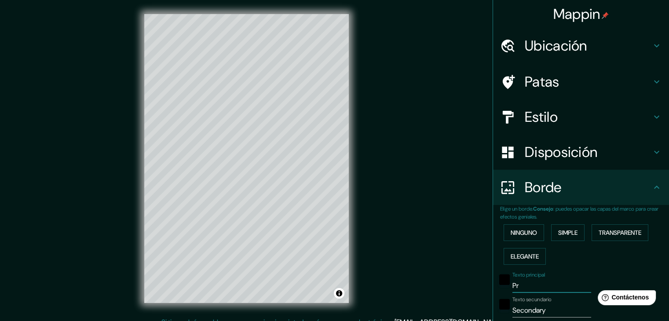
type input "P"
type input "37"
type input "M"
type input "37"
type input "MA"
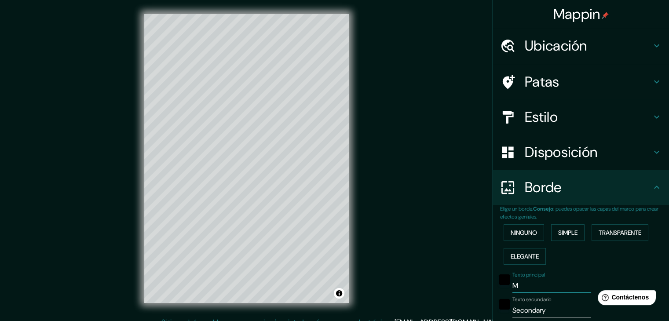
type input "37"
type input "MAD"
type input "37"
type input "MADR"
type input "37"
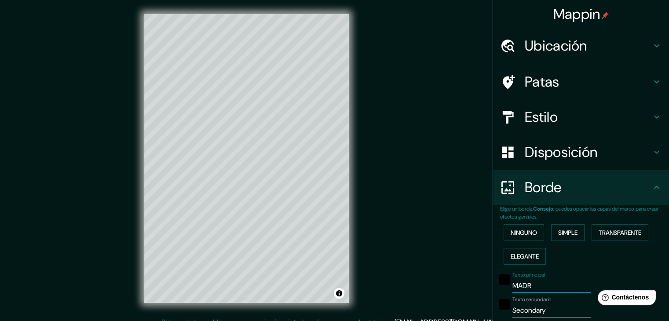
type input "MADRI"
type input "37"
type input "MADRID"
type input "37"
type input "MADRID"
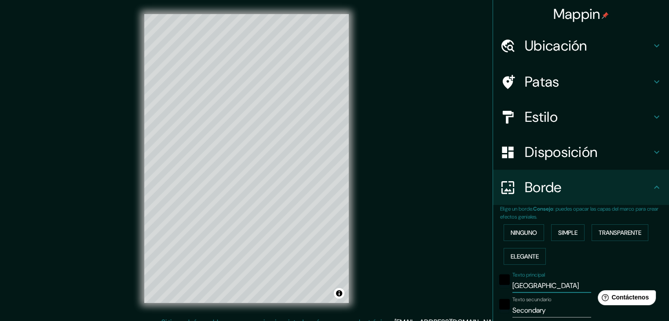
click at [547, 313] on input "Secondary" at bounding box center [551, 310] width 79 height 14
type input "Secondar"
type input "37"
type input "S"
type input "37"
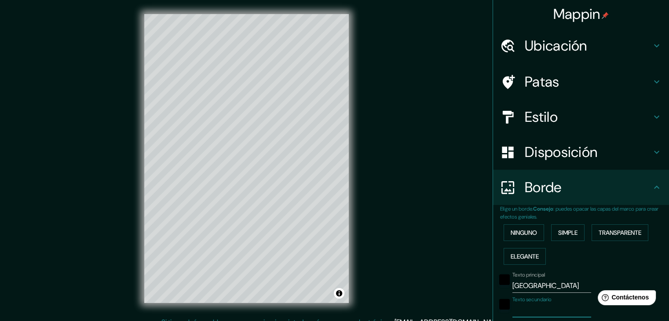
type input "E"
type input "37"
type input "ES"
type input "37"
type input "ESP"
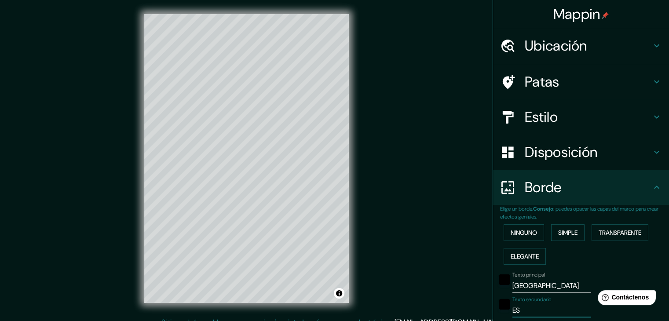
type input "37"
type input "ESPA"
type input "37"
type input "ESPAÑA"
type input "37"
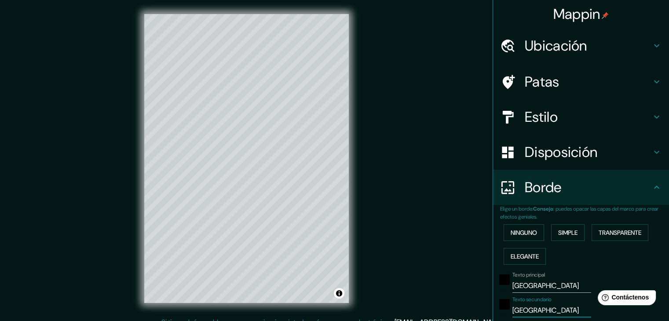
type input "ESPAÑA"
type input "37"
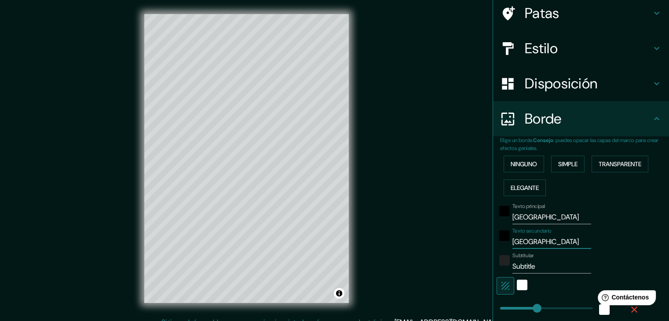
scroll to position [70, 0]
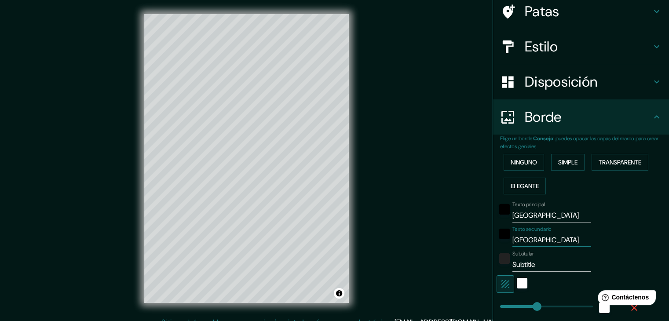
type input "ESPAÑA"
click at [542, 258] on input "Subtitle" at bounding box center [551, 265] width 79 height 14
type input "Subtitl"
type input "37"
type input "S"
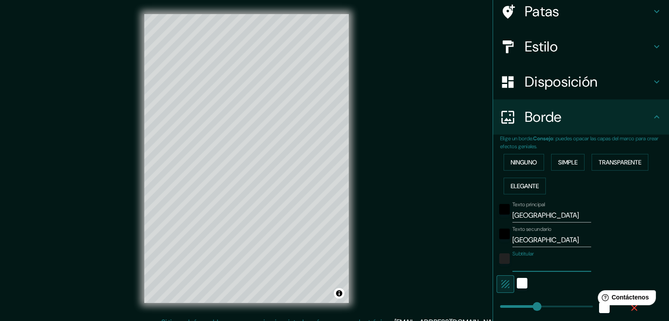
type input "37"
paste input "40°25′00.84″"
type input "40°25′00.84″"
type input "37"
type input "40°25′00.84″N"
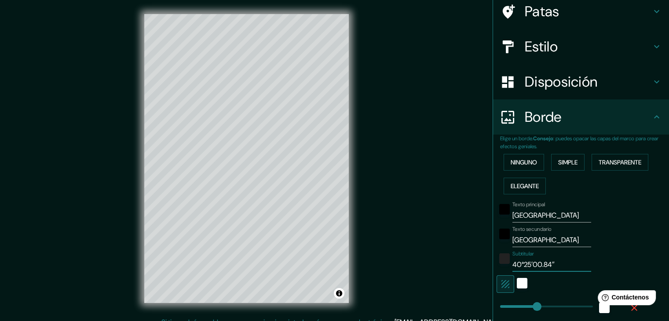
type input "37"
type input "40°25′00.84″N"
type input "37"
type input "40°25′00.84″N"
type input "37"
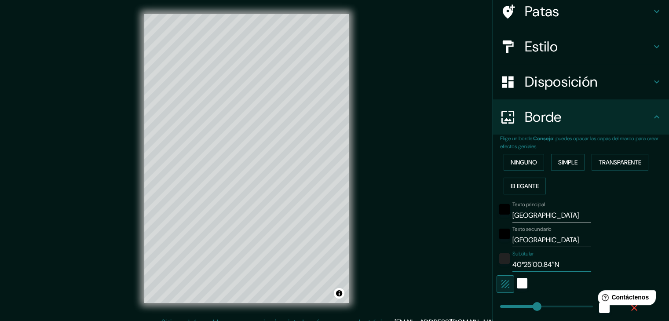
paste input "3°42′12.24″ O"
type input "40°25′00.84″N 3°42′12.24″ O"
type input "37"
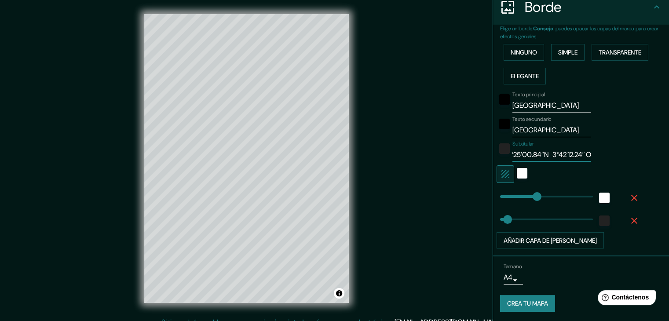
type input "40°25′00.84″N 3°42′12.24″ O"
click at [527, 307] on font "Crea tu mapa" at bounding box center [527, 303] width 41 height 11
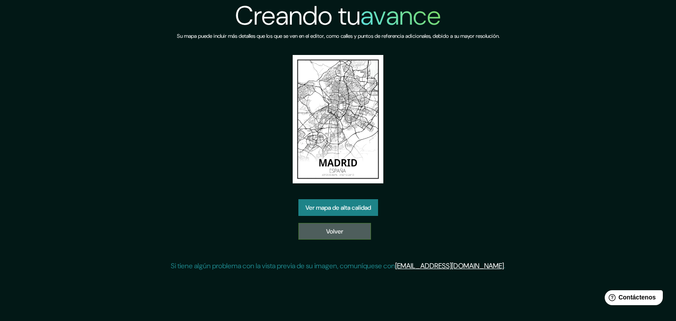
click at [324, 234] on link "Volver" at bounding box center [334, 231] width 73 height 17
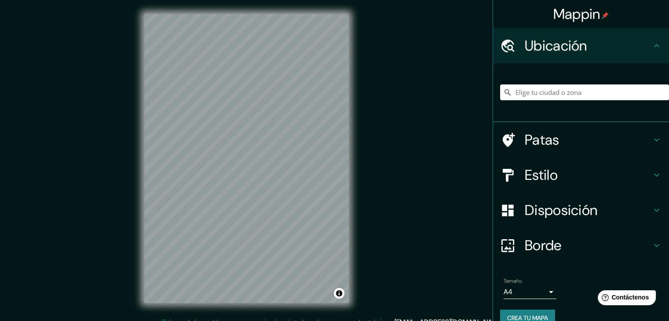
click at [540, 99] on input "Elige tu ciudad o zona" at bounding box center [584, 92] width 169 height 16
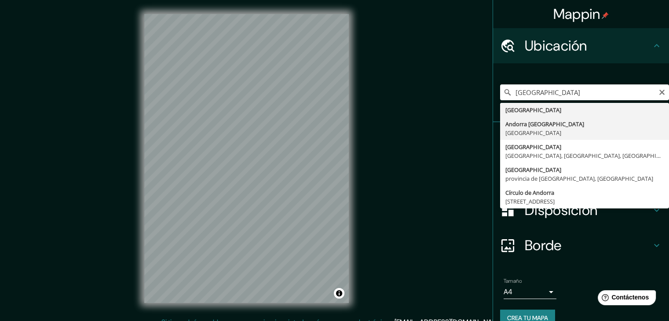
type input "Andorra [GEOGRAPHIC_DATA], [GEOGRAPHIC_DATA]"
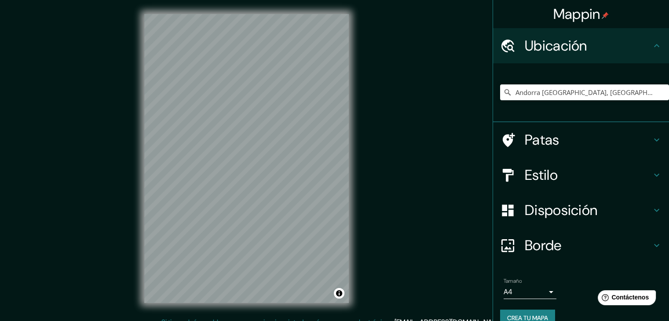
click at [533, 248] on font "Borde" at bounding box center [543, 245] width 37 height 18
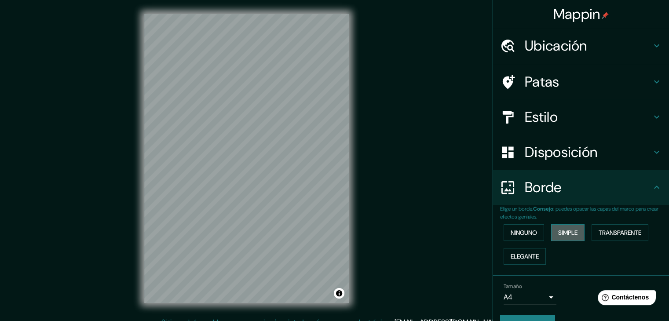
click at [558, 230] on font "Simple" at bounding box center [567, 233] width 19 height 8
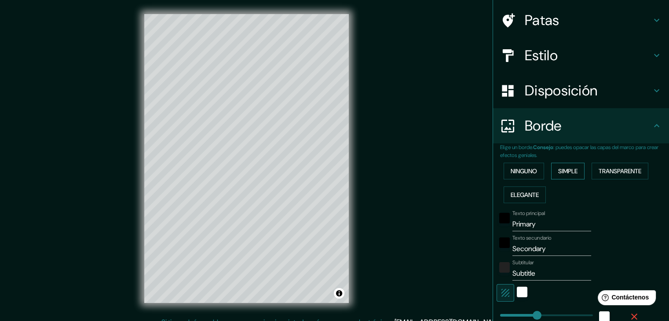
scroll to position [64, 0]
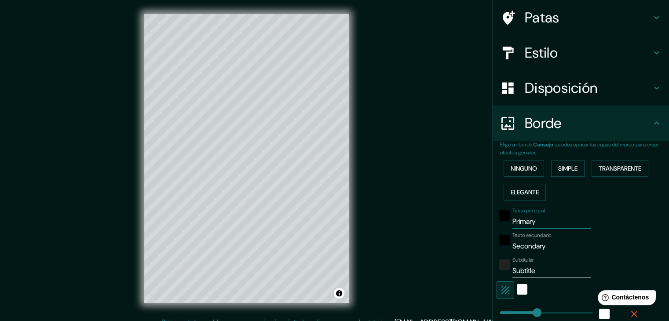
click at [549, 216] on input "Primary" at bounding box center [551, 222] width 79 height 14
type input "Primar"
type input "37"
type input "P"
type input "37"
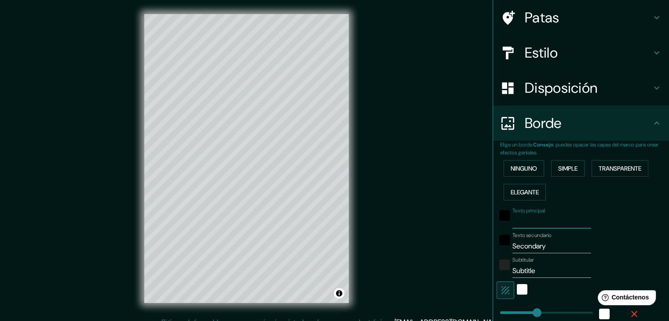
type input "a"
type input "37"
type input "an"
type input "37"
type input "and"
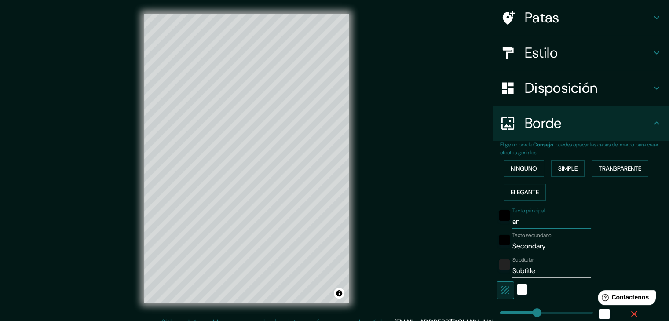
type input "37"
type input "ando"
type input "37"
type input "andor"
type input "37"
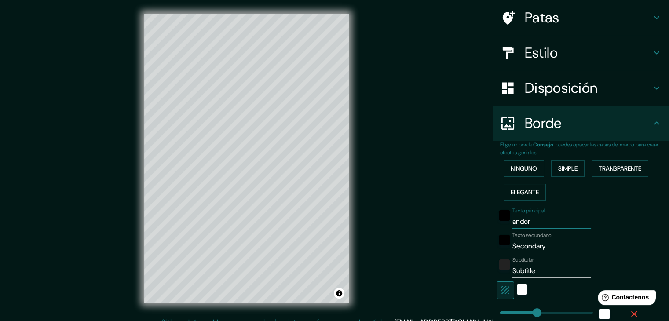
type input "andorr"
type input "37"
type input "[GEOGRAPHIC_DATA]"
type input "37"
type input "[GEOGRAPHIC_DATA]"
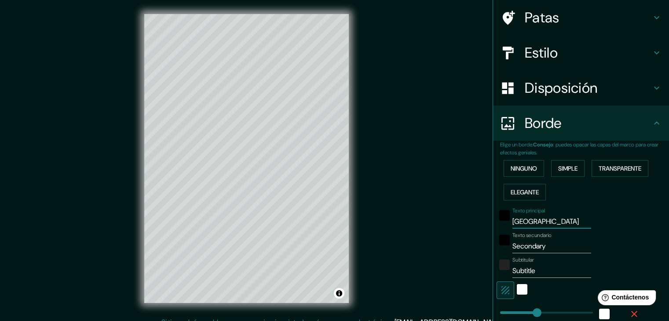
type input "37"
type input "[GEOGRAPHIC_DATA]"
click at [544, 243] on input "Secondary" at bounding box center [551, 246] width 79 height 14
type input "Secondar"
type input "37"
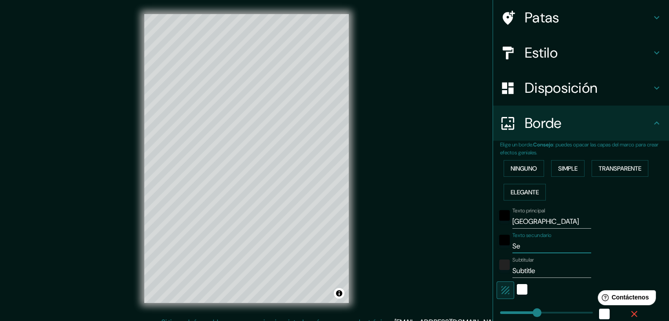
type input "S"
type input "37"
type input "a"
type input "37"
type input "an"
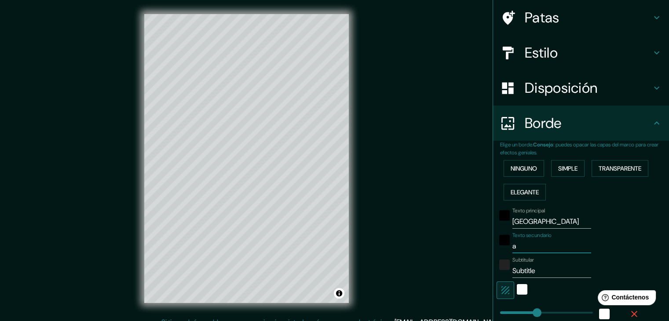
type input "37"
type input "and"
type input "37"
type input "ando"
type input "37"
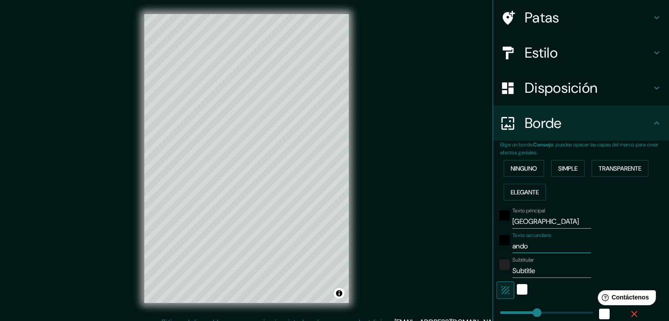
type input "andor"
type input "37"
type input "andorr"
type input "37"
type input "andorra"
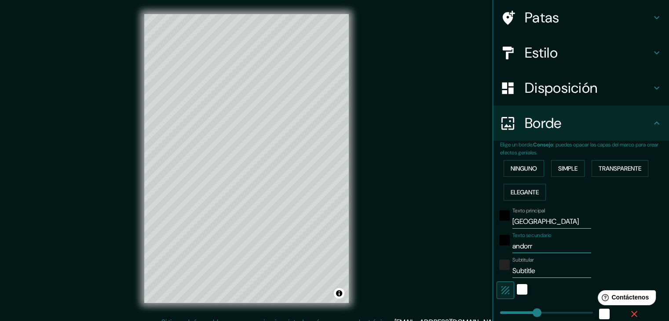
type input "37"
type input "andorra"
type input "37"
type input "andorra l"
type input "37"
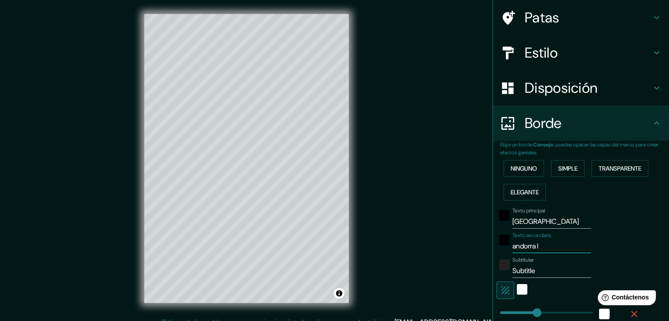
type input "andorra la"
type input "37"
type input "andorra la"
type input "37"
type input "andorra la v"
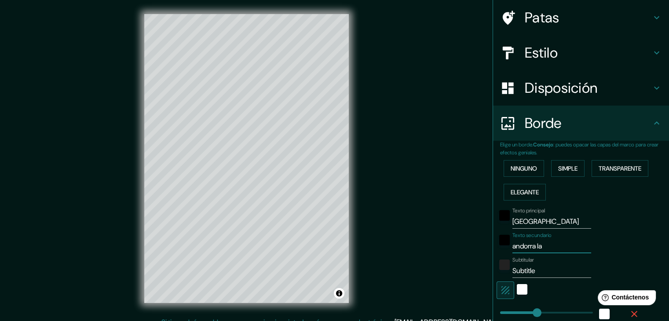
type input "37"
type input "andorra la ve"
type input "37"
type input "andorra la vel"
type input "37"
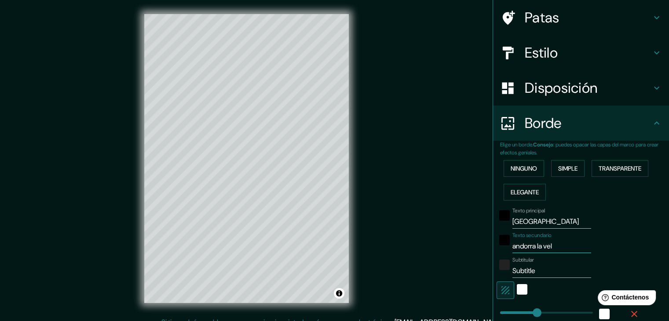
type input "andorra la vell"
type input "37"
type input "andorra la vella"
type input "37"
type input "andorra la vella"
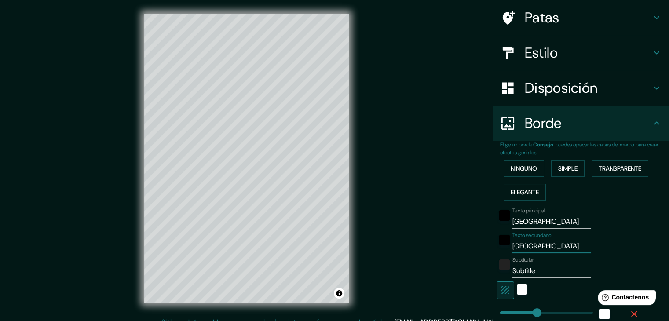
type input "37"
type input "andorra la vella"
click at [547, 274] on input "Subtitle" at bounding box center [551, 271] width 79 height 14
type input "Subtitl"
type input "37"
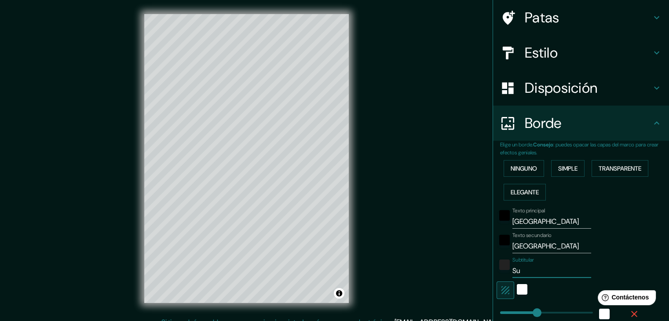
type input "S"
type input "37"
paste input "42°32′15″N 1°36′00″E"
type input "42°32′15″N 1°36′00″E"
type input "37"
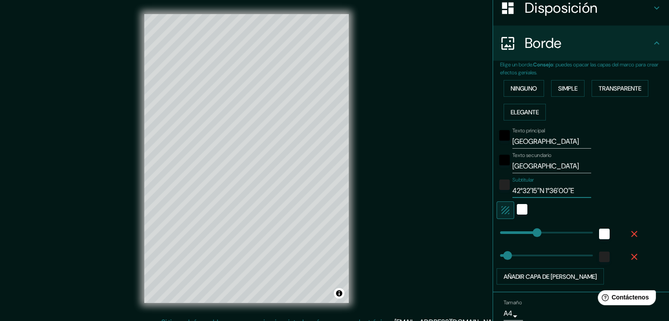
scroll to position [180, 0]
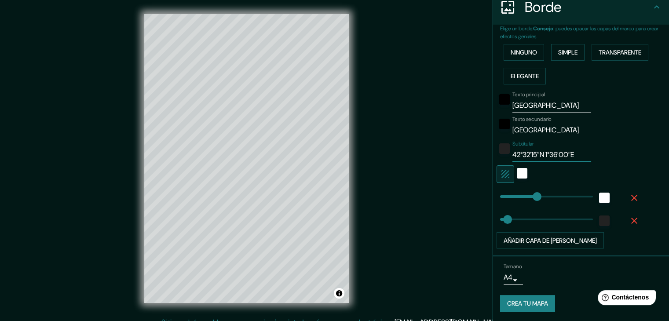
type input "42°32′15″N 1°36′00″E"
click at [522, 300] on font "Crea tu mapa" at bounding box center [527, 304] width 41 height 8
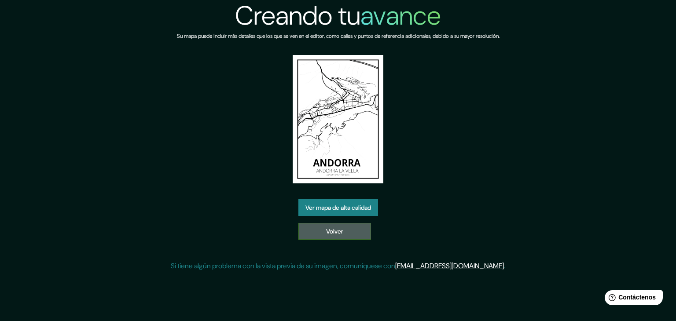
click at [322, 232] on link "Volver" at bounding box center [334, 231] width 73 height 17
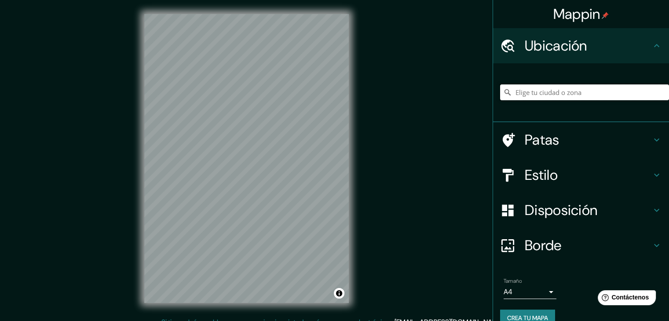
click at [577, 85] on input "Elige tu ciudad o zona" at bounding box center [584, 92] width 169 height 16
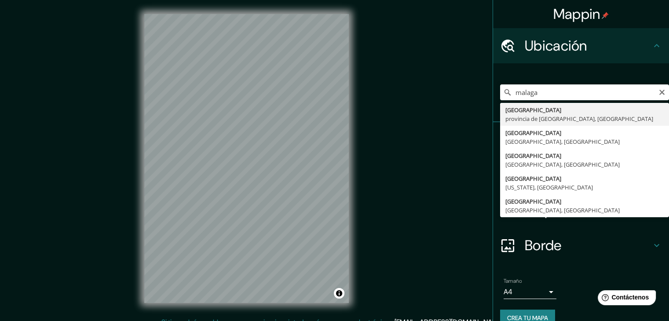
type input "[GEOGRAPHIC_DATA], [GEOGRAPHIC_DATA], [GEOGRAPHIC_DATA]"
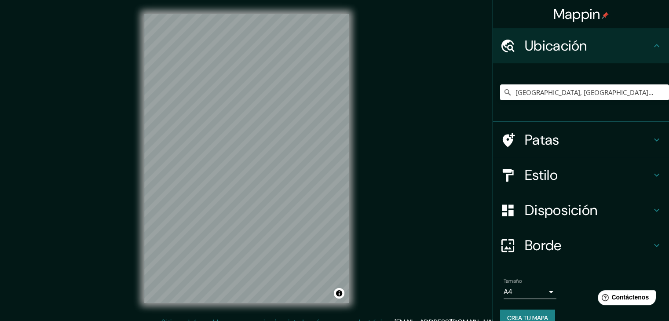
click at [541, 250] on font "Borde" at bounding box center [543, 245] width 37 height 18
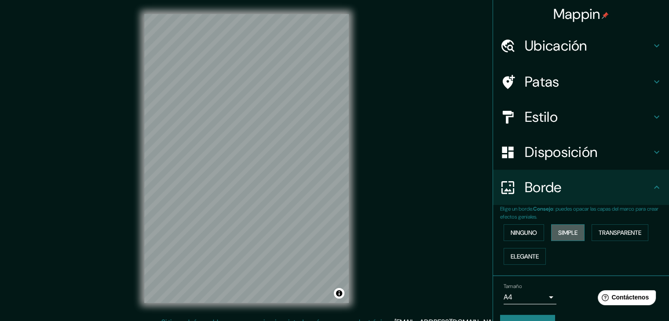
click at [558, 229] on font "Simple" at bounding box center [567, 233] width 19 height 8
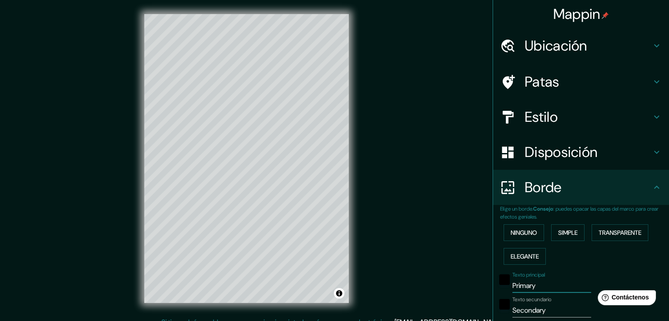
click at [531, 281] on input "Primary" at bounding box center [551, 286] width 79 height 14
type input "Primar"
type input "37"
type input "P"
type input "37"
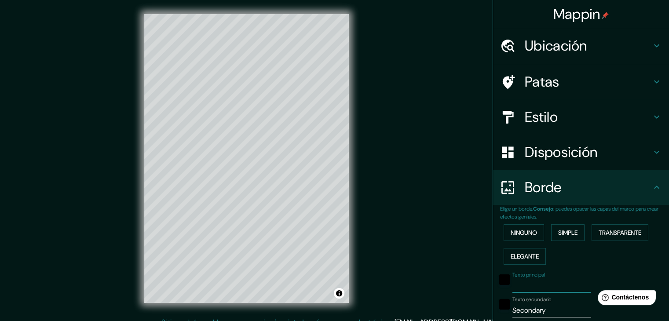
type input "m"
type input "37"
type input "má"
type input "37"
type input "mál"
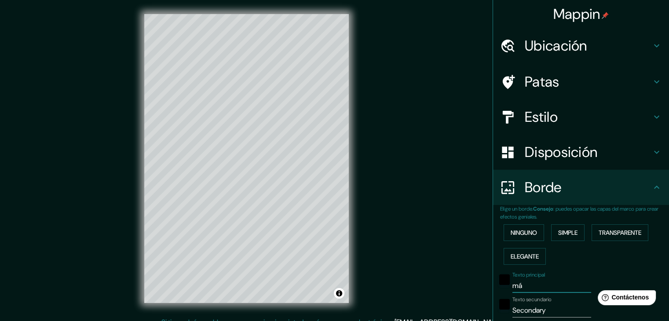
type input "37"
type input "mála"
type input "37"
type input "málag"
type input "37"
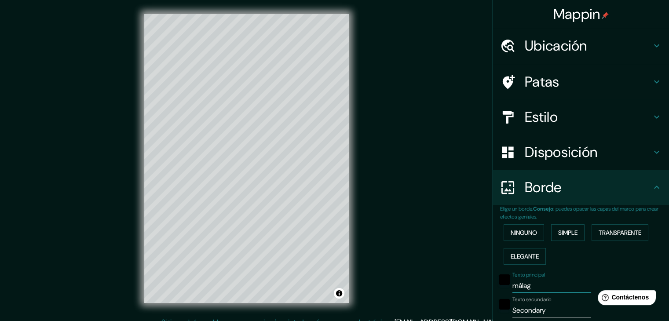
type input "málaga"
type input "37"
type input "málaga"
type input "37"
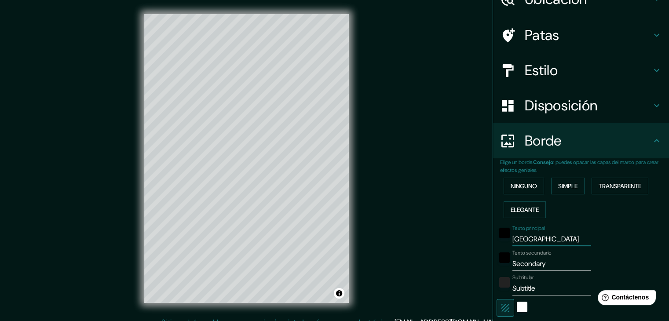
scroll to position [53, 0]
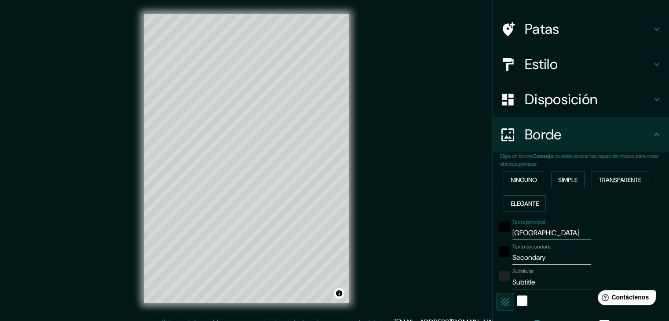
type input "málaga"
click at [545, 256] on input "Secondary" at bounding box center [551, 258] width 79 height 14
type input "Secondar"
type input "37"
type input "S"
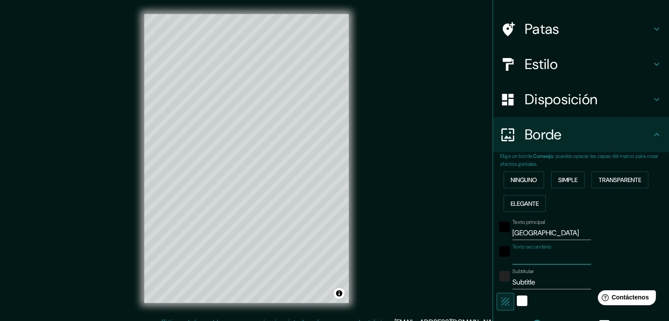
type input "37"
type input "a"
type input "37"
type input "an"
type input "37"
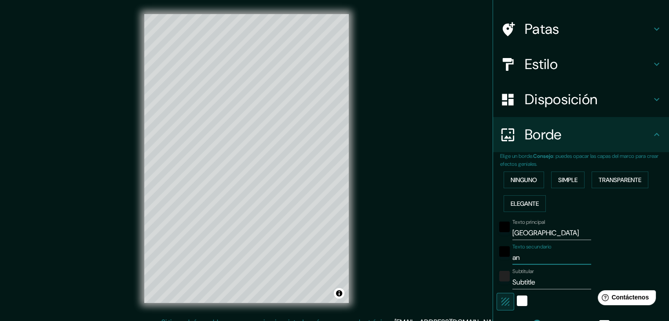
type input "and"
type input "37"
type input "anda"
type input "37"
type input "andal"
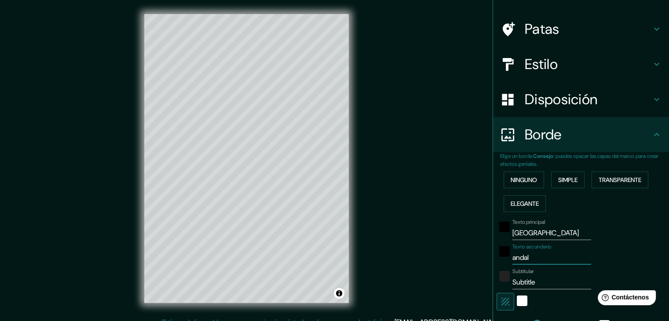
type input "37"
type input "andalu"
type input "37"
type input "andaluc"
type input "37"
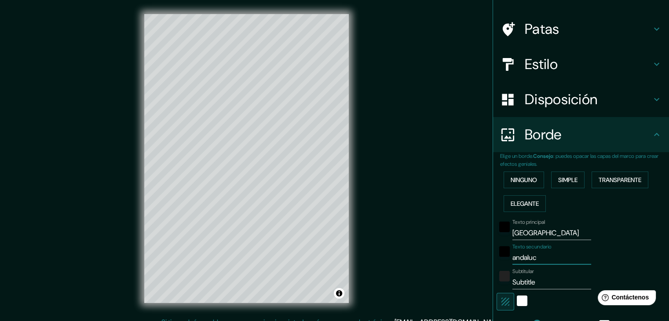
type input "andaluci"
type input "37"
type input "andalucia"
type input "37"
type input "andalucia"
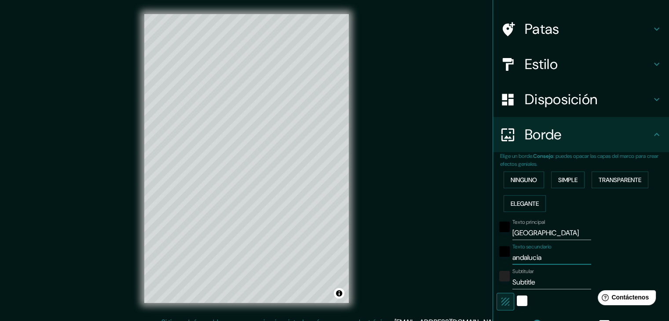
type input "37"
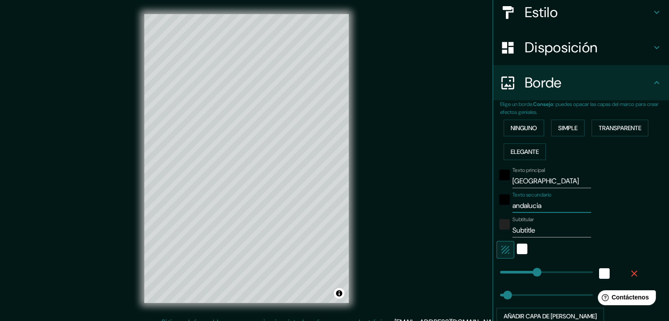
type input "andalucia"
click at [537, 228] on input "Subtitle" at bounding box center [551, 230] width 79 height 14
type input "Subtitl"
type input "37"
type input "S"
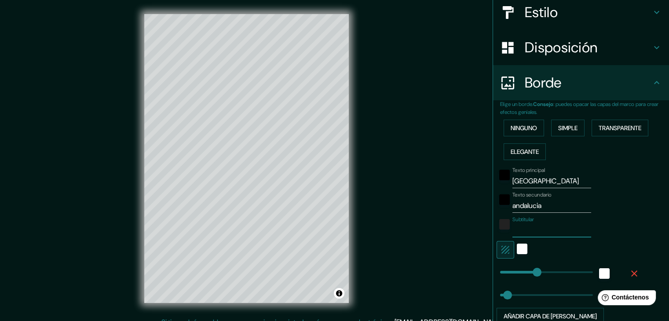
type input "37"
paste input "36° 42' 56.14738" N"
type input "36° 42' 56.14738" N"
type input "37"
type input "36° 42' 56.14738" N"
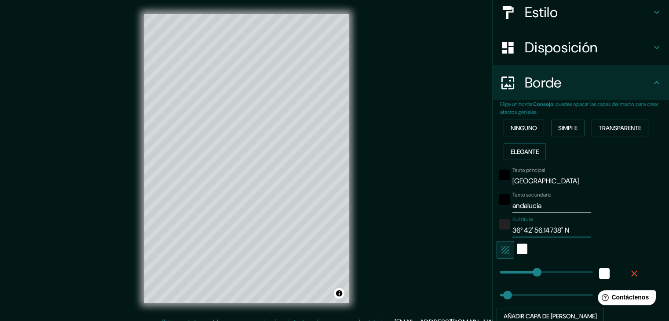
type input "37"
paste input "26' 7.47913" W"
type input "36° 42' 56.14738" N 26' 7.47913" W"
type input "37"
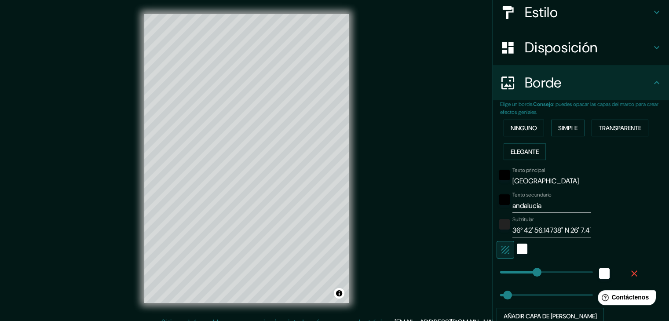
click at [422, 219] on div "Mappin Ubicación Málaga, provincia de Málaga, España Patas Estilo Disposición B…" at bounding box center [334, 165] width 669 height 331
click at [447, 106] on div "Mappin Ubicación Málaga, provincia de Málaga, España Patas Estilo Disposición B…" at bounding box center [334, 165] width 669 height 331
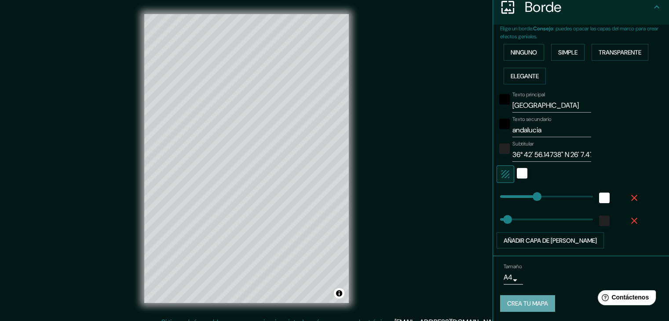
click at [530, 302] on font "Crea tu mapa" at bounding box center [527, 304] width 41 height 8
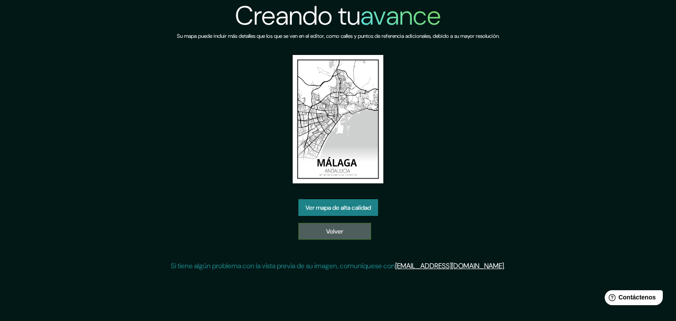
click at [347, 228] on link "Volver" at bounding box center [334, 231] width 73 height 17
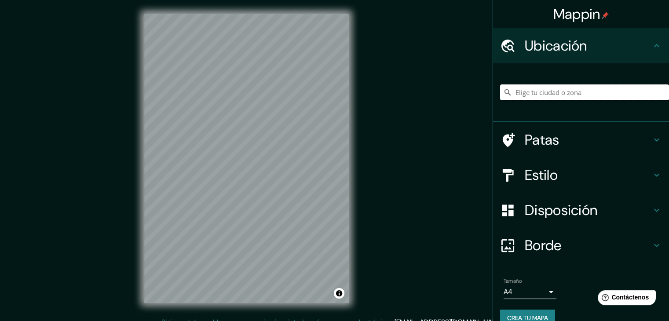
click at [533, 91] on input "Elige tu ciudad o zona" at bounding box center [584, 92] width 169 height 16
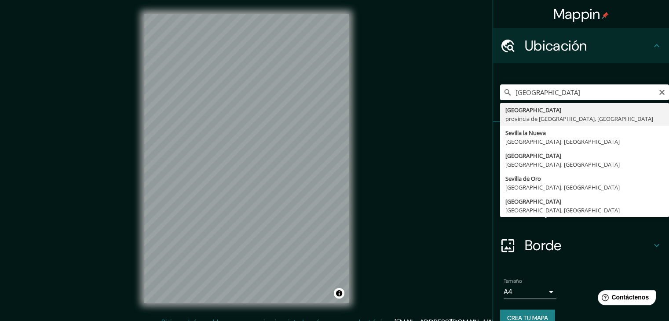
type input "[GEOGRAPHIC_DATA], [GEOGRAPHIC_DATA], [GEOGRAPHIC_DATA]"
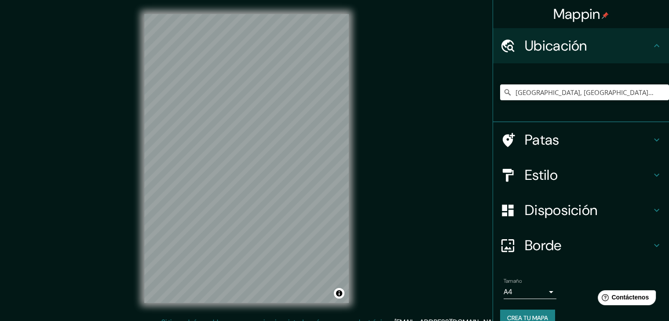
click at [565, 237] on h4 "Borde" at bounding box center [588, 246] width 127 height 18
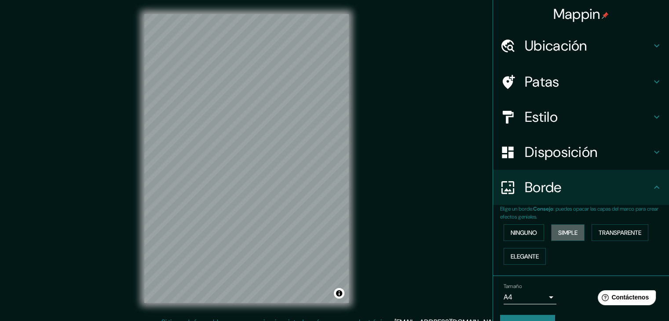
click at [565, 236] on font "Simple" at bounding box center [567, 232] width 19 height 11
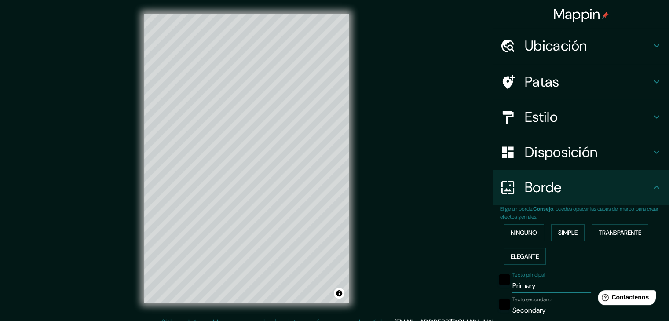
click at [537, 289] on input "Primary" at bounding box center [551, 286] width 79 height 14
type input "Primar"
type input "37"
type input "P"
type input "37"
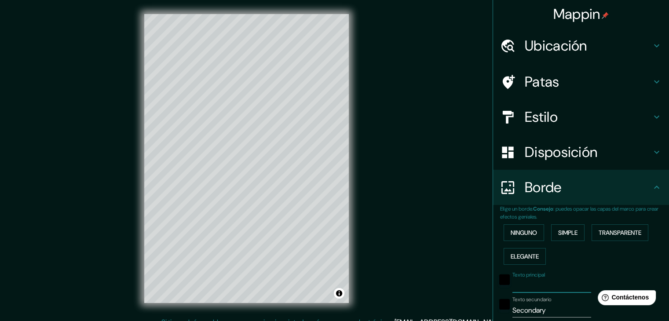
type input "s"
type input "37"
type input "se"
type input "37"
type input "sev"
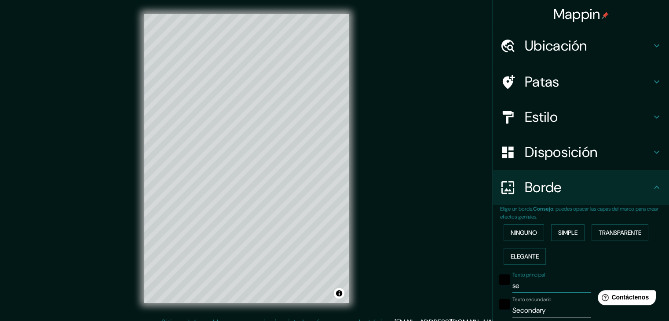
type input "37"
type input "sevi"
type input "37"
type input "sevil"
type input "37"
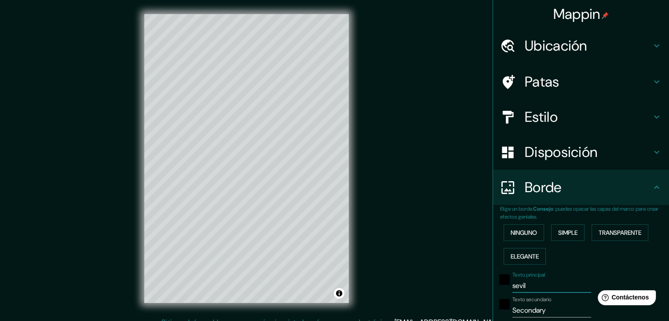
type input "sevila"
type input "37"
type input "sevil"
type input "37"
type input "sevill"
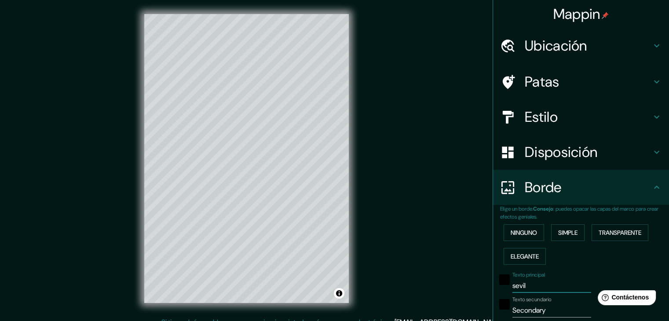
type input "37"
type input "sevilla"
type input "37"
type input "sevilla"
type input "37"
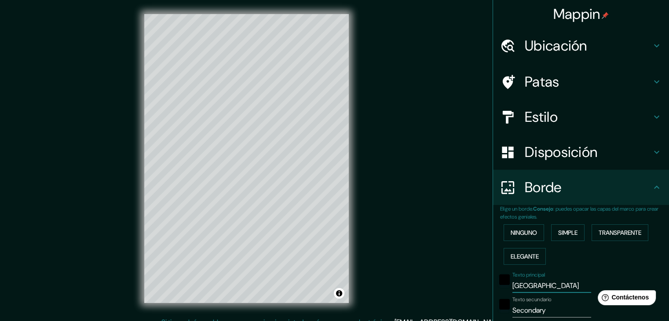
type input "sevilla"
click at [547, 311] on input "Secondary" at bounding box center [551, 310] width 79 height 14
type input "Secondar"
type input "37"
type input "S"
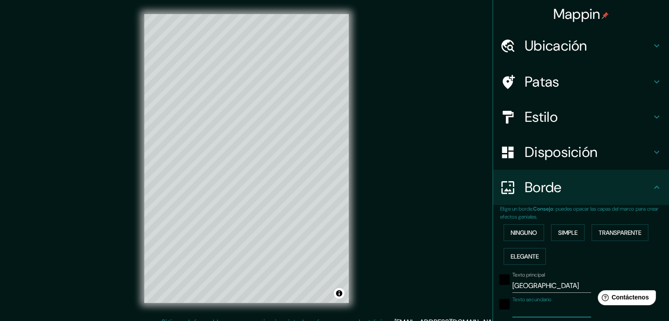
type input "37"
type input "a"
type input "37"
type input "an"
type input "37"
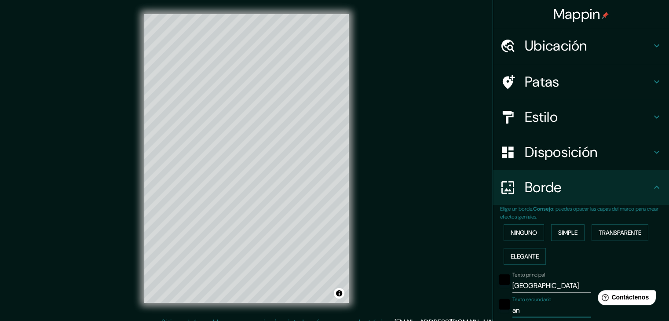
type input "and"
type input "37"
type input "anda"
type input "37"
type input "andalucia"
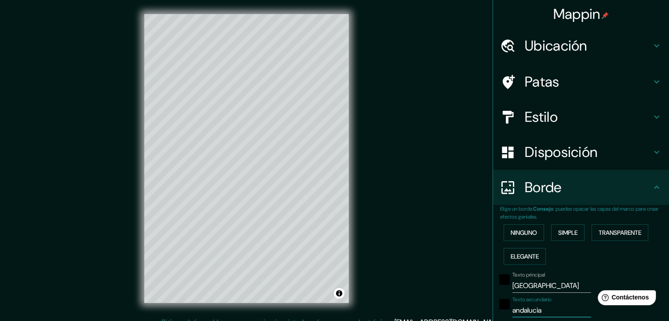
type input "37"
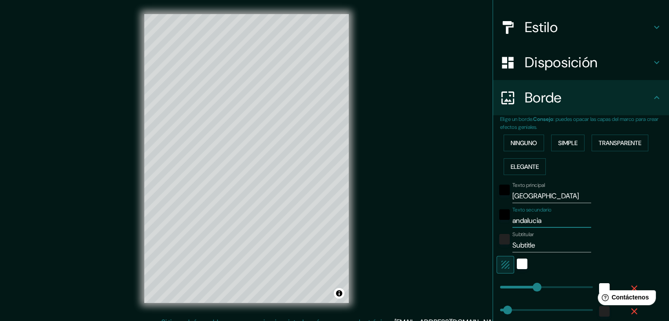
scroll to position [93, 0]
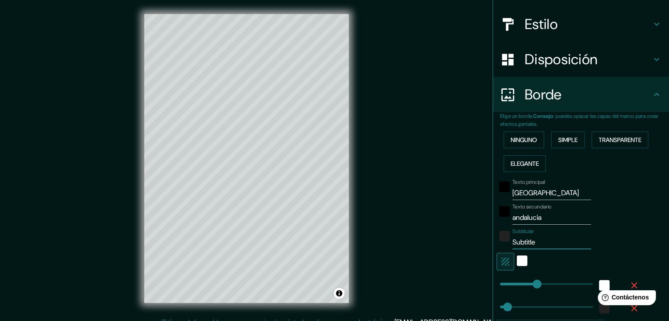
click at [540, 240] on input "Subtitle" at bounding box center [551, 242] width 79 height 14
type input "Subtitl"
type input "37"
type input "S"
type input "37"
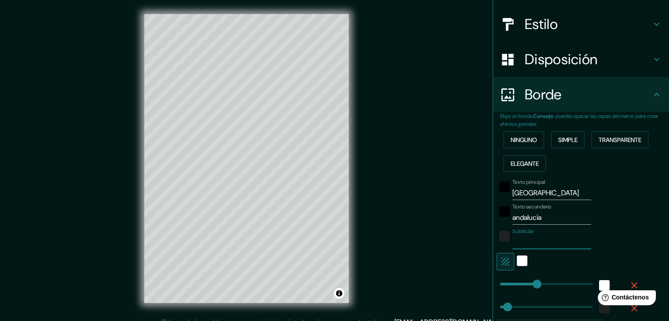
paste input "37°23′19″N 5°59′44″O"
type input "37°23′19″N 5°59′44″O"
type input "37"
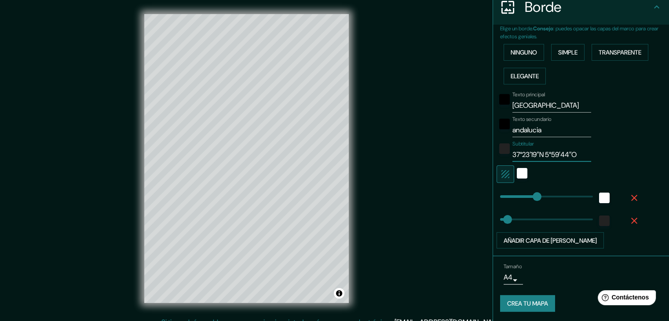
type input "37°23′19″N 5°59′44″O"
click at [530, 304] on font "Crea tu mapa" at bounding box center [527, 304] width 41 height 8
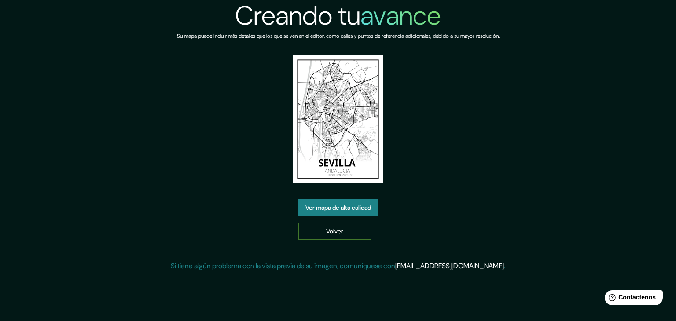
click at [347, 231] on link "Volver" at bounding box center [334, 231] width 73 height 17
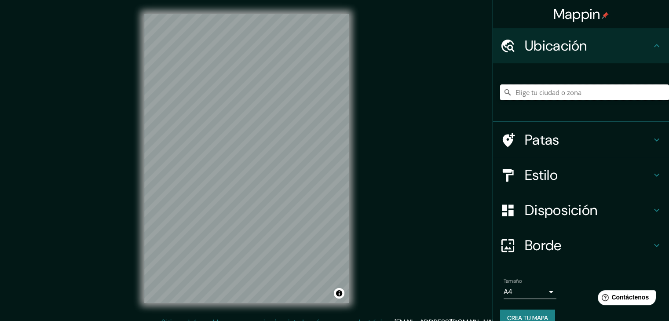
click at [562, 91] on input "Elige tu ciudad o zona" at bounding box center [584, 92] width 169 height 16
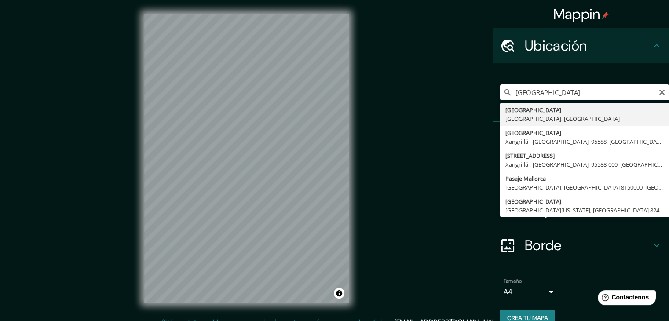
type input "[GEOGRAPHIC_DATA], [GEOGRAPHIC_DATA], [GEOGRAPHIC_DATA]"
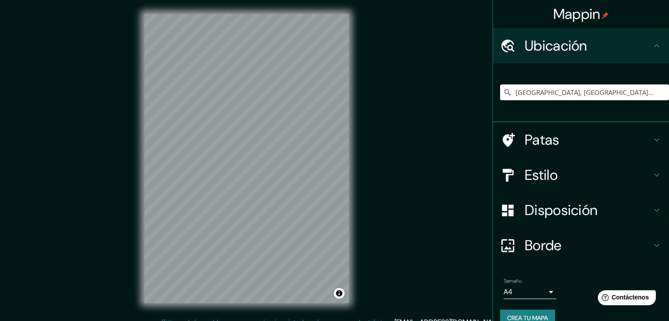
click at [548, 247] on font "Borde" at bounding box center [543, 245] width 37 height 18
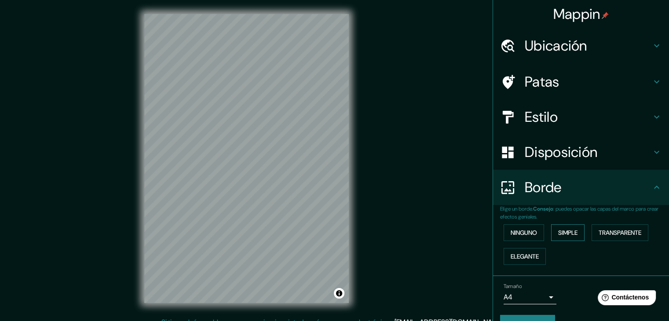
click at [558, 234] on font "Simple" at bounding box center [567, 233] width 19 height 8
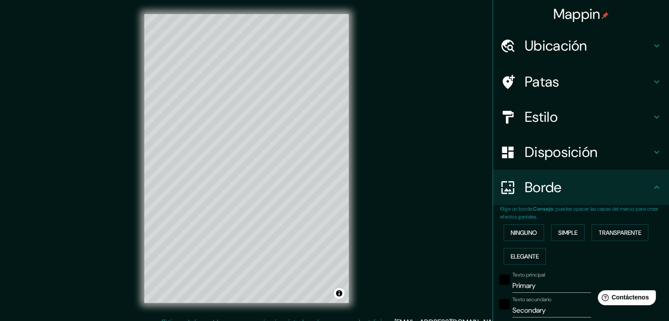
click at [530, 289] on input "Primary" at bounding box center [551, 286] width 79 height 14
type input "Primar"
type input "37"
type input "P"
type input "37"
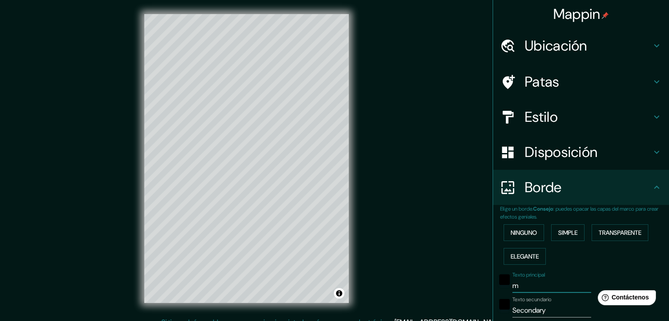
type input "ma"
type input "37"
type input "mal"
type input "37"
type input "mall"
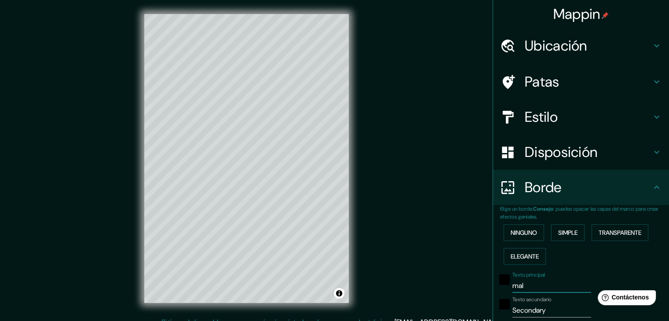
type input "37"
type input "mallo"
type input "37"
type input "mallor"
type input "37"
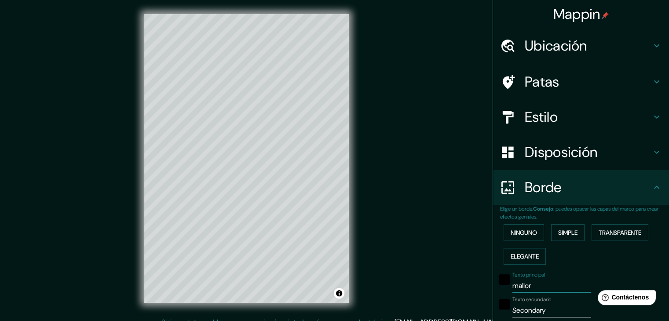
type input "mallorc"
type input "37"
type input "mallorca"
type input "37"
type input "mallorca"
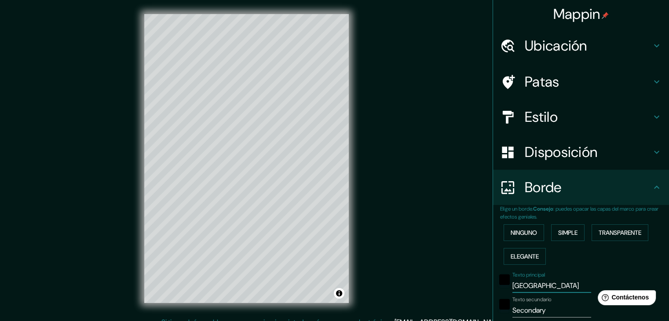
type input "37"
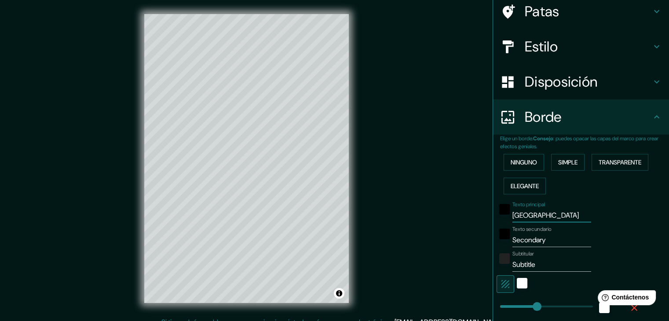
type input "mallorca"
click at [547, 240] on input "Secondary" at bounding box center [551, 240] width 79 height 14
type input "Secondar"
type input "37"
type input "S"
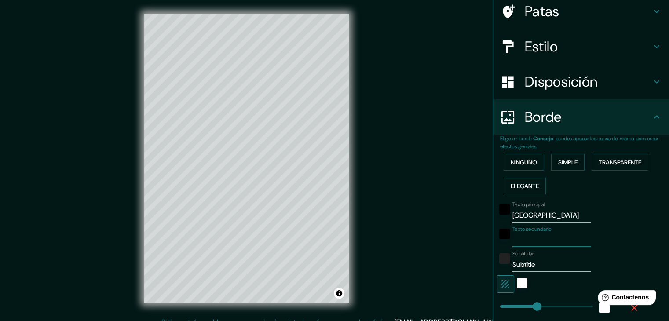
type input "37"
type input "b"
type input "37"
type input "ba"
type input "37"
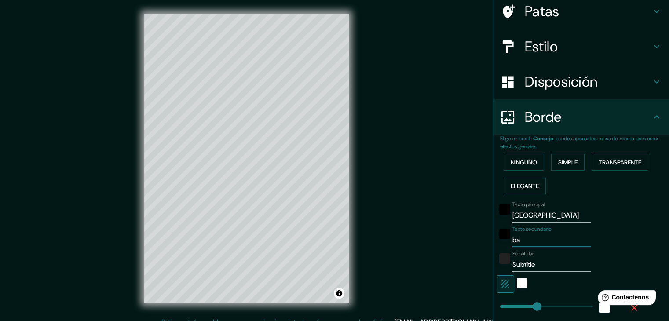
type input "[MEDICAL_DATA]"
type input "37"
type input "bale"
type input "37"
type input "balea"
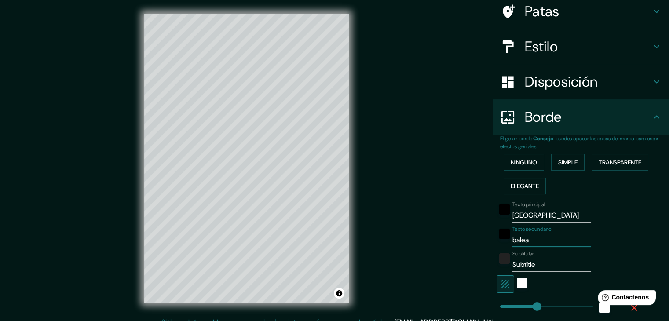
type input "37"
type input "balear"
type input "37"
type input "balearr"
type input "37"
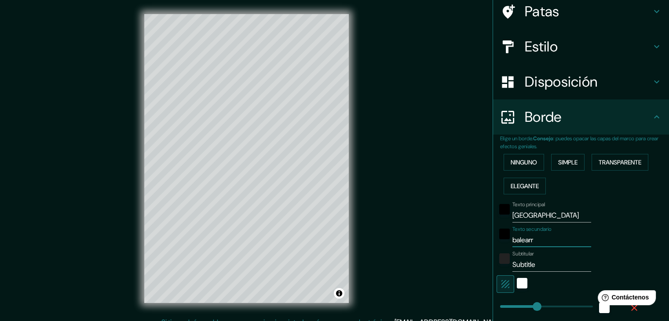
type input "balearre"
type input "37"
type input "balearr"
type input "37"
type input "balear"
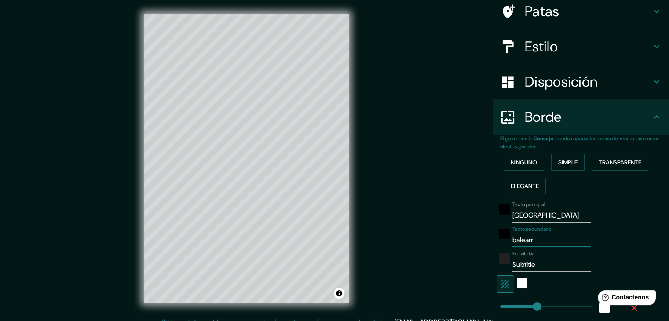
type input "37"
type input "balears"
type input "37"
type input "balears"
type input "37"
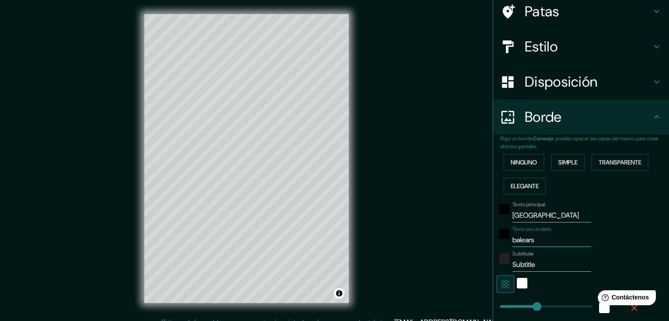
type input "balears"
type input "37"
type input "baleare"
type input "37"
type input "baleares"
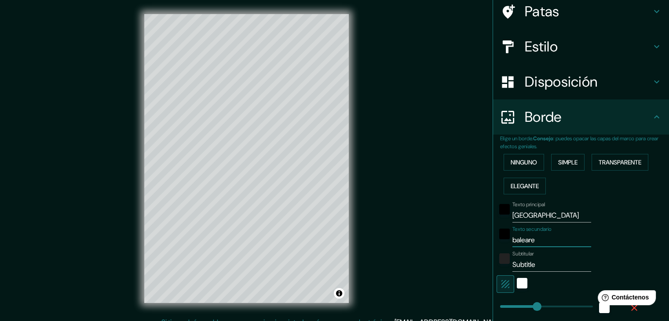
type input "37"
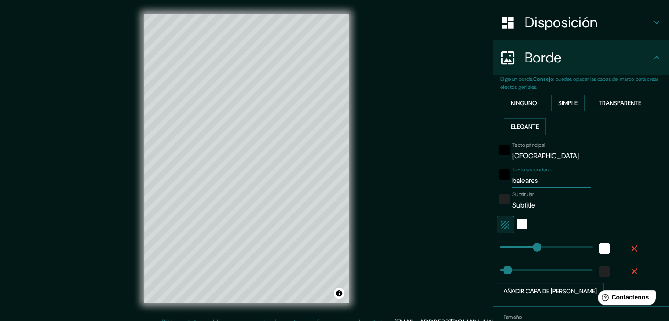
scroll to position [130, 0]
type input "baleares"
click at [540, 200] on input "Subtitle" at bounding box center [551, 205] width 79 height 14
type input "Subtitl"
type input "37"
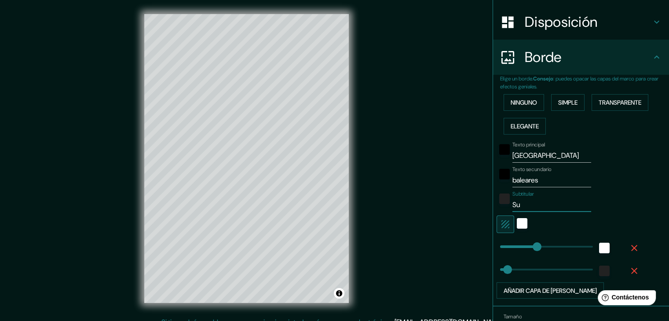
type input "S"
type input "37"
paste input "39°34′00″N 2°38′59″E"
type input "39°34′00″N 2°38′59″E"
type input "37"
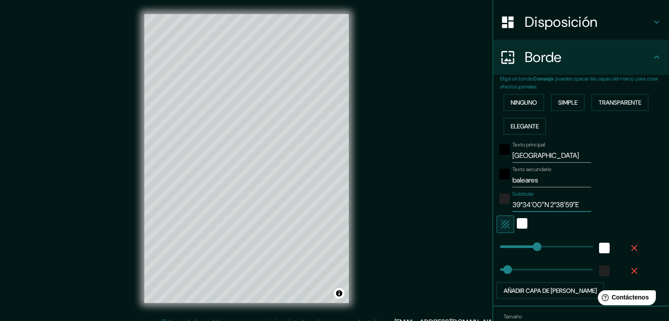
scroll to position [180, 0]
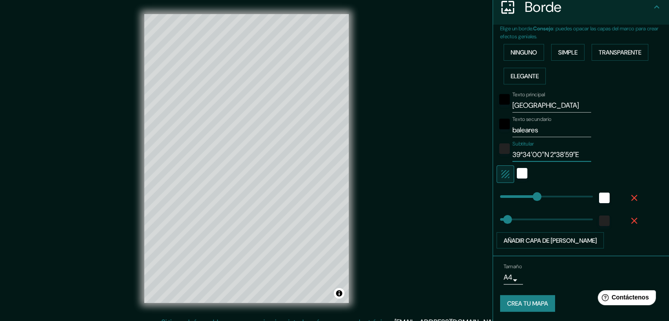
type input "39°34′00″N 2°38′59″E"
click at [521, 305] on font "Crea tu mapa" at bounding box center [527, 304] width 41 height 8
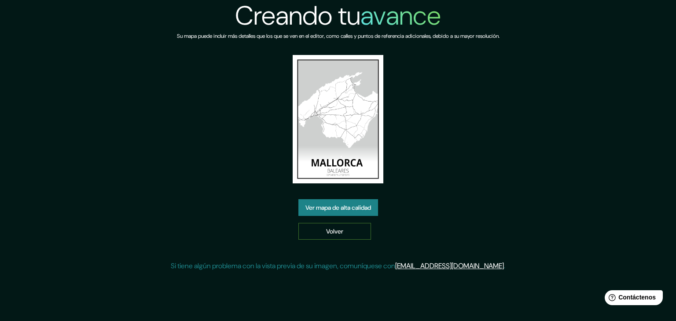
click at [329, 234] on font "Volver" at bounding box center [334, 231] width 17 height 8
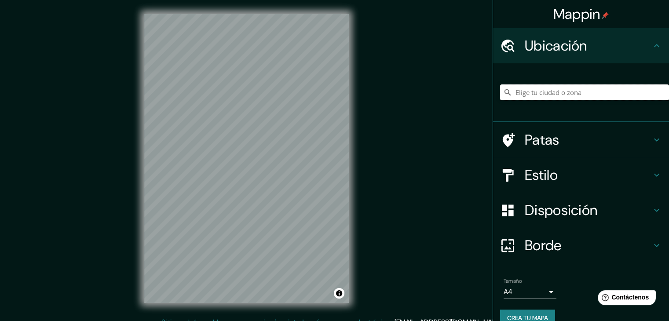
click at [537, 90] on input "Elige tu ciudad o zona" at bounding box center [584, 92] width 169 height 16
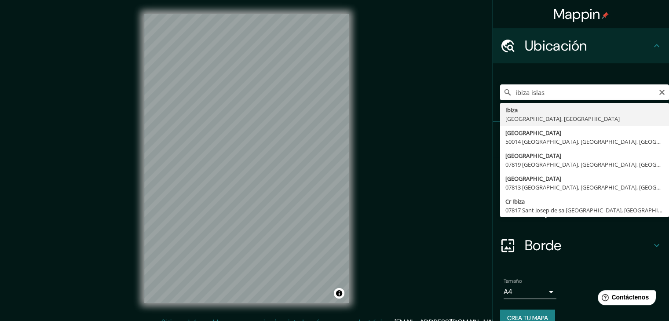
type input "[GEOGRAPHIC_DATA], [GEOGRAPHIC_DATA], [GEOGRAPHIC_DATA]"
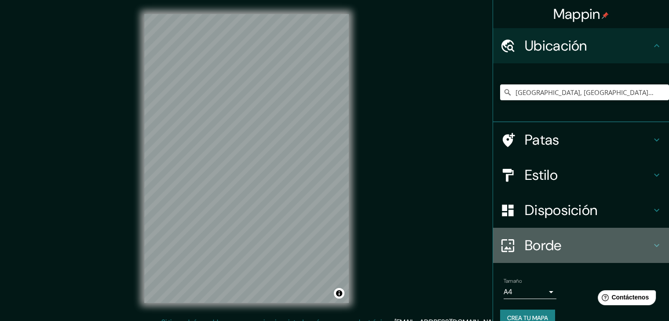
click at [534, 251] on font "Borde" at bounding box center [543, 245] width 37 height 18
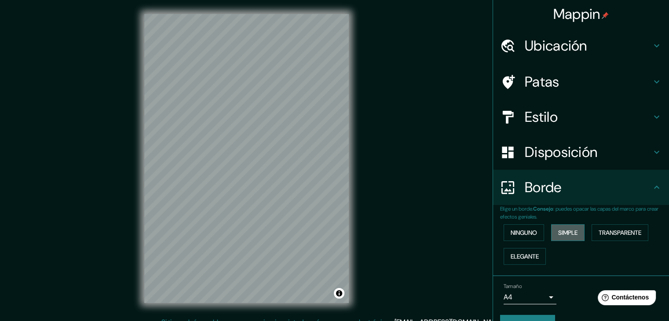
click at [566, 229] on font "Simple" at bounding box center [567, 233] width 19 height 8
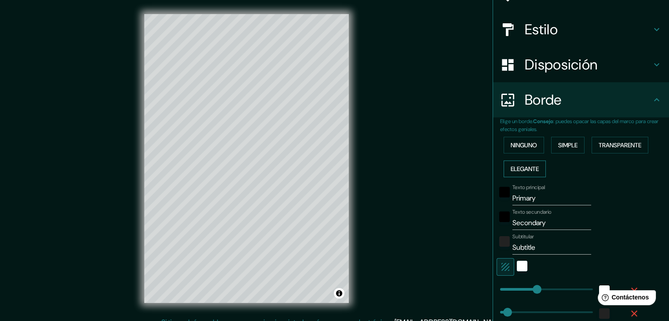
scroll to position [92, 0]
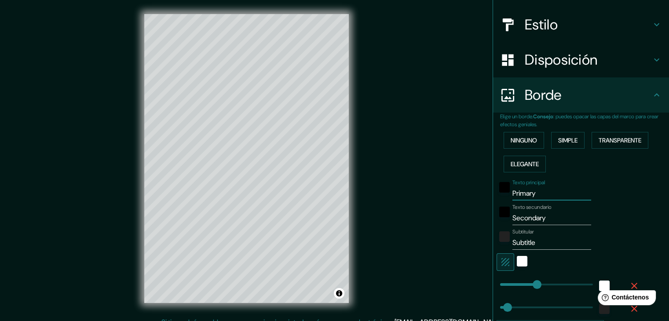
click at [536, 197] on input "Primary" at bounding box center [551, 193] width 79 height 14
type input "Primar"
type input "37"
type input "P"
type input "37"
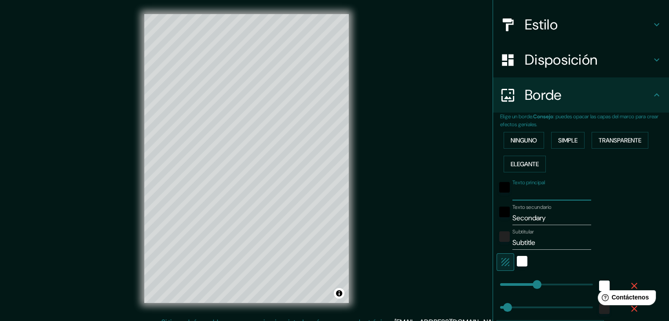
type input "i"
type input "37"
type input "in"
type input "37"
type input "ini"
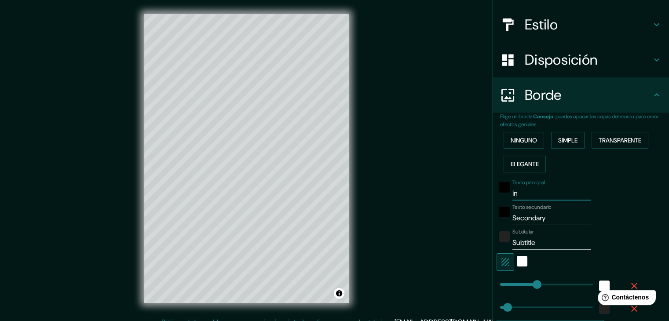
type input "37"
type input "iniz"
type input "37"
type input "iniza"
type input "37"
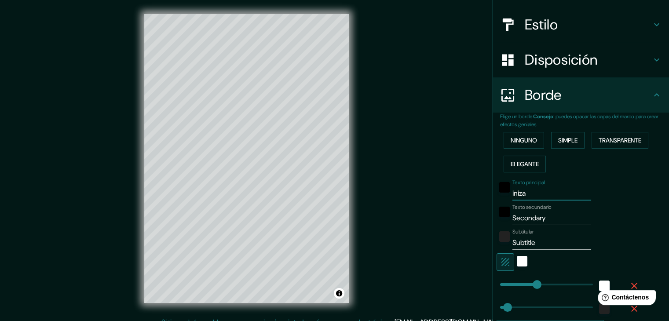
type input "iniz"
type input "37"
type input "ini"
type input "37"
type input "in"
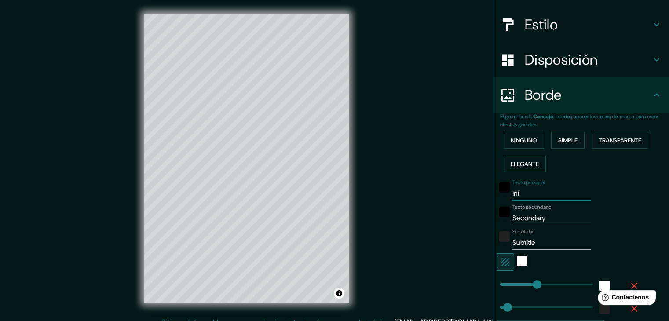
type input "37"
type input "i"
type input "37"
type input "ib"
type input "37"
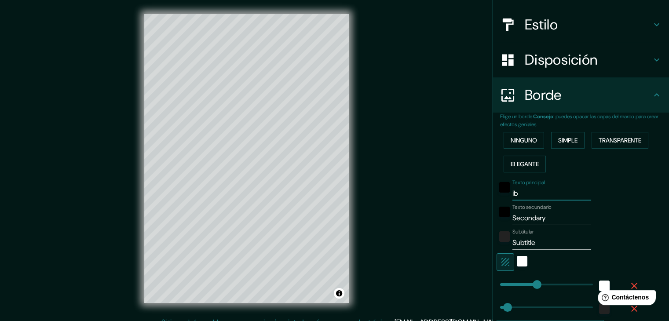
type input "ibi"
type input "37"
type input "ibiz"
type input "37"
type input "ibiza"
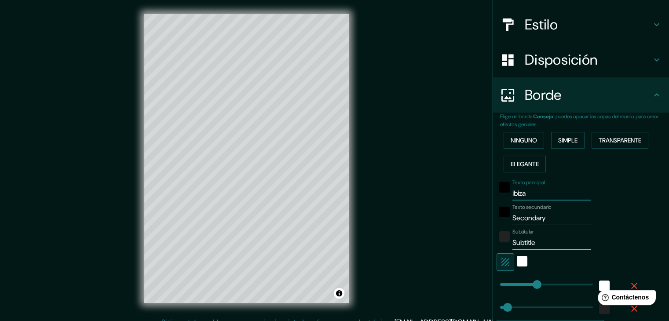
type input "37"
type input "ibiza"
type input "37"
type input "ibiza"
drag, startPoint x: 541, startPoint y: 222, endPoint x: 484, endPoint y: 229, distance: 57.7
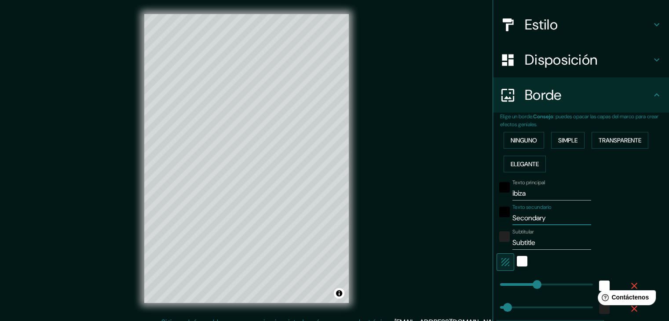
click at [484, 229] on div "Mappin Ubicación Eivissa, Islas Baleares, España Patas Estilo Disposición Borde…" at bounding box center [334, 165] width 669 height 331
type input "37"
type input "b"
type input "37"
type input "ba"
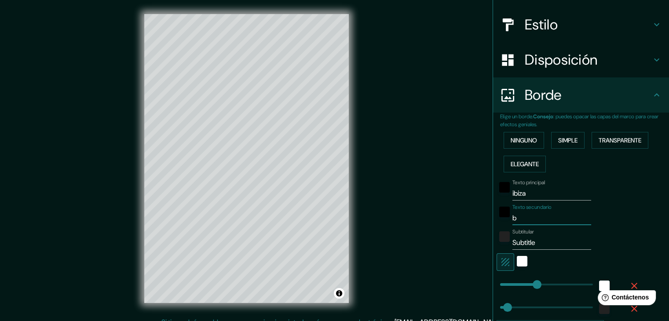
type input "37"
type input "bal"
type input "37"
type input "bale"
type input "37"
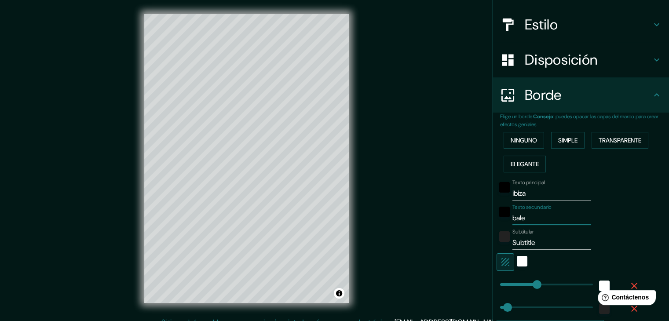
type input "balea"
type input "37"
type input "baleares"
type input "37"
click at [534, 243] on input "Subtitle" at bounding box center [551, 243] width 79 height 14
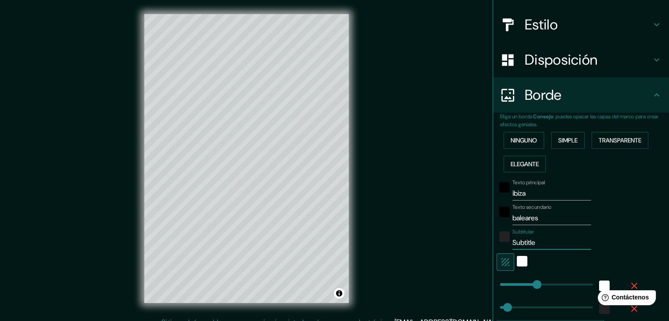
type input "Subtitl"
type input "37"
type input "Su"
type input "37"
type input "S"
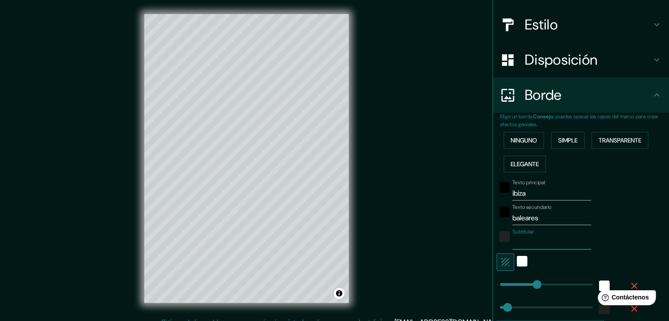
type input "37"
paste input "38.98°"
type input "38.98°"
type input "37"
type input "38.98°"
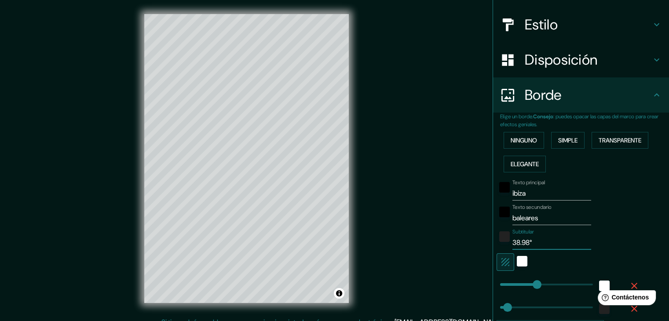
type input "37"
type input "38.98° N"
type input "37"
type input "38.98° N"
type input "37"
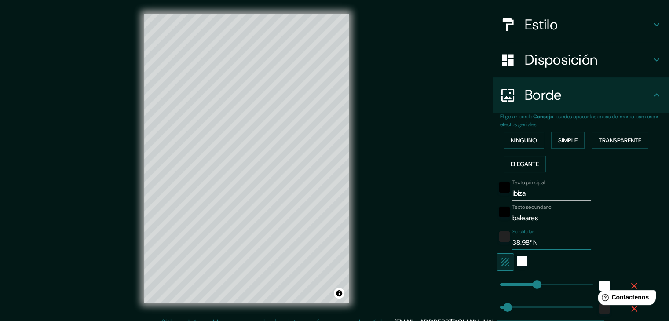
paste input "1.43°"
type input "38.98° N 1.43°"
type input "37"
type input "38.98° N 1.43°"
type input "37"
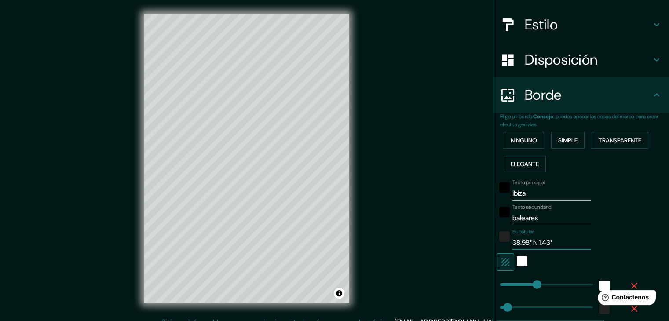
type input "38.98° N 1.43° e"
type input "37"
type input "38.98° N 1.43°"
type input "37"
type input "38.98° N 1.43° e"
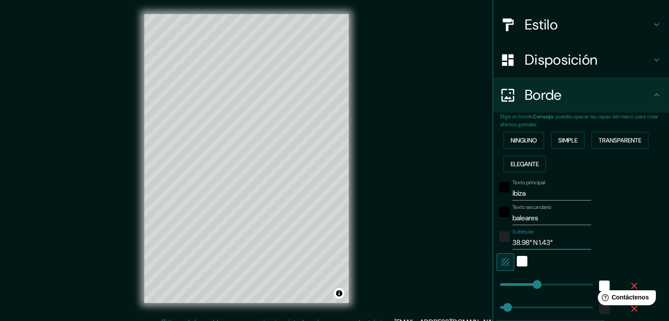
type input "37"
type input "38.98° N 1.43°"
type input "37"
type input "38.98° N 1.43° E"
type input "37"
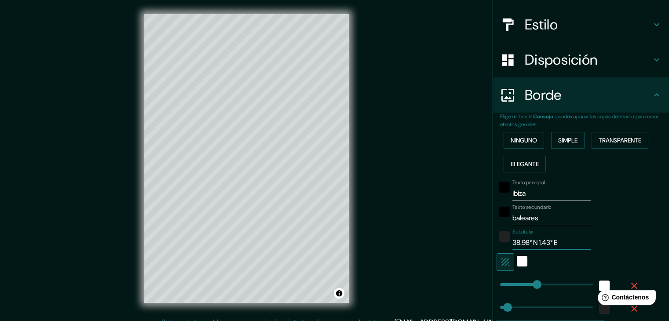
scroll to position [180, 0]
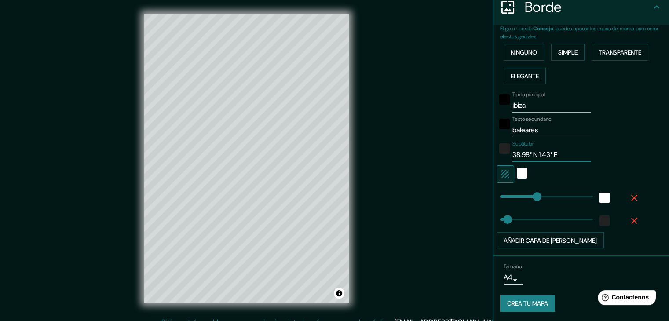
type input "38.98° N 1.43° E"
click at [525, 306] on font "Crea tu mapa" at bounding box center [527, 303] width 41 height 11
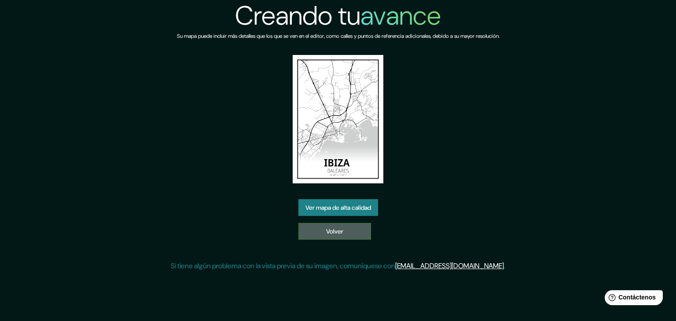
click at [333, 235] on font "Volver" at bounding box center [334, 231] width 17 height 11
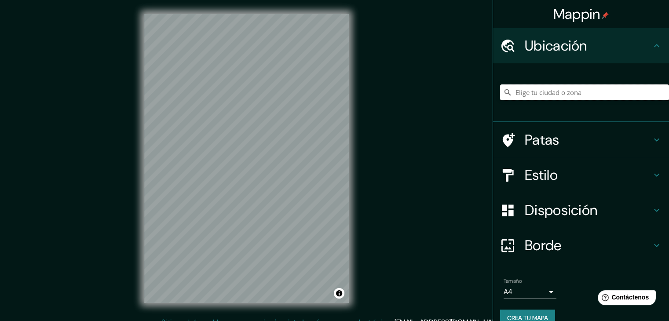
click at [515, 94] on input "Elige tu ciudad o zona" at bounding box center [584, 92] width 169 height 16
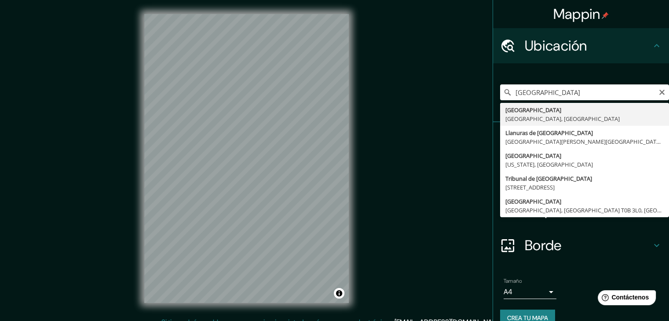
type input "[GEOGRAPHIC_DATA], [GEOGRAPHIC_DATA], [GEOGRAPHIC_DATA]"
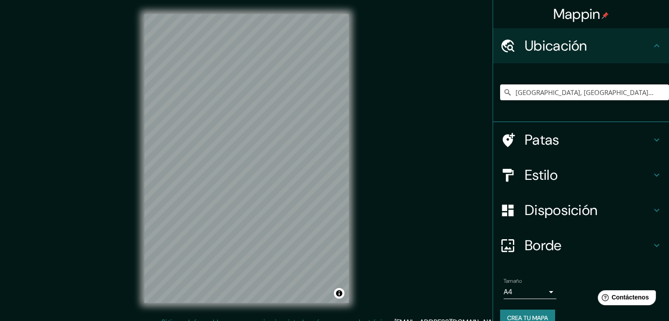
click at [380, 201] on div "Mappin Ubicación [GEOGRAPHIC_DATA], [GEOGRAPHIC_DATA], [GEOGRAPHIC_DATA] Patas …" at bounding box center [334, 165] width 669 height 331
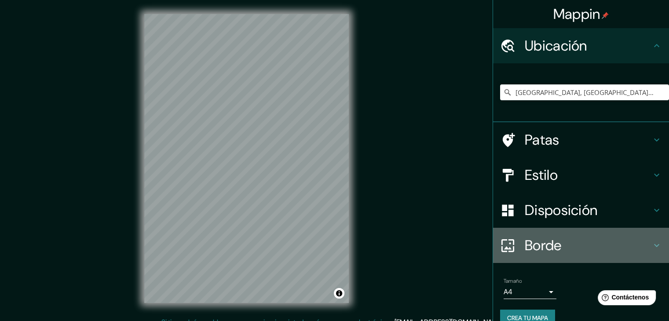
click at [531, 251] on font "Borde" at bounding box center [543, 245] width 37 height 18
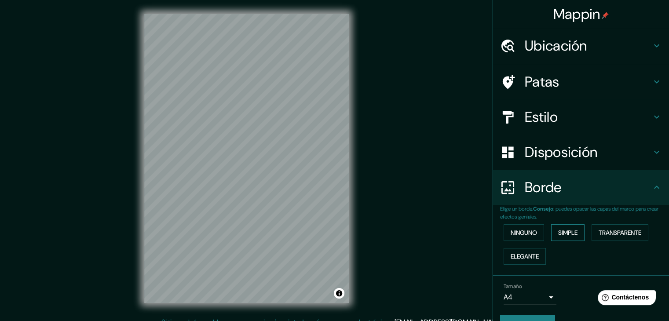
click at [567, 232] on font "Simple" at bounding box center [567, 233] width 19 height 8
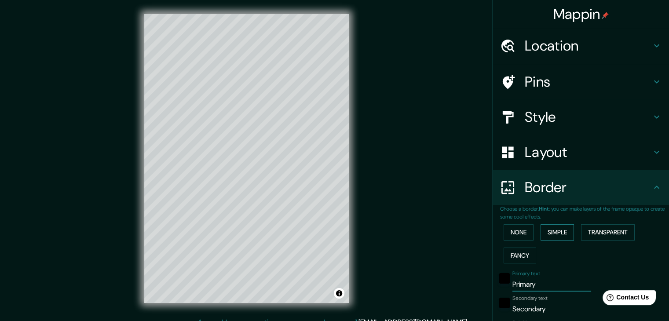
click at [534, 285] on input "Primary" at bounding box center [551, 285] width 79 height 14
type input "Primar"
type input "37"
type input "P"
type input "37"
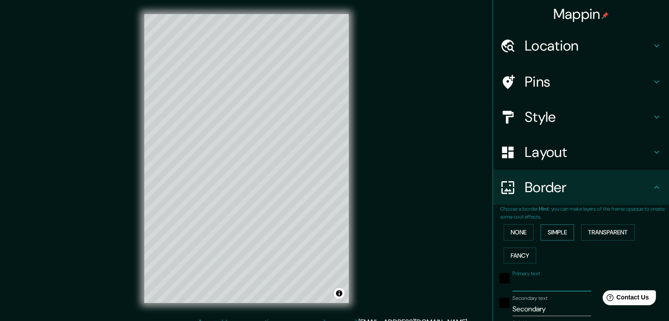
type input "m"
type input "37"
type input "ma"
type input "37"
type input "mal"
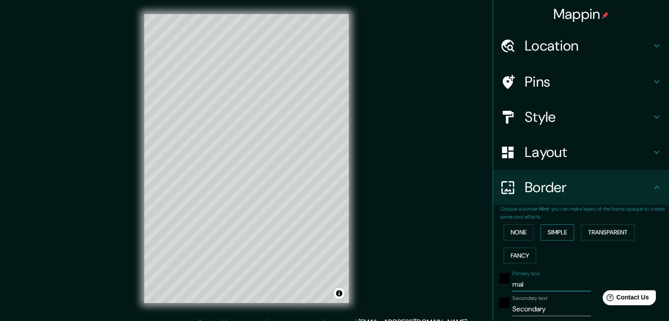
type input "37"
type input "malm"
type input "37"
type input "malmö"
type input "37"
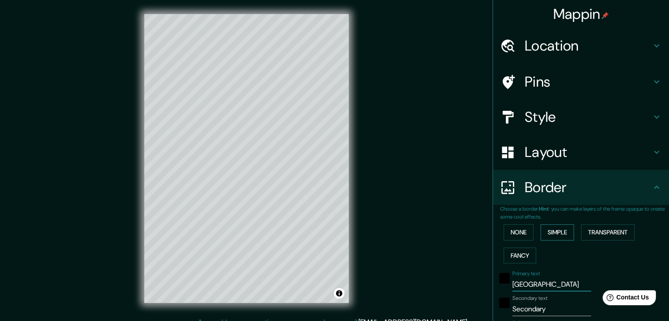
type input "malmö"
click at [544, 315] on input "Secondary" at bounding box center [551, 309] width 79 height 14
type input "Secondar"
type input "37"
type input "S"
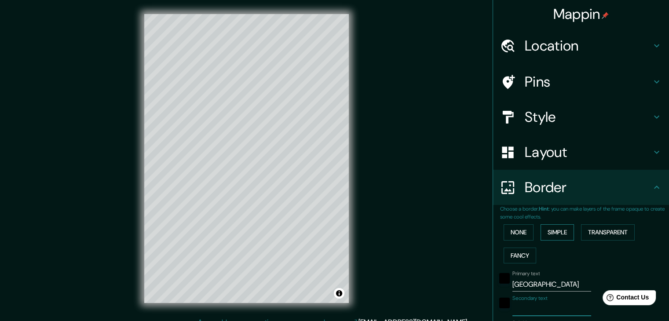
type input "37"
type input "s"
type input "37"
type input "su"
type input "37"
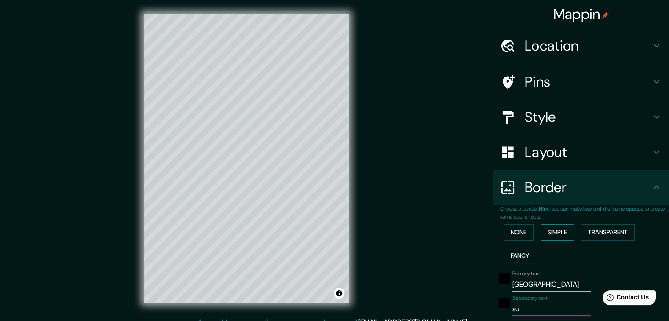
type input "sue"
type input "37"
type input "suec"
type input "37"
type input "sueci"
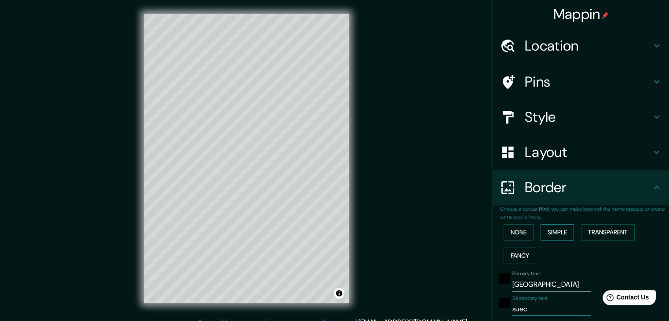
type input "37"
type input "suecia"
type input "37"
type input "suecia"
type input "37"
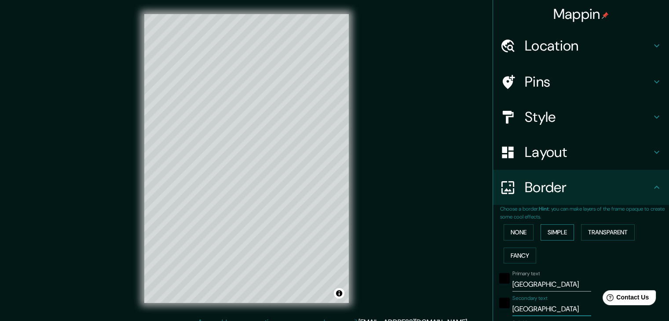
type input "suecia"
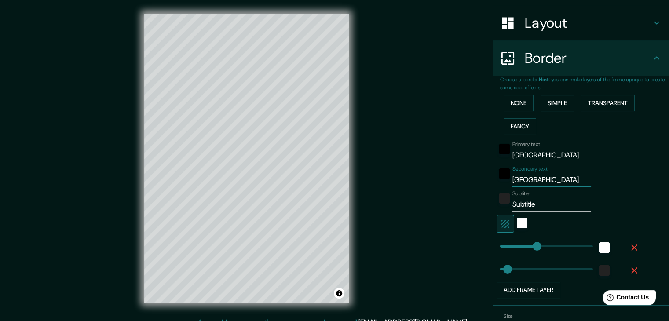
scroll to position [130, 0]
click at [545, 207] on input "Subtitle" at bounding box center [551, 204] width 79 height 14
type input "Subtitl"
type input "37"
type input "S"
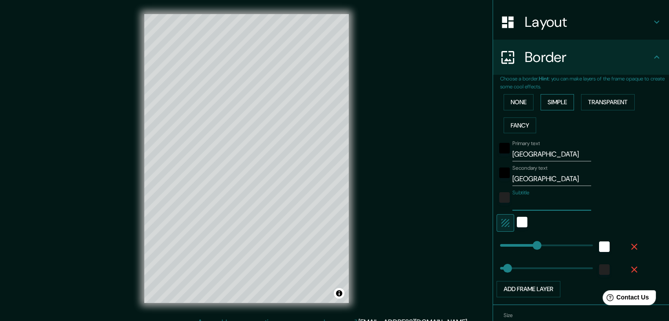
type input "37"
paste input "N 55.605293 E 13.00015"
type input "N 55.605293 E 13.00015"
type input "37"
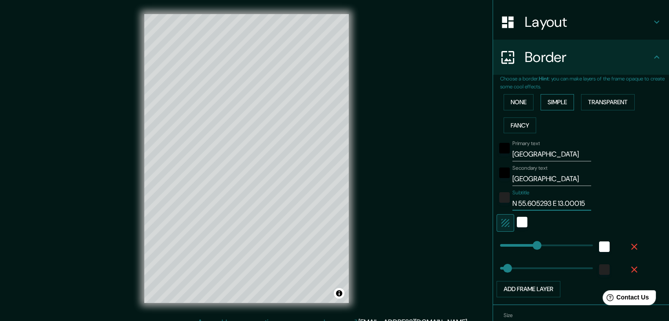
type input "N 55.605293 E 13.000157"
type input "37"
type input "N 55.605293 E 13.000157"
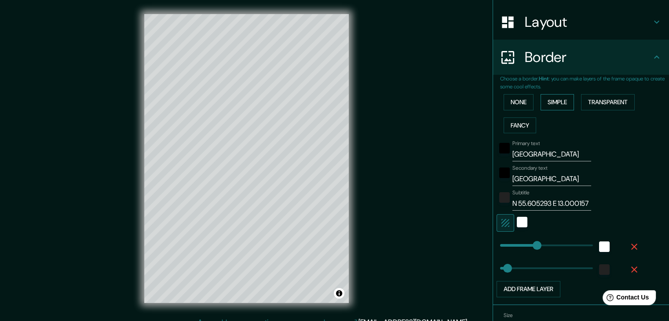
click at [452, 222] on div "Mappin Location Malmö, Provincia de Escania, Suecia Pins Style Layout Border Ch…" at bounding box center [334, 165] width 669 height 331
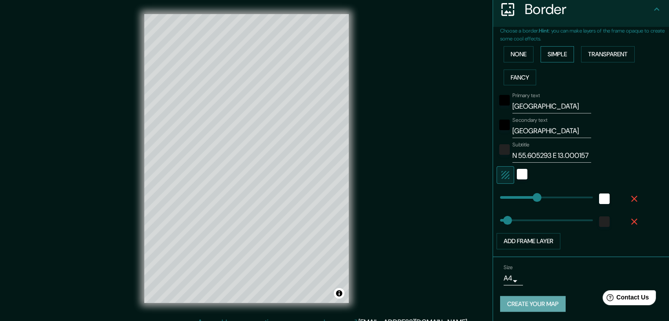
click at [527, 307] on button "Create your map" at bounding box center [533, 304] width 66 height 16
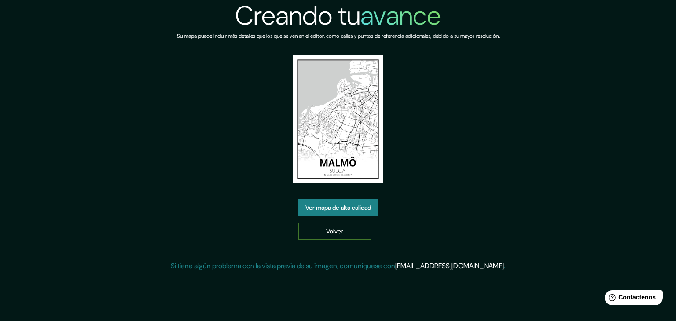
click at [311, 234] on link "Volver" at bounding box center [334, 231] width 73 height 17
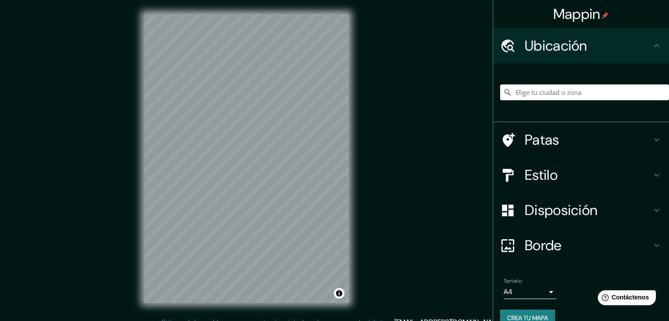
click at [566, 91] on input "Elige tu ciudad o zona" at bounding box center [584, 92] width 169 height 16
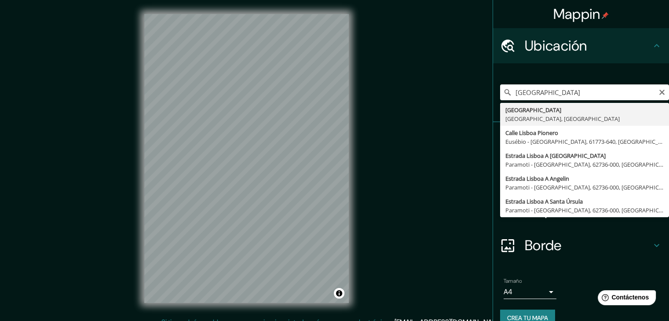
type input "[GEOGRAPHIC_DATA], [GEOGRAPHIC_DATA], [GEOGRAPHIC_DATA]"
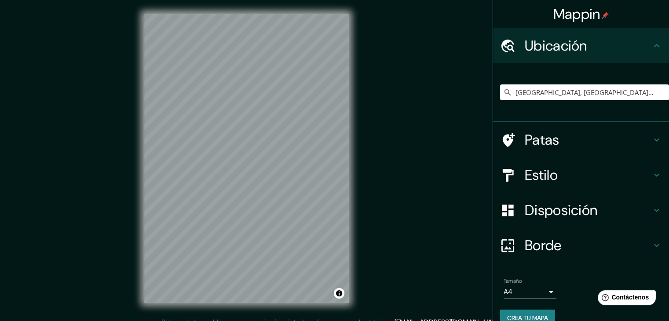
click at [552, 244] on font "Borde" at bounding box center [543, 245] width 37 height 18
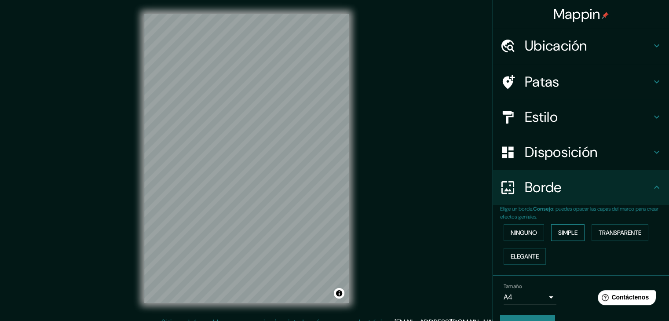
click at [565, 231] on font "Simple" at bounding box center [567, 233] width 19 height 8
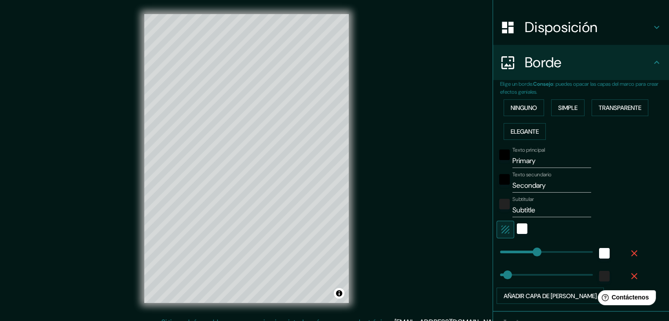
scroll to position [132, 0]
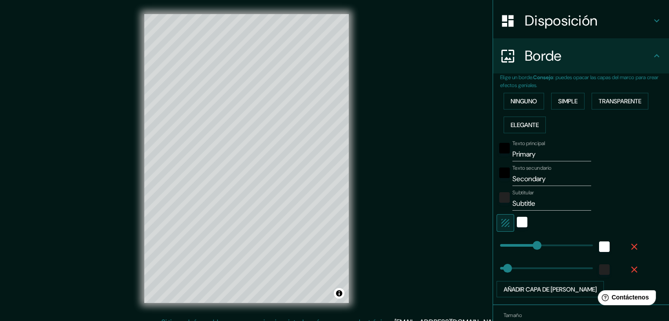
click at [548, 159] on input "Primary" at bounding box center [551, 154] width 79 height 14
type input "Primar"
type input "37"
type input "P"
type input "37"
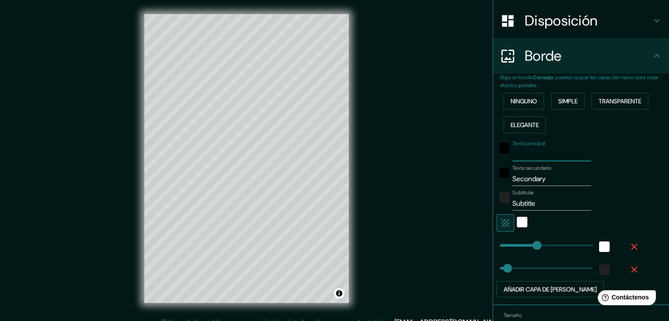
type input "l"
type input "37"
type input "lis"
type input "37"
type input "lisb"
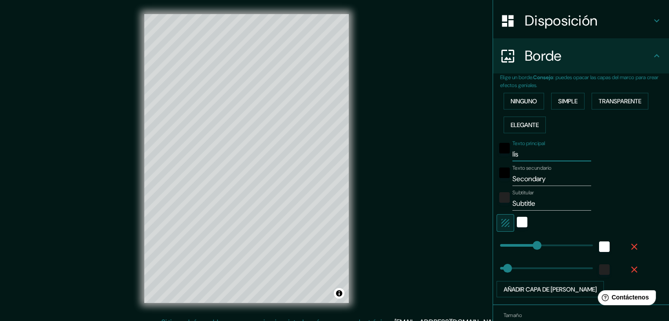
type input "37"
type input "lisbo"
type input "37"
type input "lisboa"
type input "37"
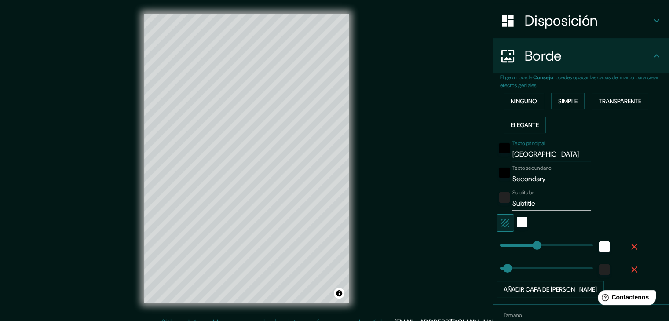
type input "lisboa"
click at [545, 181] on input "Secondary" at bounding box center [551, 179] width 79 height 14
type input "Secondar"
type input "37"
type input "S"
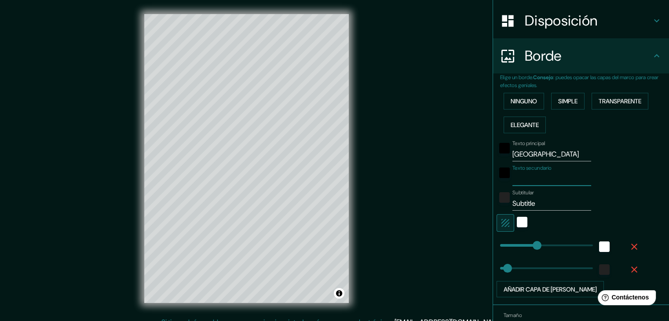
type input "37"
type input "p"
type input "37"
type input "po"
type input "37"
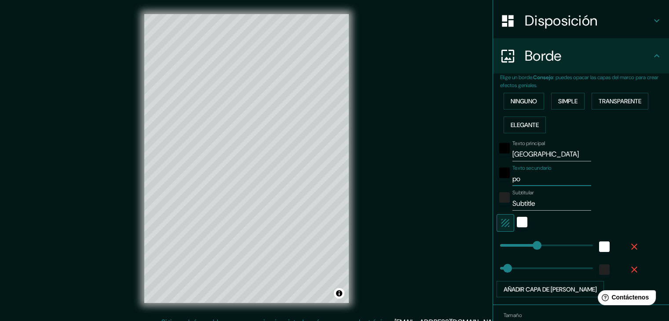
type input "por"
type input "37"
type input "port"
type input "37"
type input "portu"
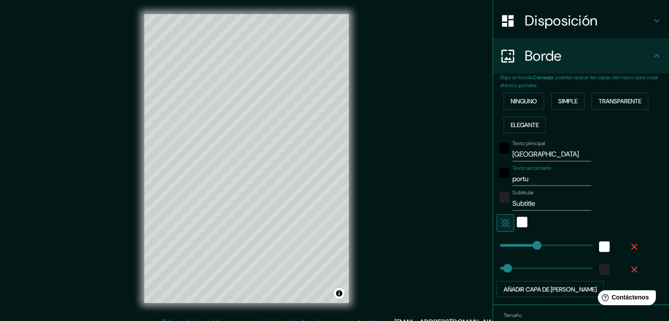
type input "37"
type input "portug"
type input "37"
type input "portuga"
type input "37"
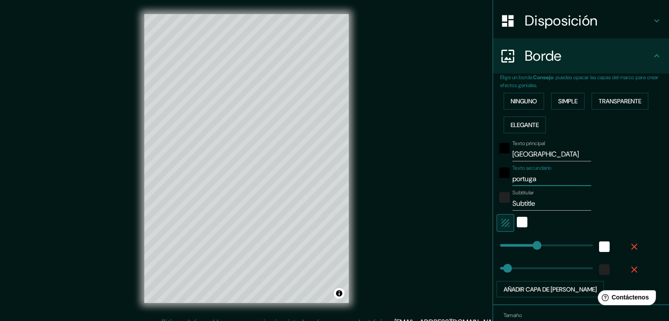
type input "portugal"
type input "37"
type input "portugal"
type input "37"
type input "portugal"
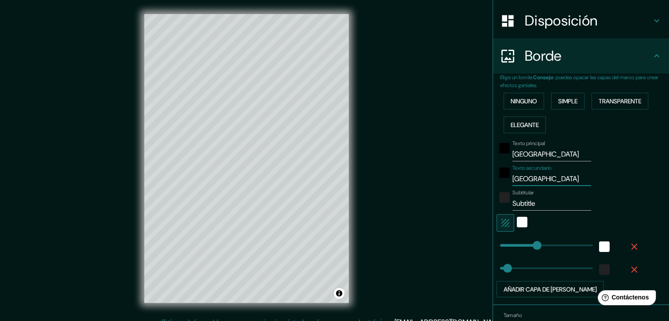
click at [540, 202] on input "Subtitle" at bounding box center [551, 204] width 79 height 14
type input "Subtitl"
type input "37"
type input "S"
type input "37"
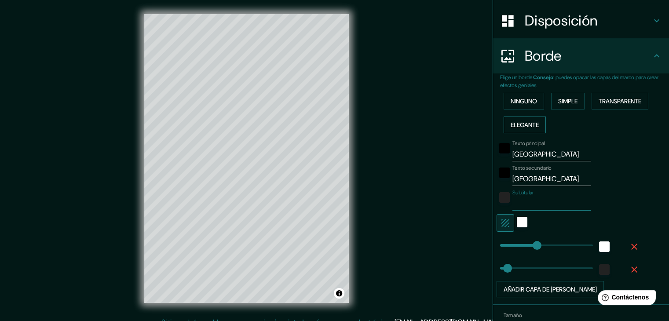
paste input "38°42′29″N 9°08′20″O"
type input "37"
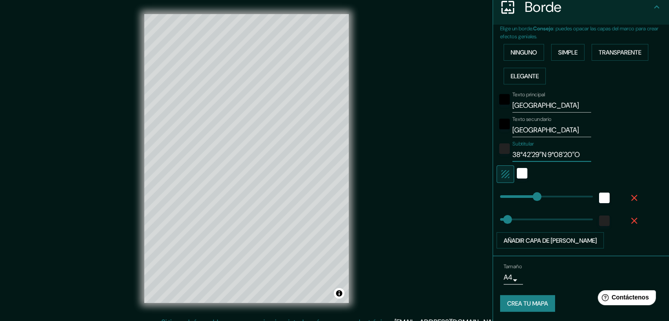
type input "38°42′29″N 9°08′20″O"
click at [521, 300] on font "Crea tu mapa" at bounding box center [527, 304] width 41 height 8
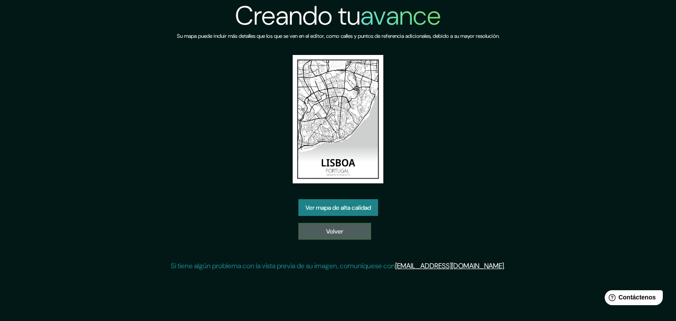
click at [337, 236] on font "Volver" at bounding box center [334, 231] width 17 height 11
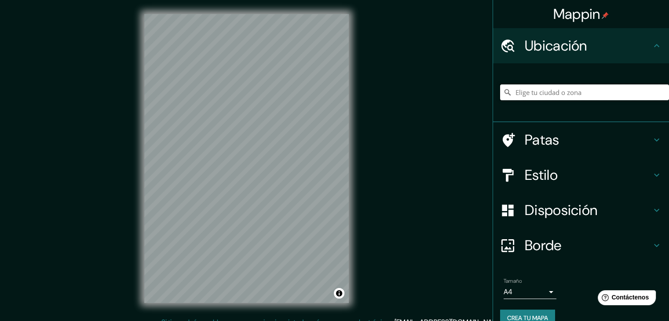
click at [546, 93] on input "Elige tu ciudad o zona" at bounding box center [584, 92] width 169 height 16
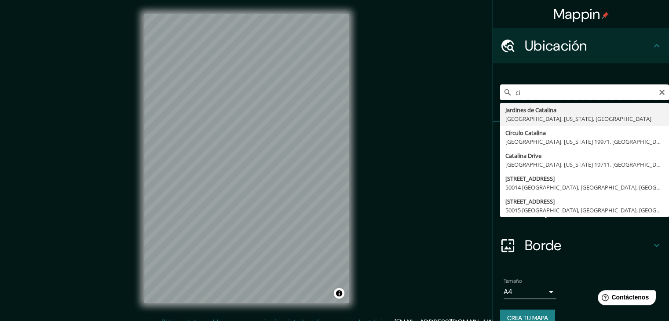
type input "c"
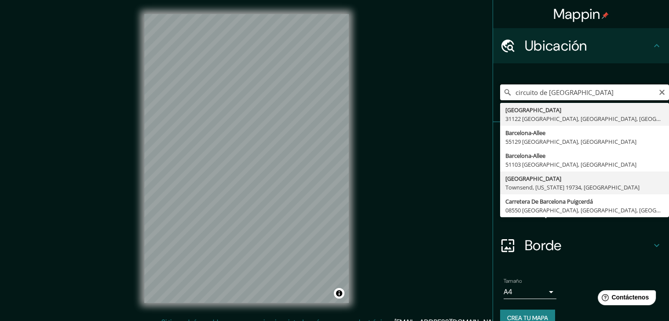
scroll to position [15, 0]
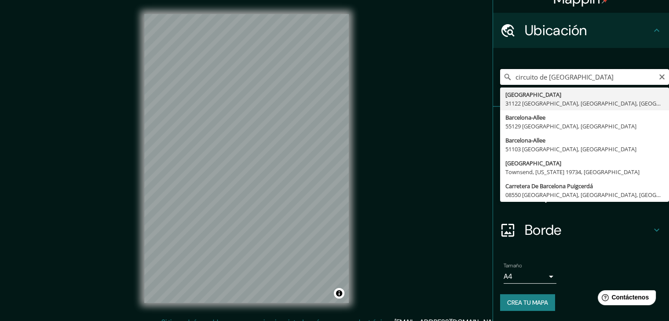
type input "circuito de [GEOGRAPHIC_DATA]"
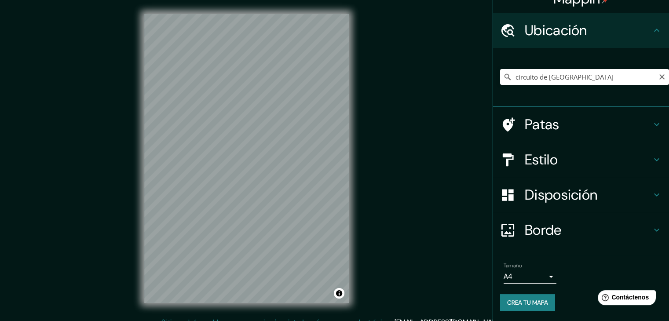
click at [413, 53] on div "Mappin Ubicación circuito de [GEOGRAPHIC_DATA] [GEOGRAPHIC_DATA] [GEOGRAPHIC_DA…" at bounding box center [334, 165] width 669 height 331
